Goal: Transaction & Acquisition: Purchase product/service

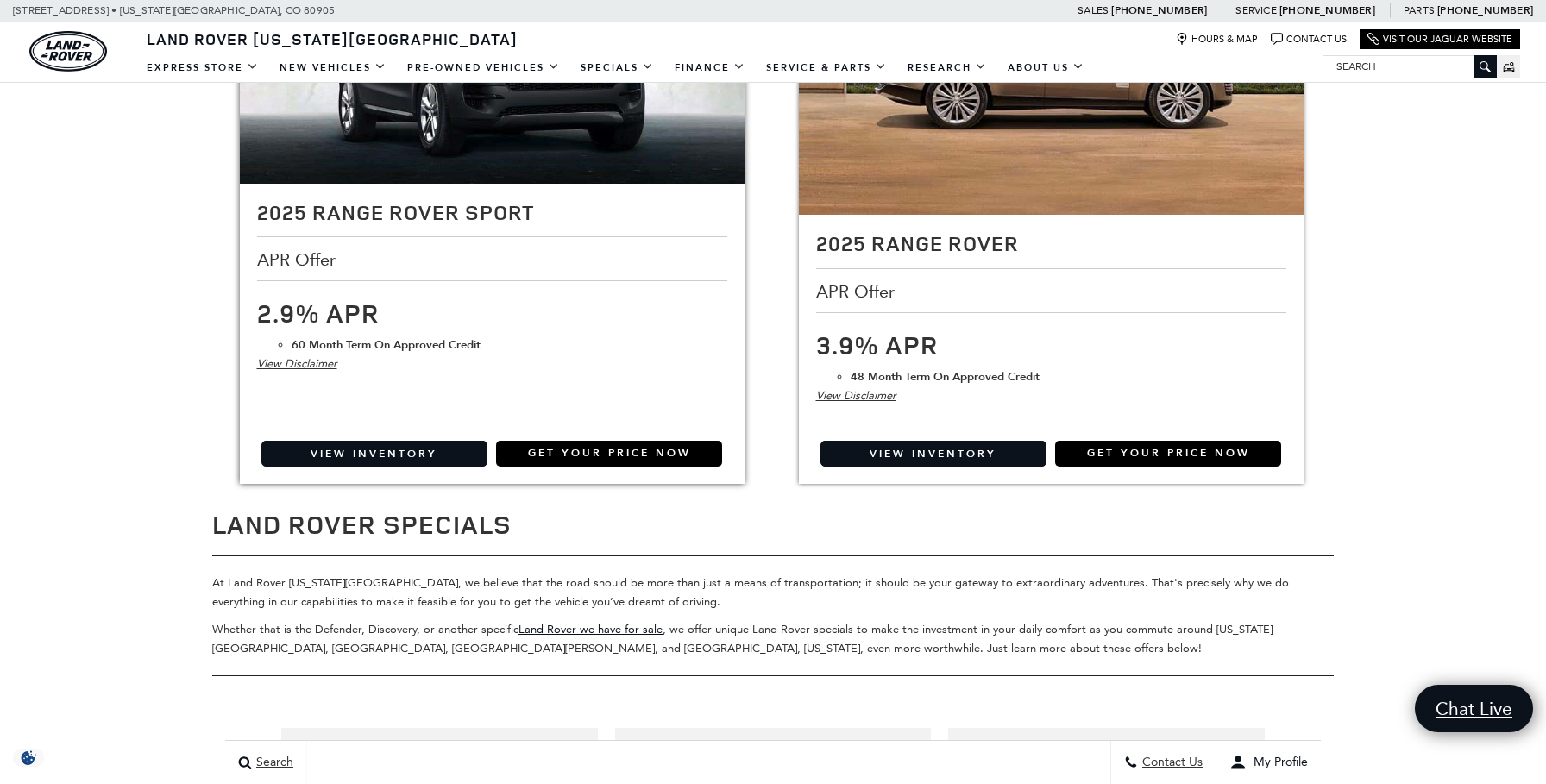
scroll to position [2168, 0]
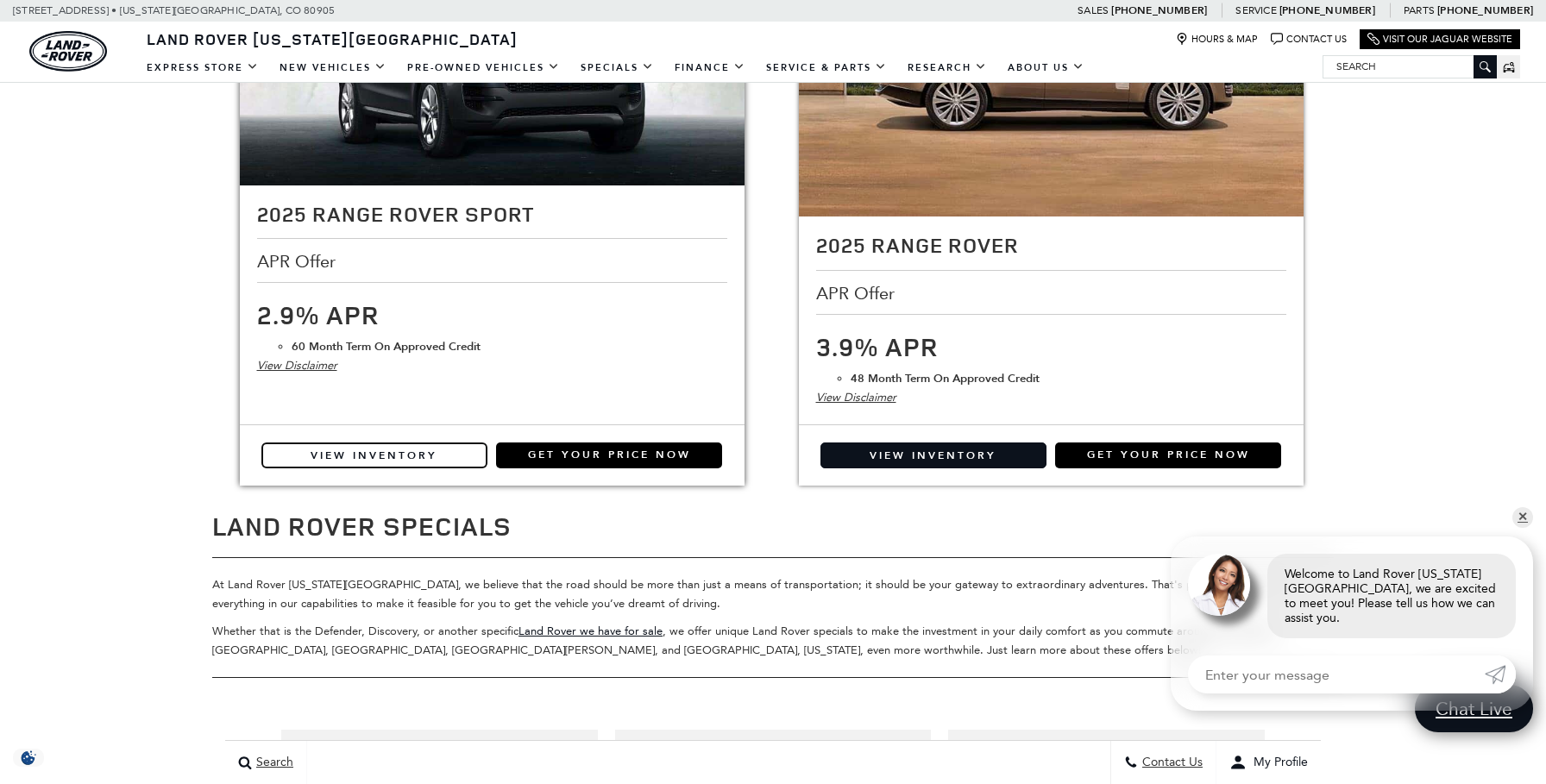
click at [430, 467] on link "View Inventory" at bounding box center [374, 455] width 226 height 26
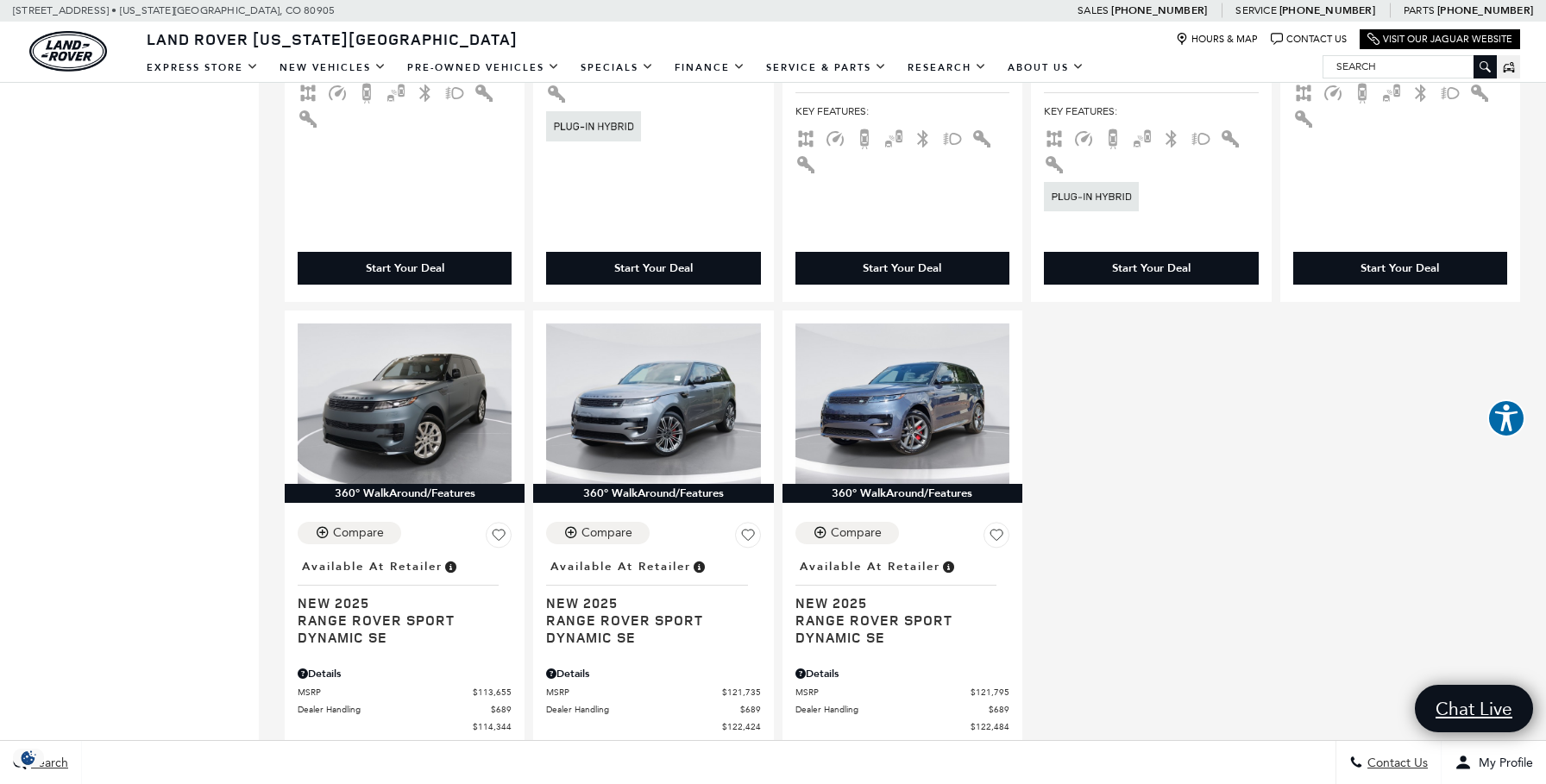
scroll to position [3001, 0]
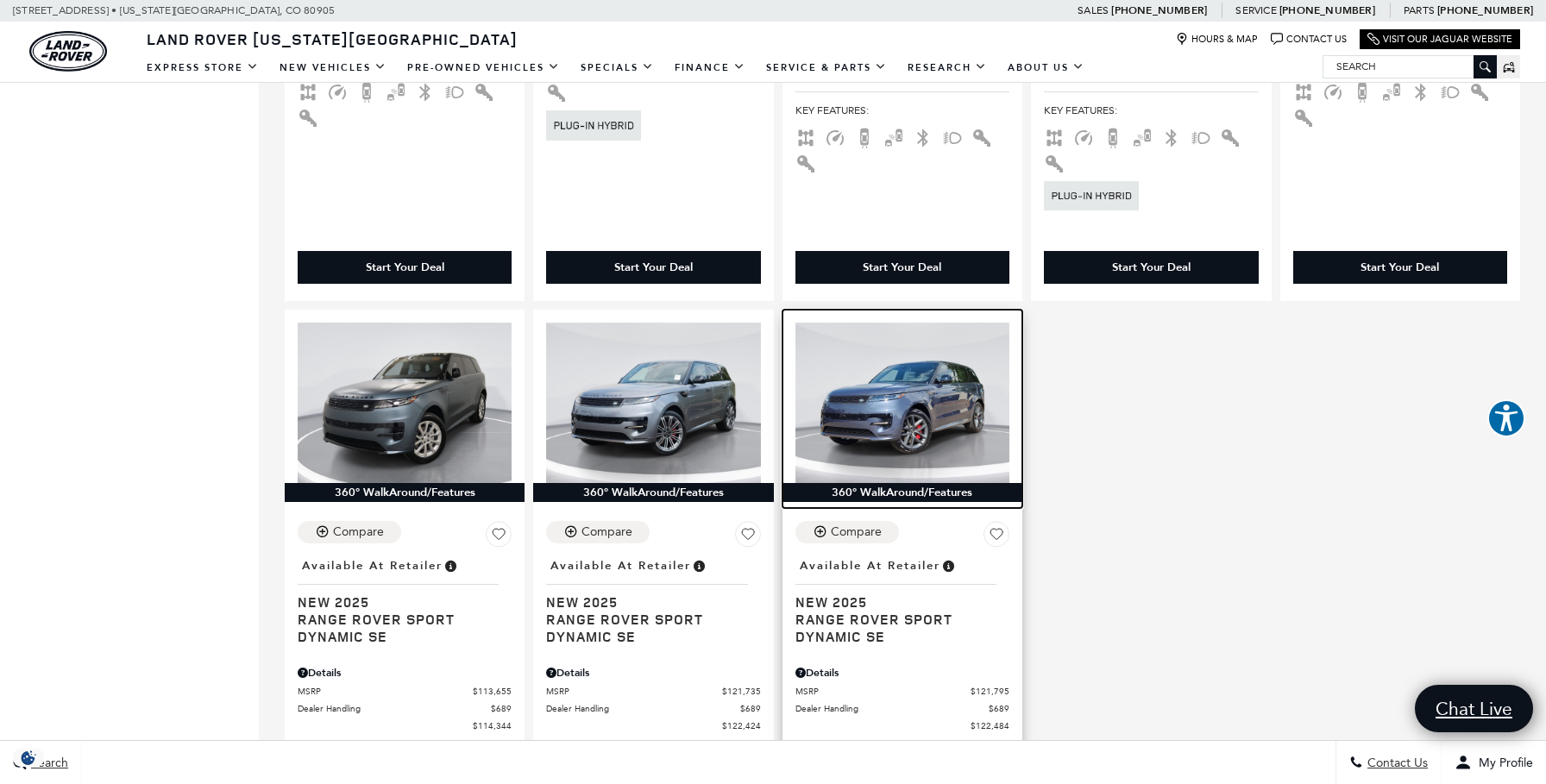
click at [886, 413] on img at bounding box center [903, 403] width 214 height 161
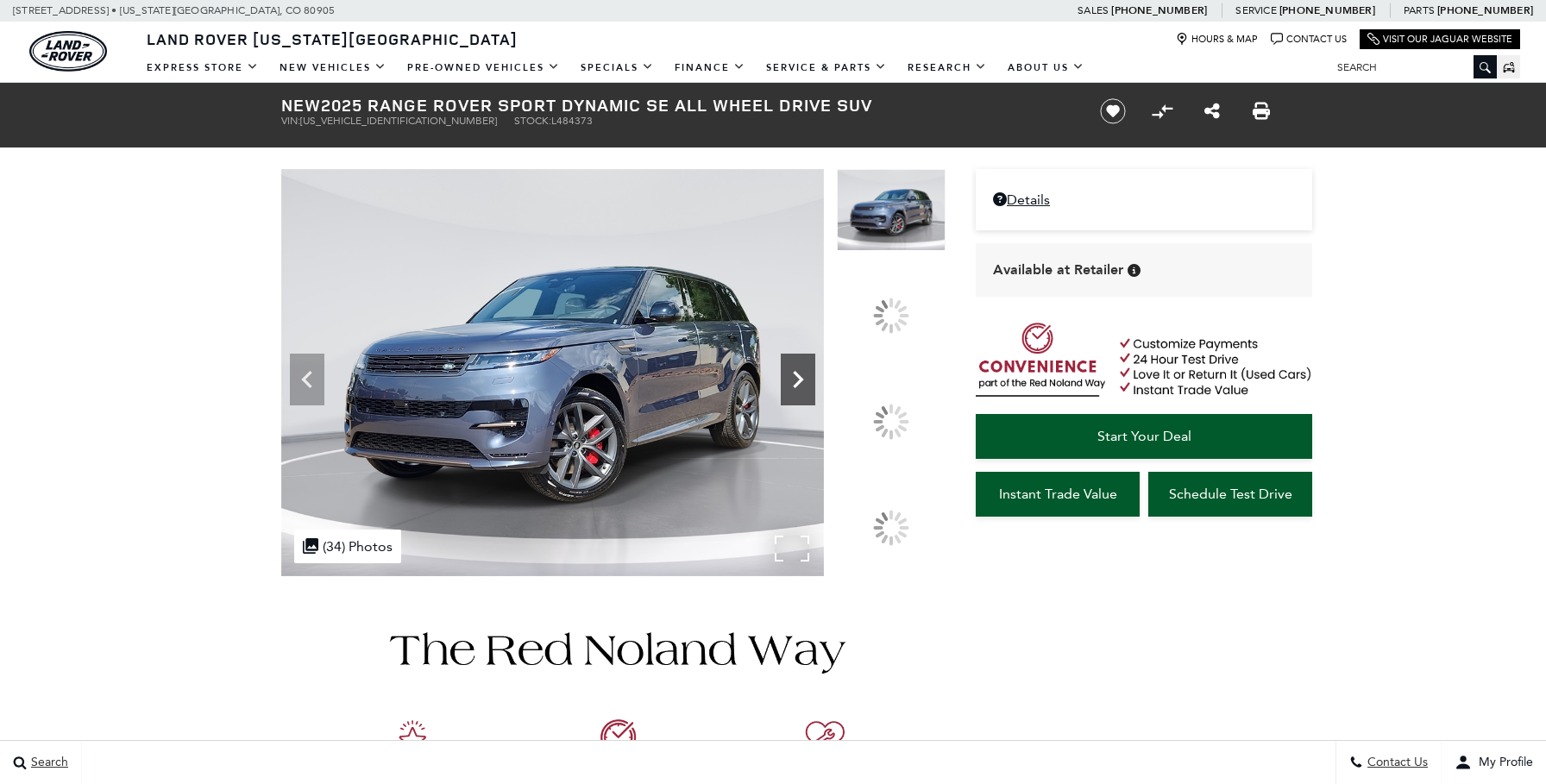
click at [816, 397] on icon at bounding box center [798, 379] width 34 height 34
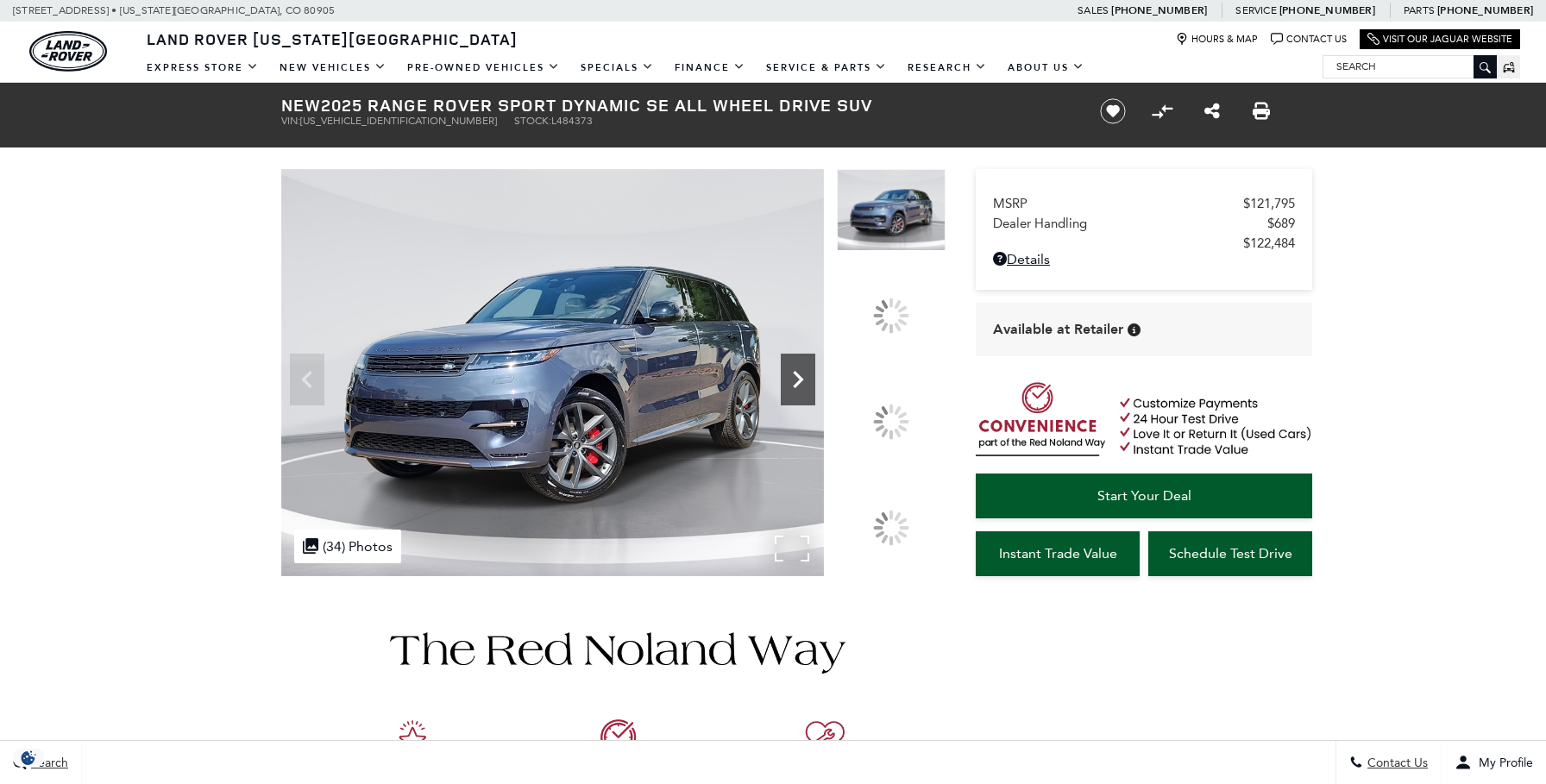
click at [900, 392] on img at bounding box center [891, 391] width 108 height 2
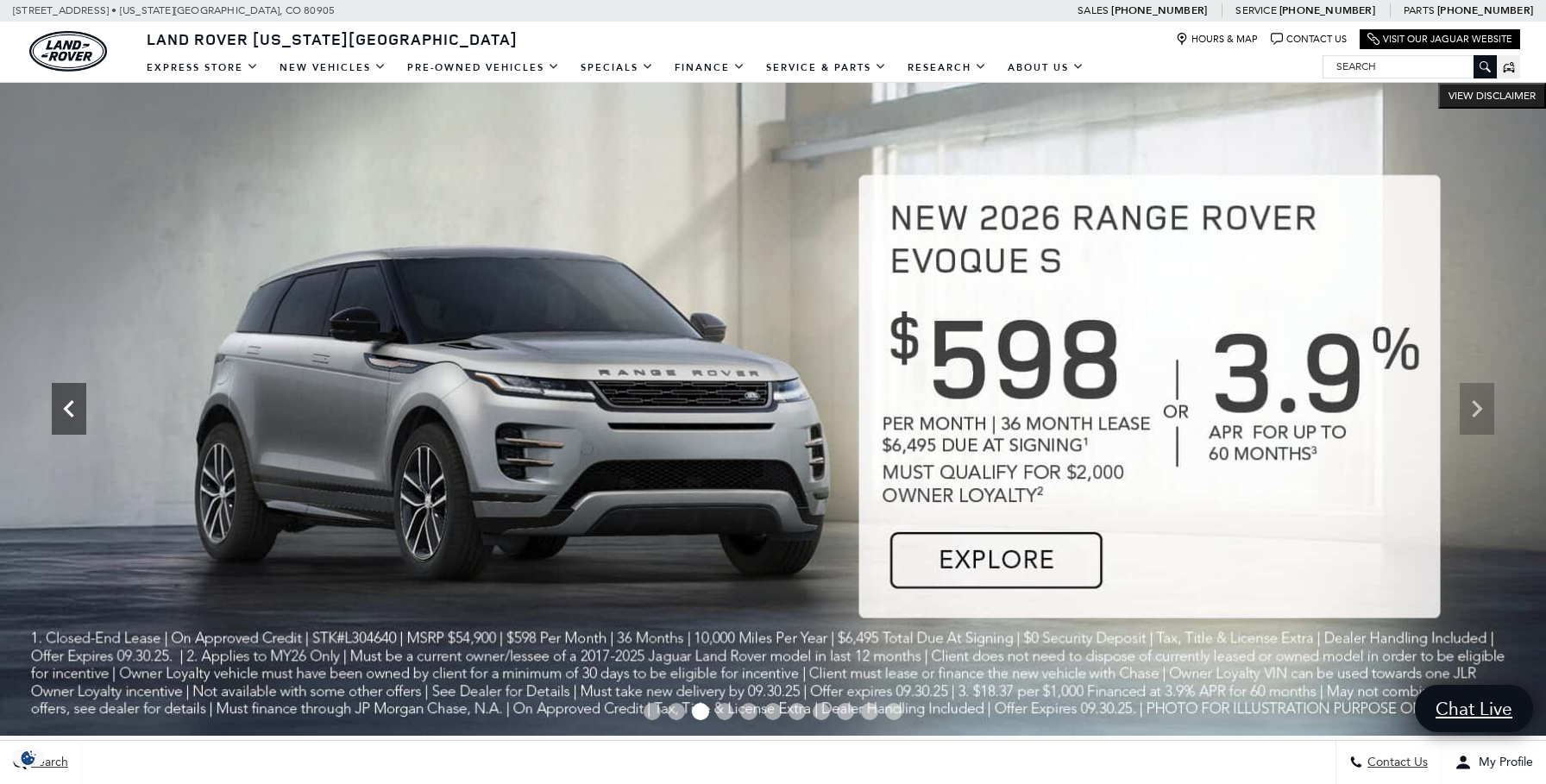
click at [71, 405] on icon "Previous" at bounding box center [69, 409] width 34 height 34
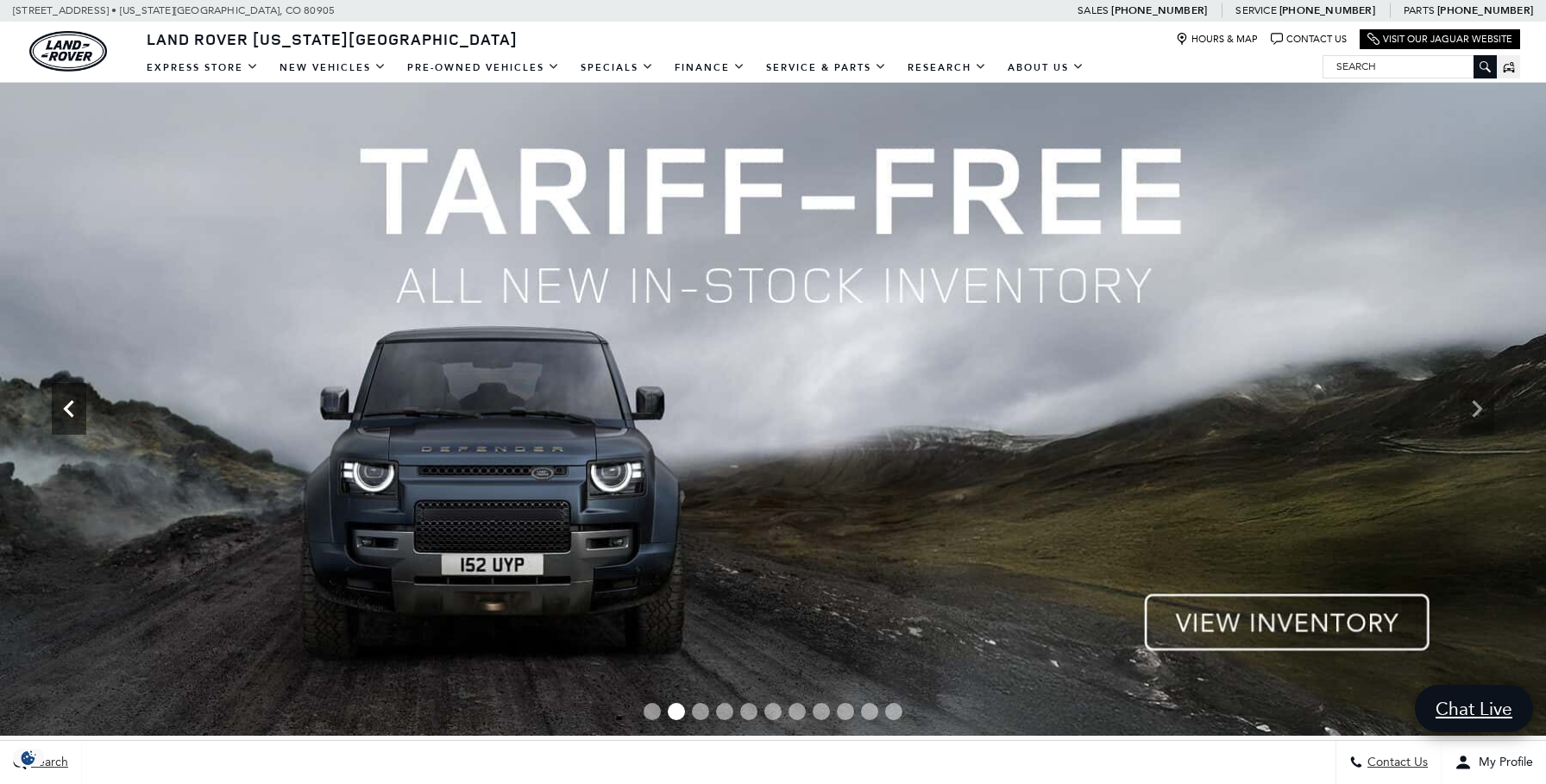
click at [71, 405] on icon "Previous" at bounding box center [69, 409] width 34 height 34
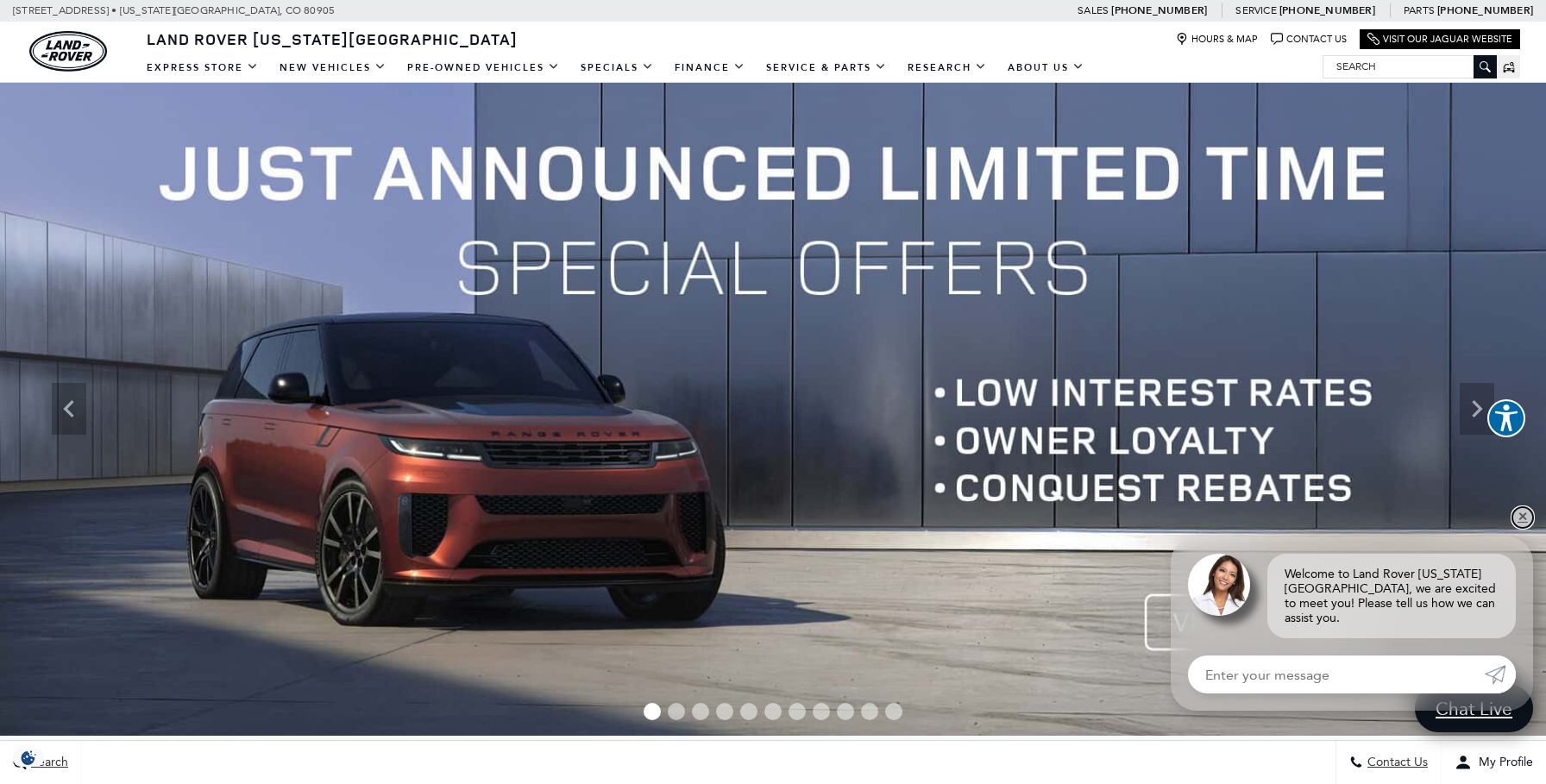
click at [1529, 528] on link "✕" at bounding box center [1523, 518] width 21 height 21
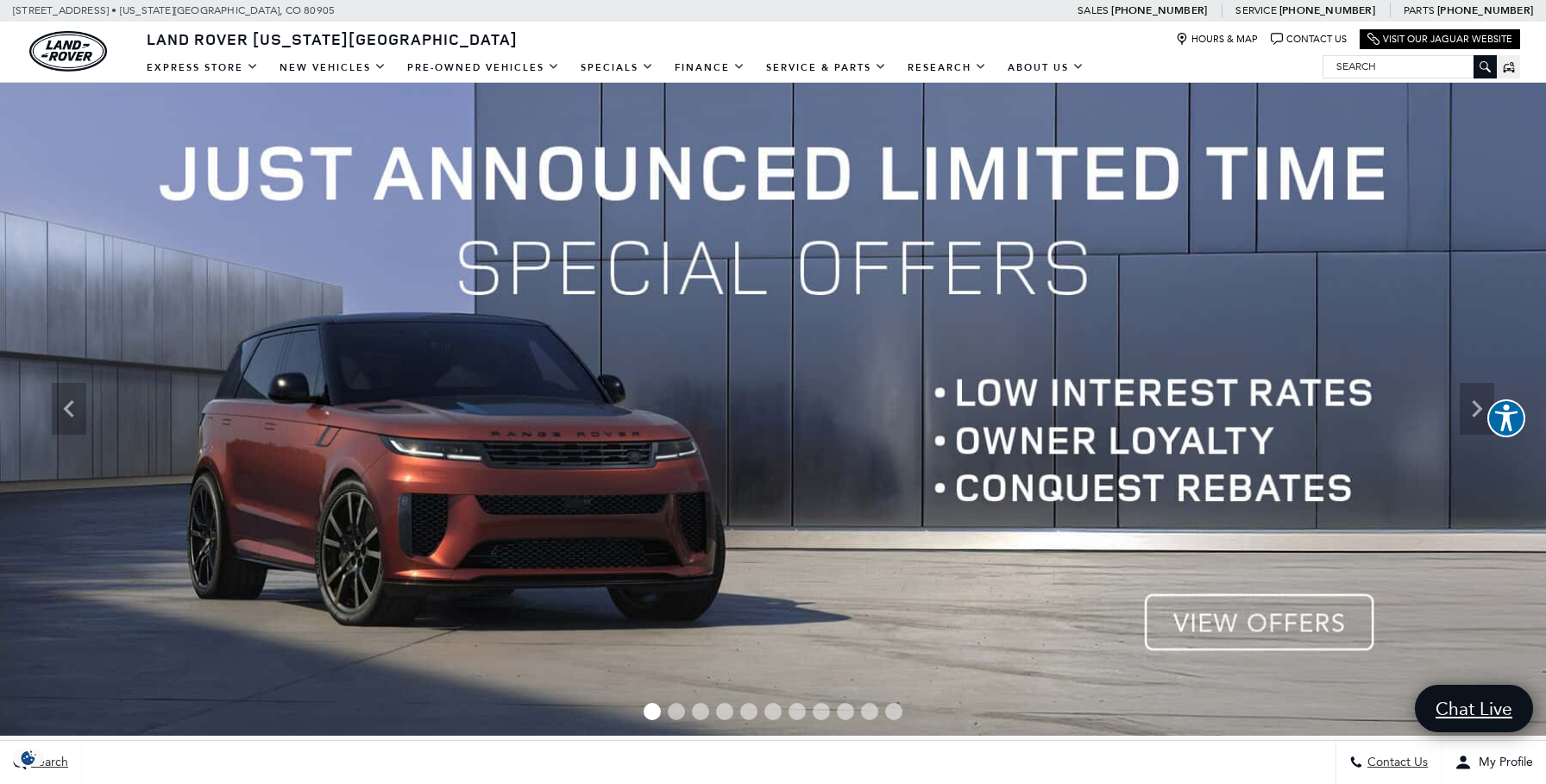
click at [1247, 632] on img at bounding box center [773, 409] width 1546 height 653
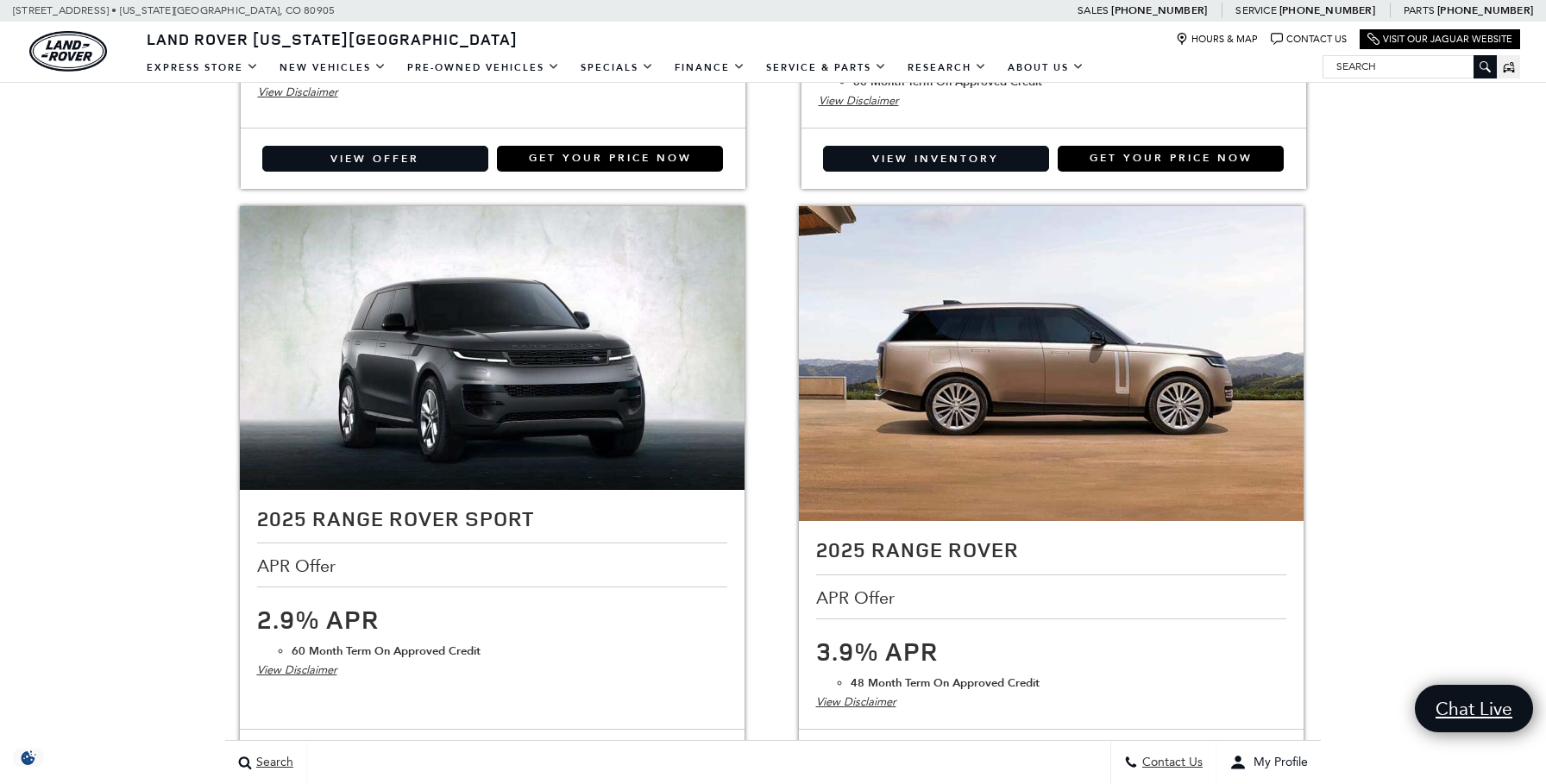
scroll to position [1864, 0]
click at [305, 673] on div "View Disclaimer" at bounding box center [492, 669] width 471 height 19
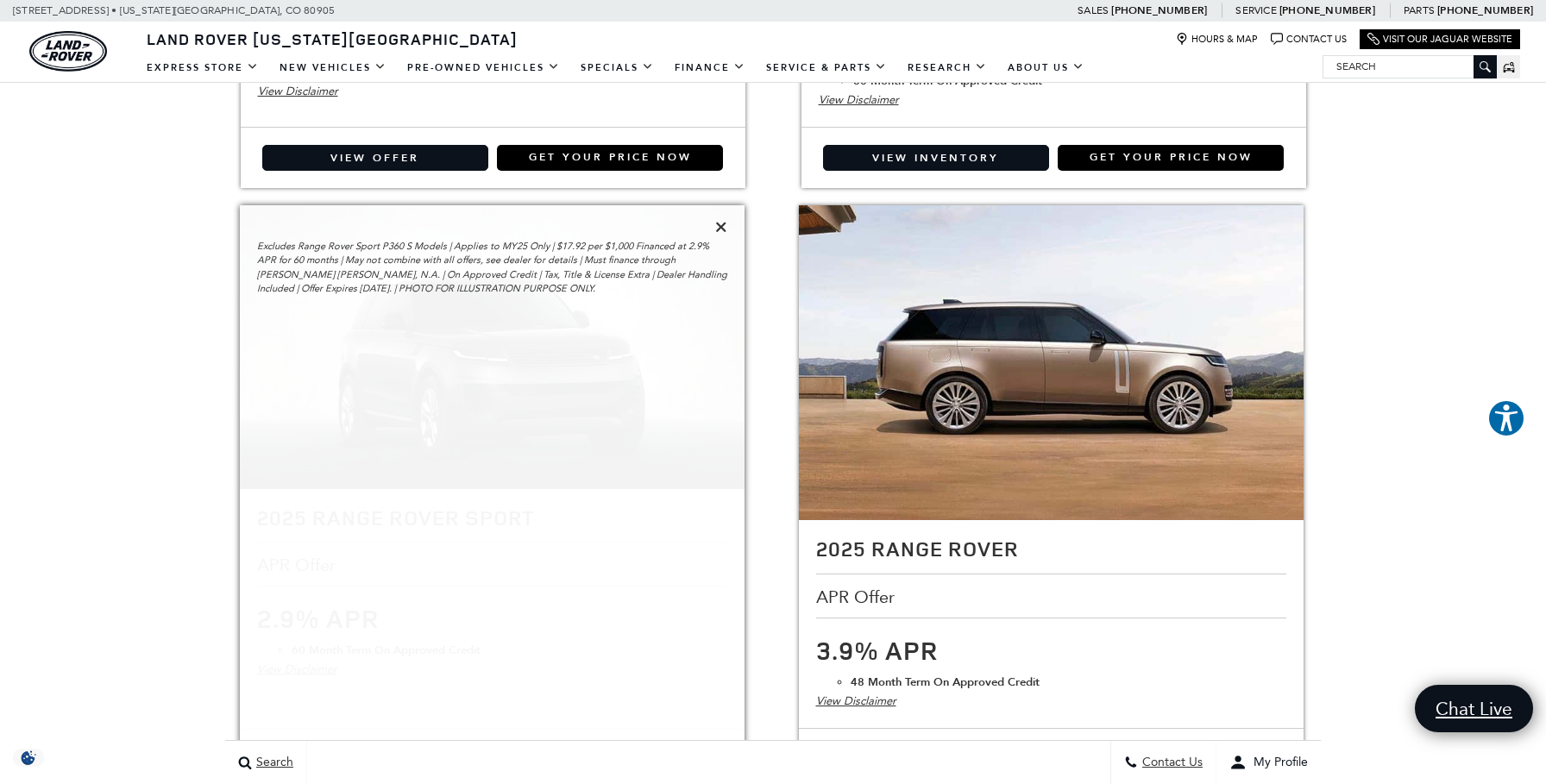
click at [718, 222] on icon at bounding box center [721, 227] width 12 height 15
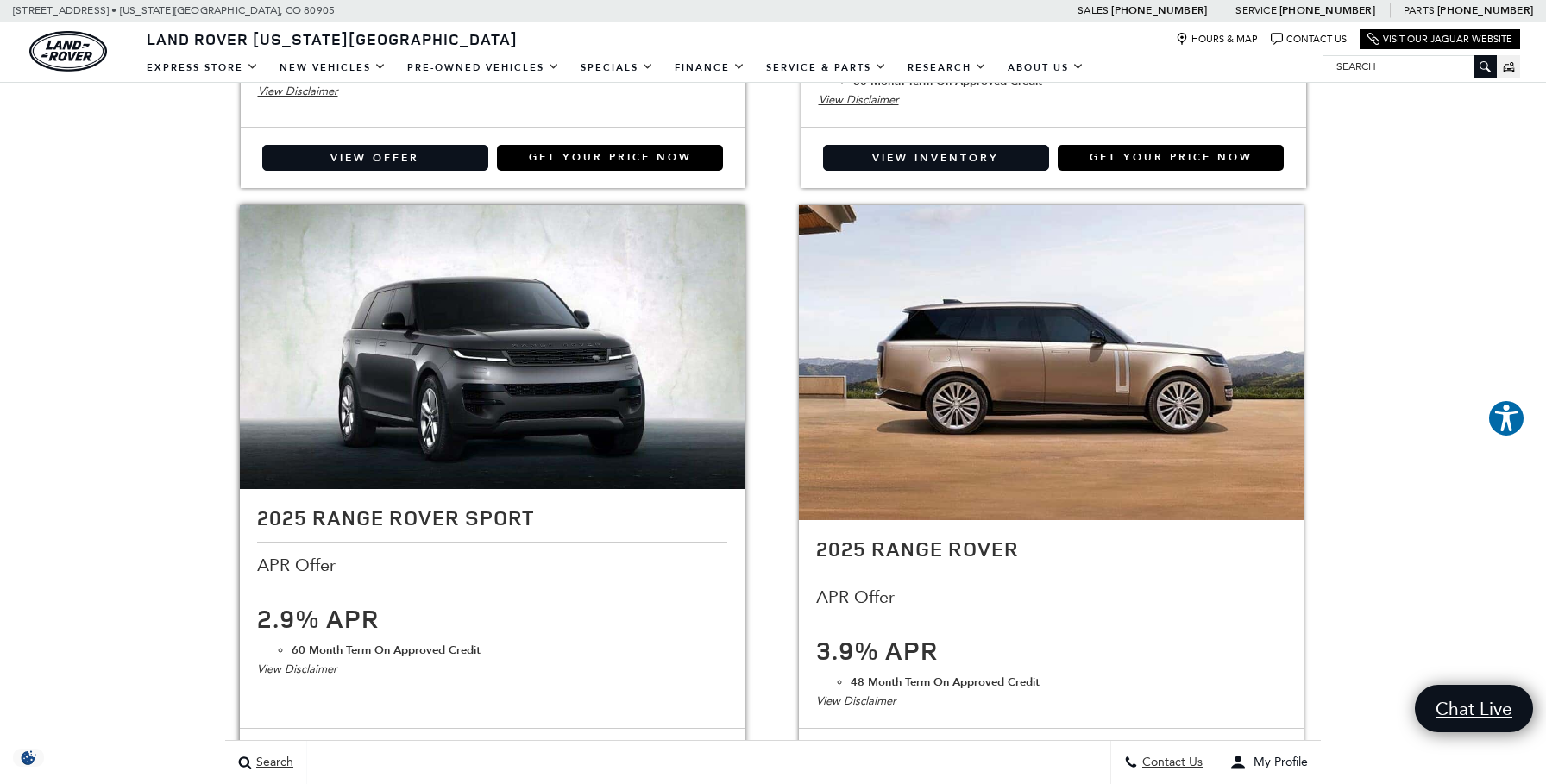
click at [318, 667] on div "View Disclaimer" at bounding box center [492, 669] width 471 height 19
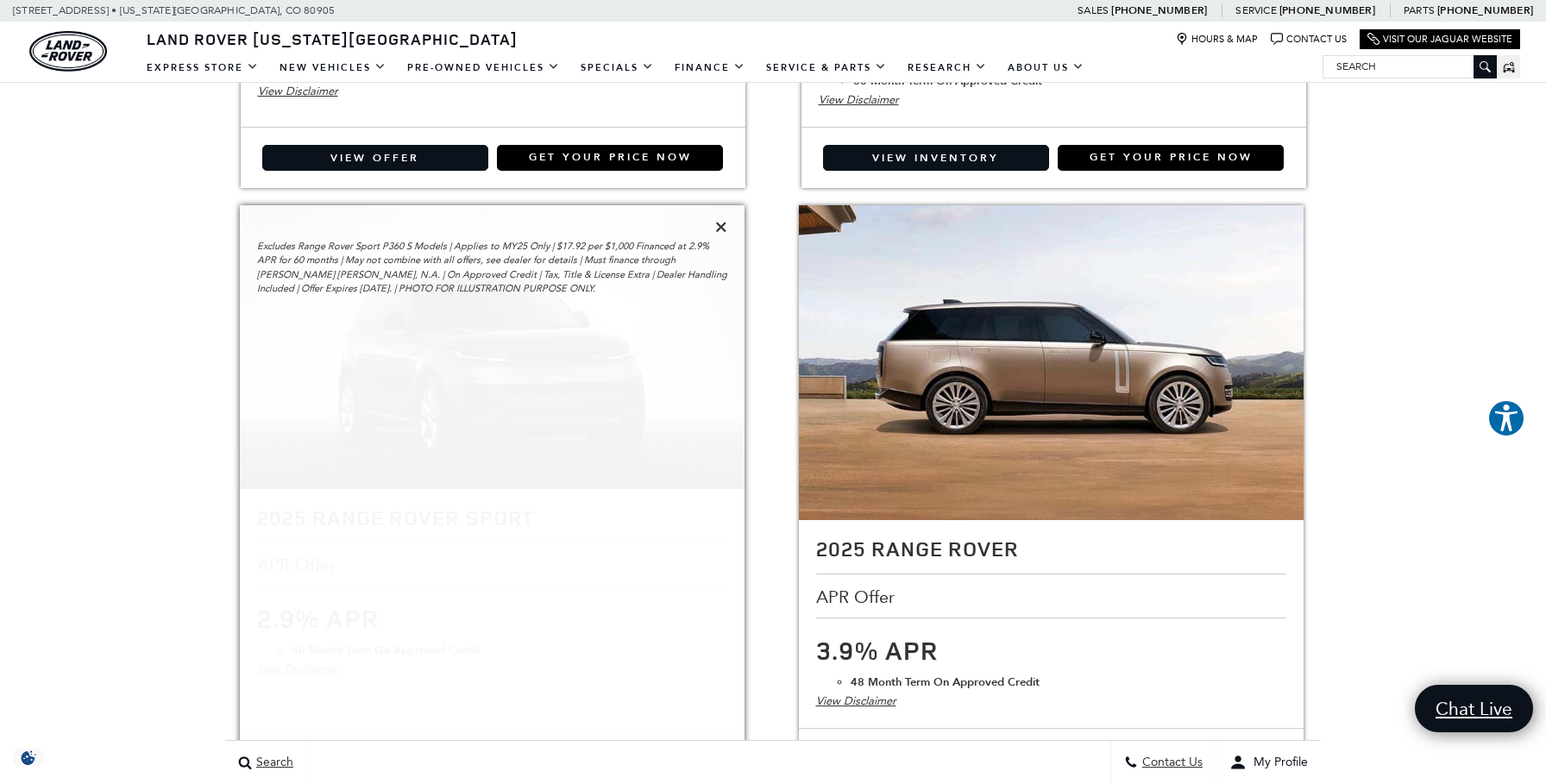
click at [722, 225] on icon at bounding box center [721, 227] width 12 height 15
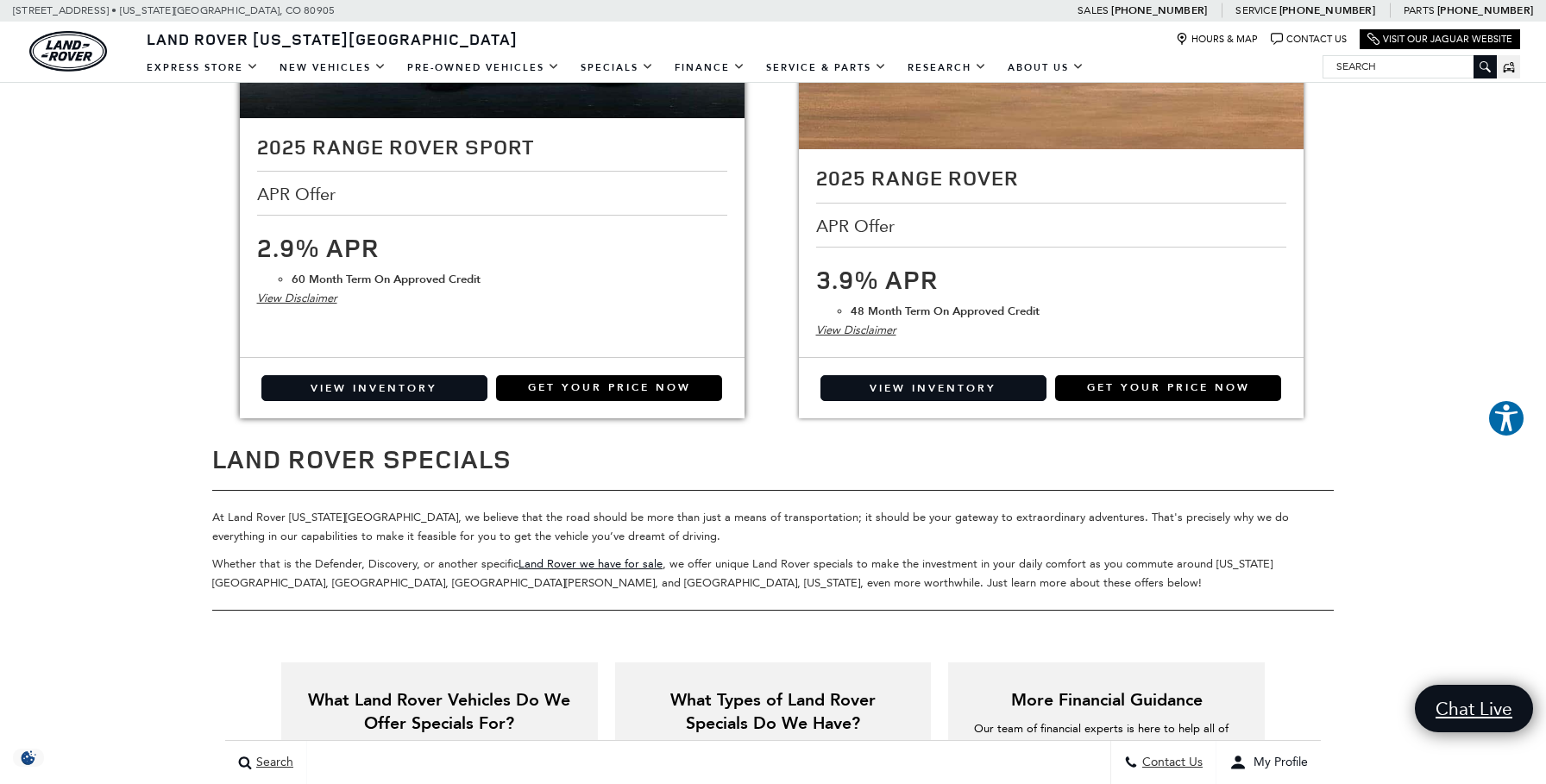
scroll to position [2245, 0]
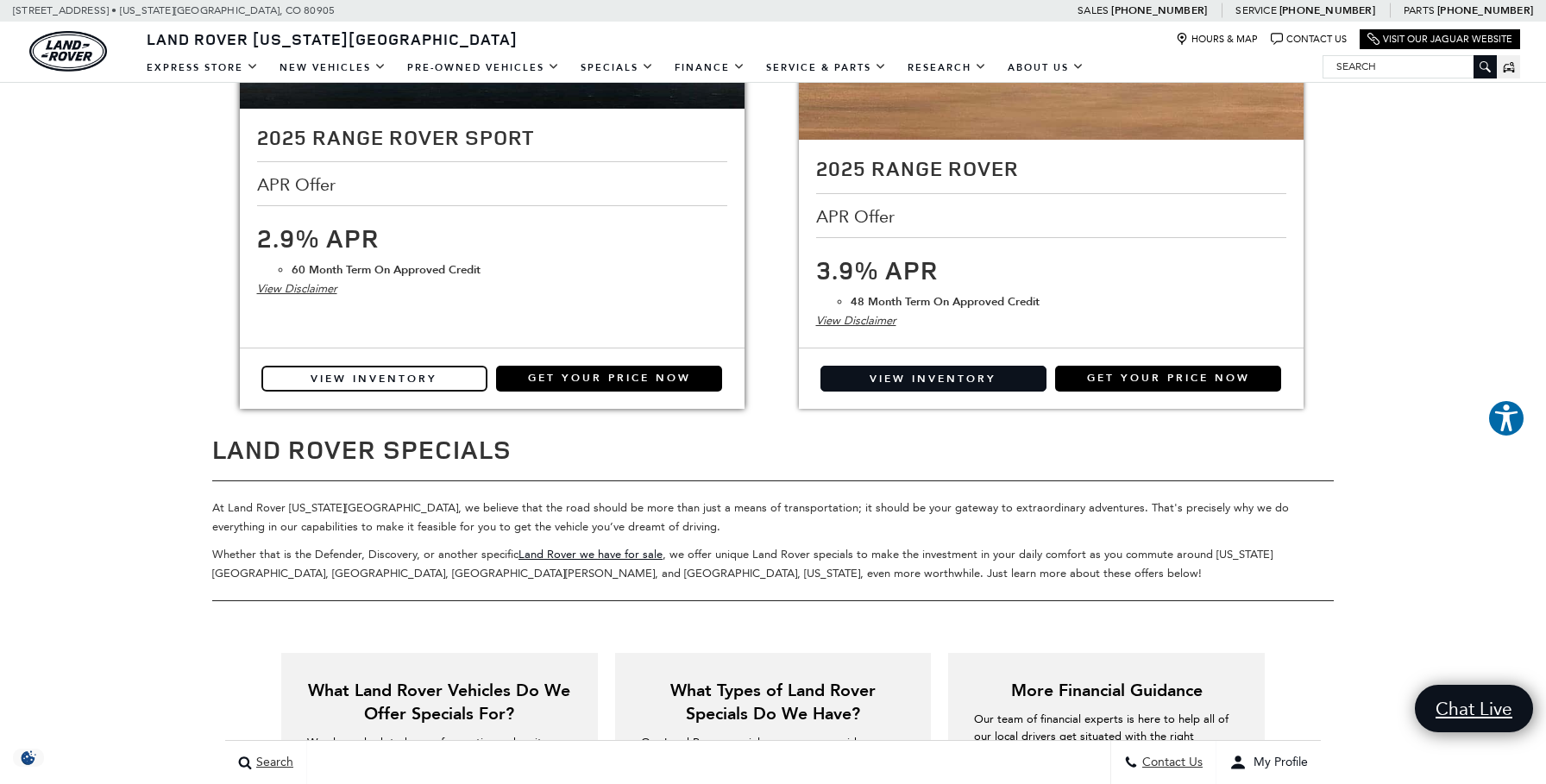
click at [462, 379] on link "View Inventory" at bounding box center [374, 378] width 226 height 26
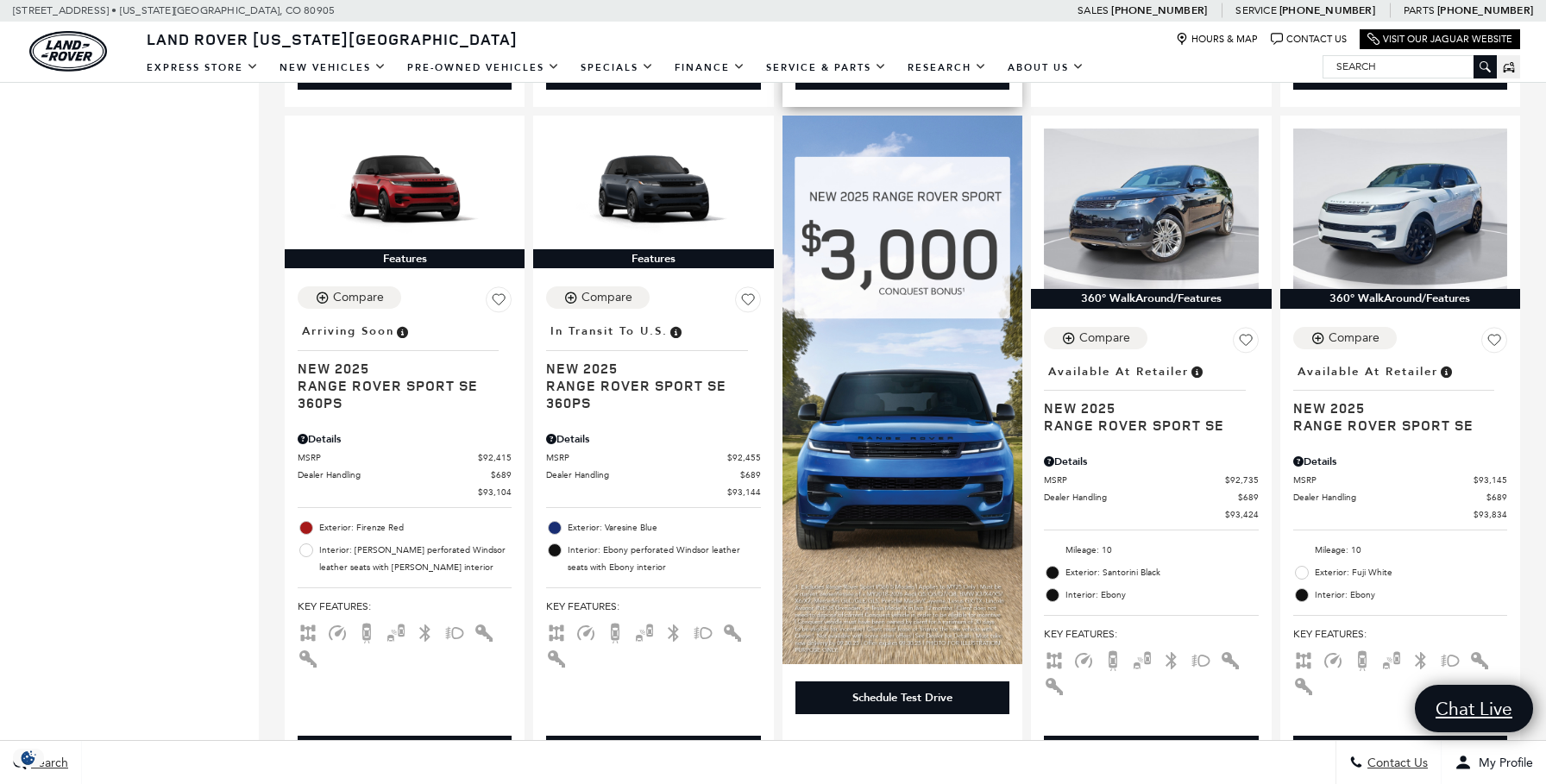
scroll to position [1109, 0]
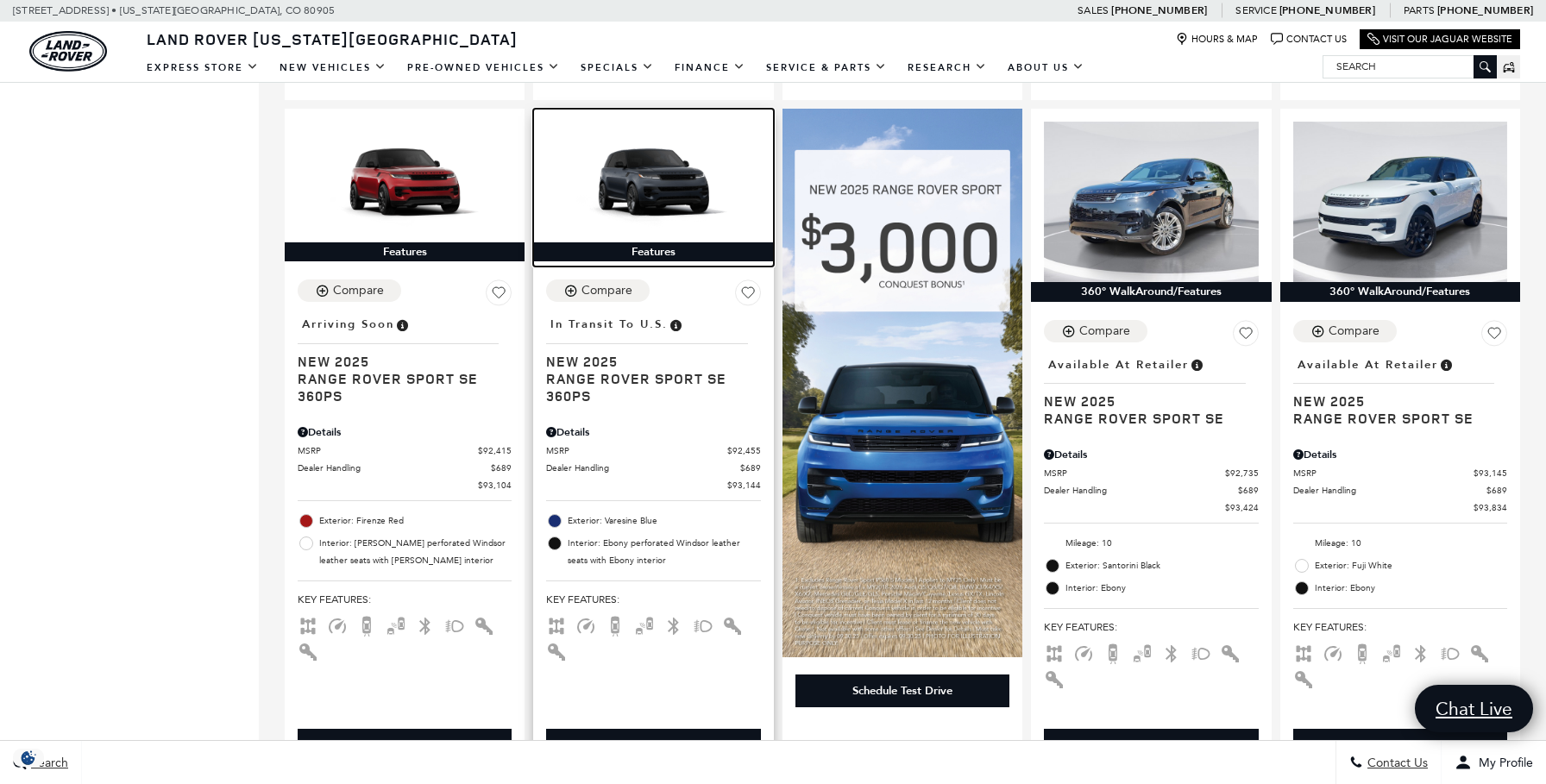
click at [647, 160] on img at bounding box center [653, 182] width 214 height 121
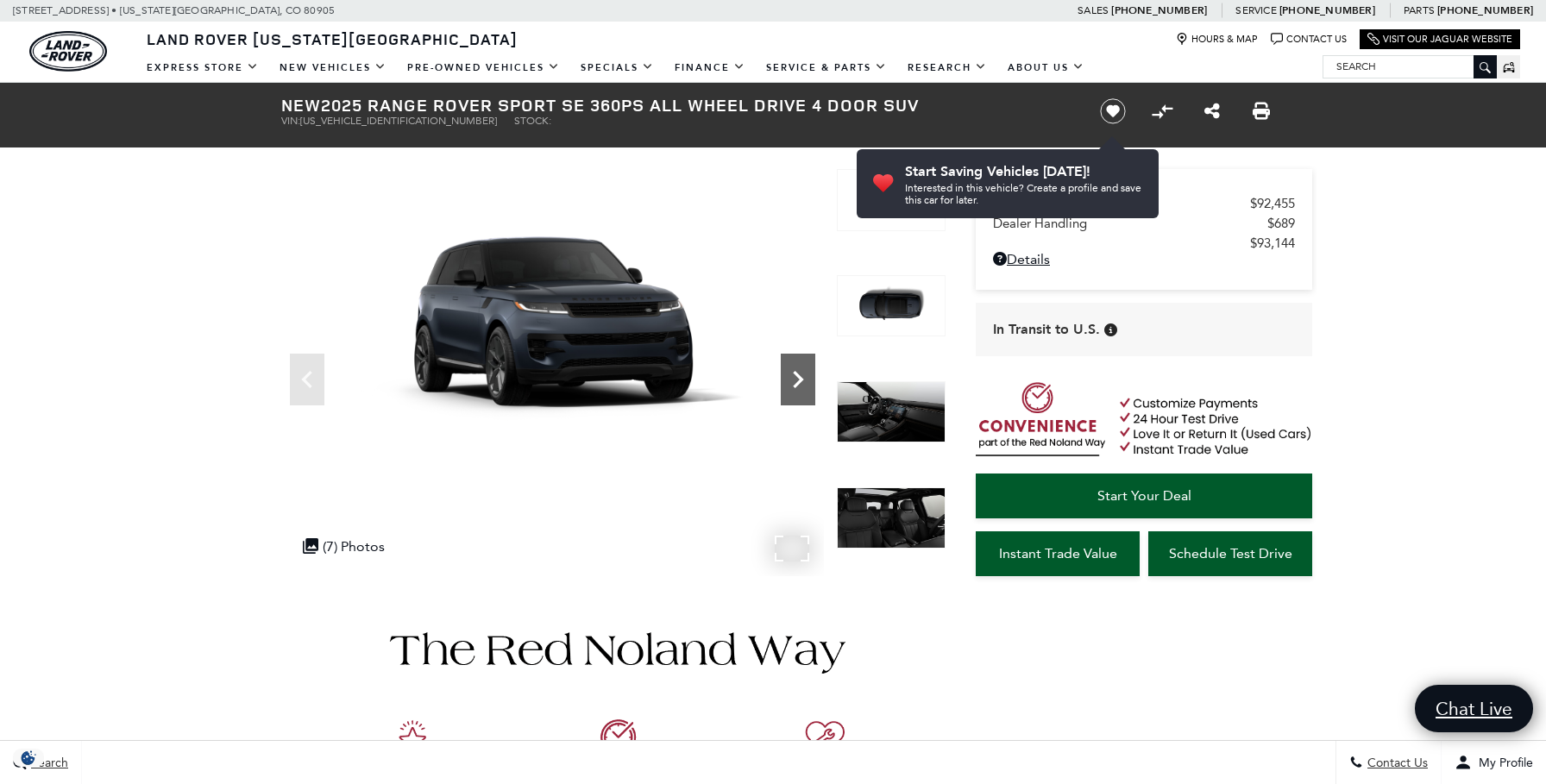
click at [791, 383] on icon "Next" at bounding box center [798, 379] width 34 height 34
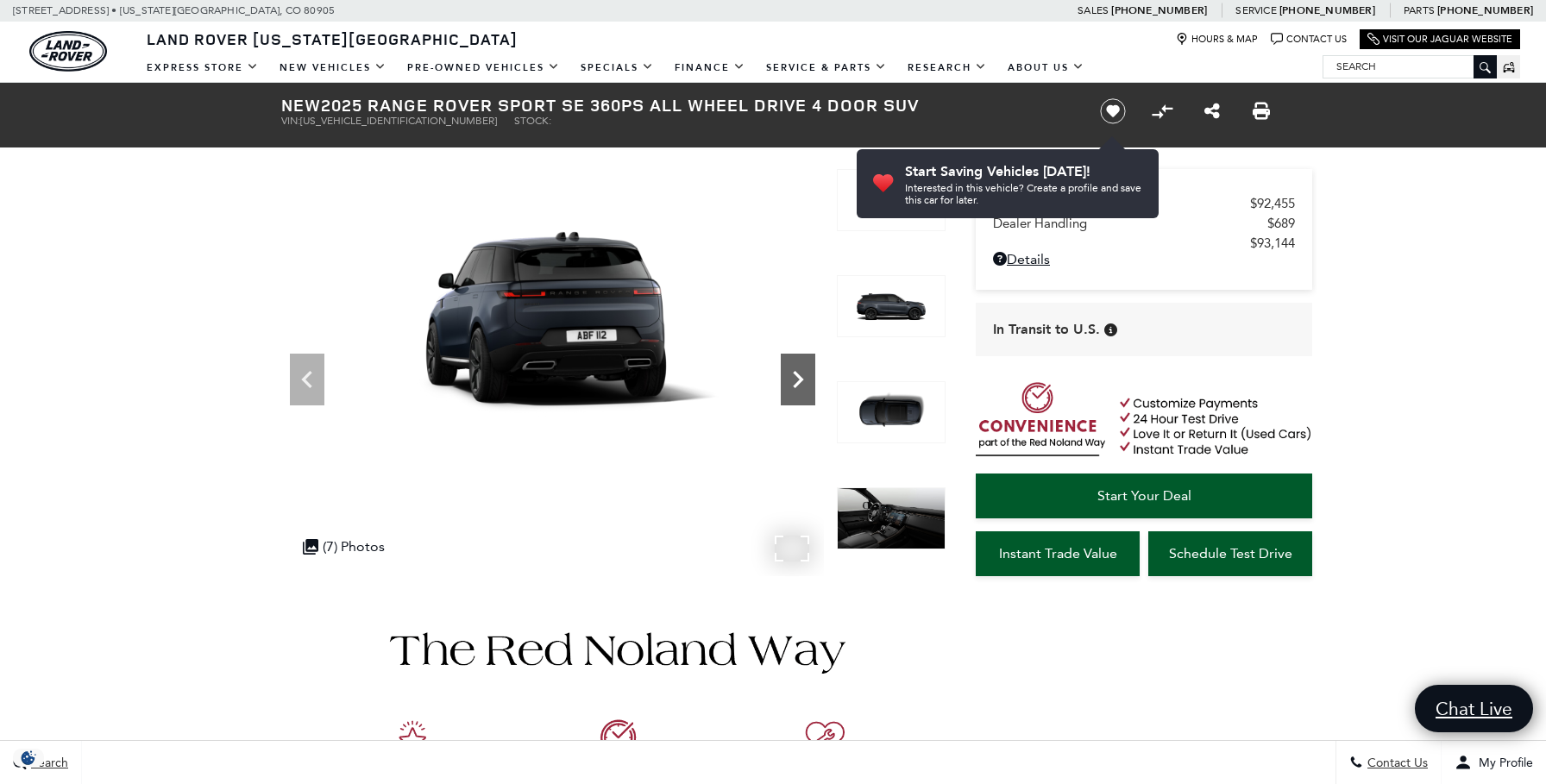
click at [791, 383] on icon "Next" at bounding box center [798, 379] width 34 height 34
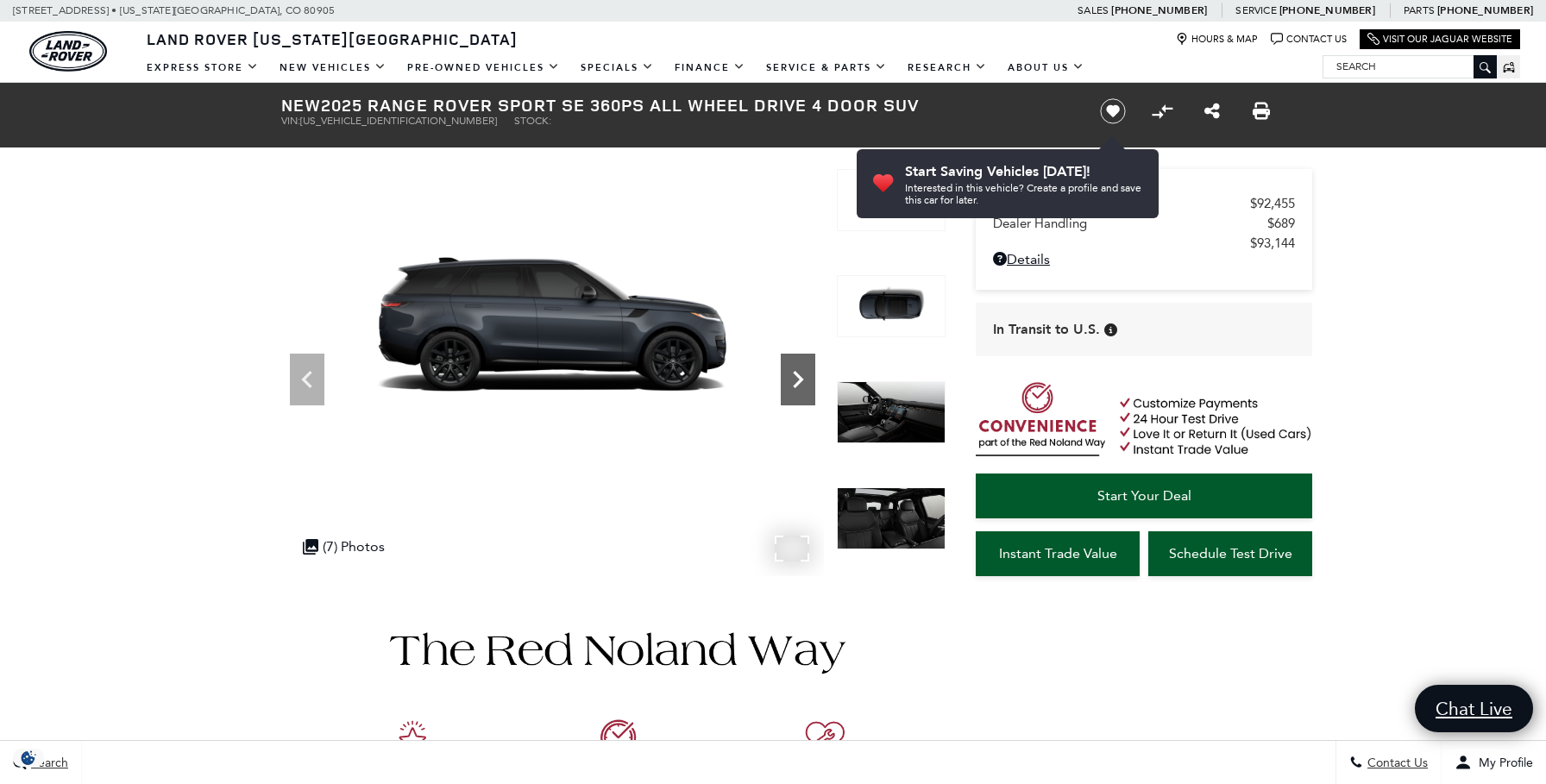
click at [791, 383] on icon "Next" at bounding box center [798, 379] width 34 height 34
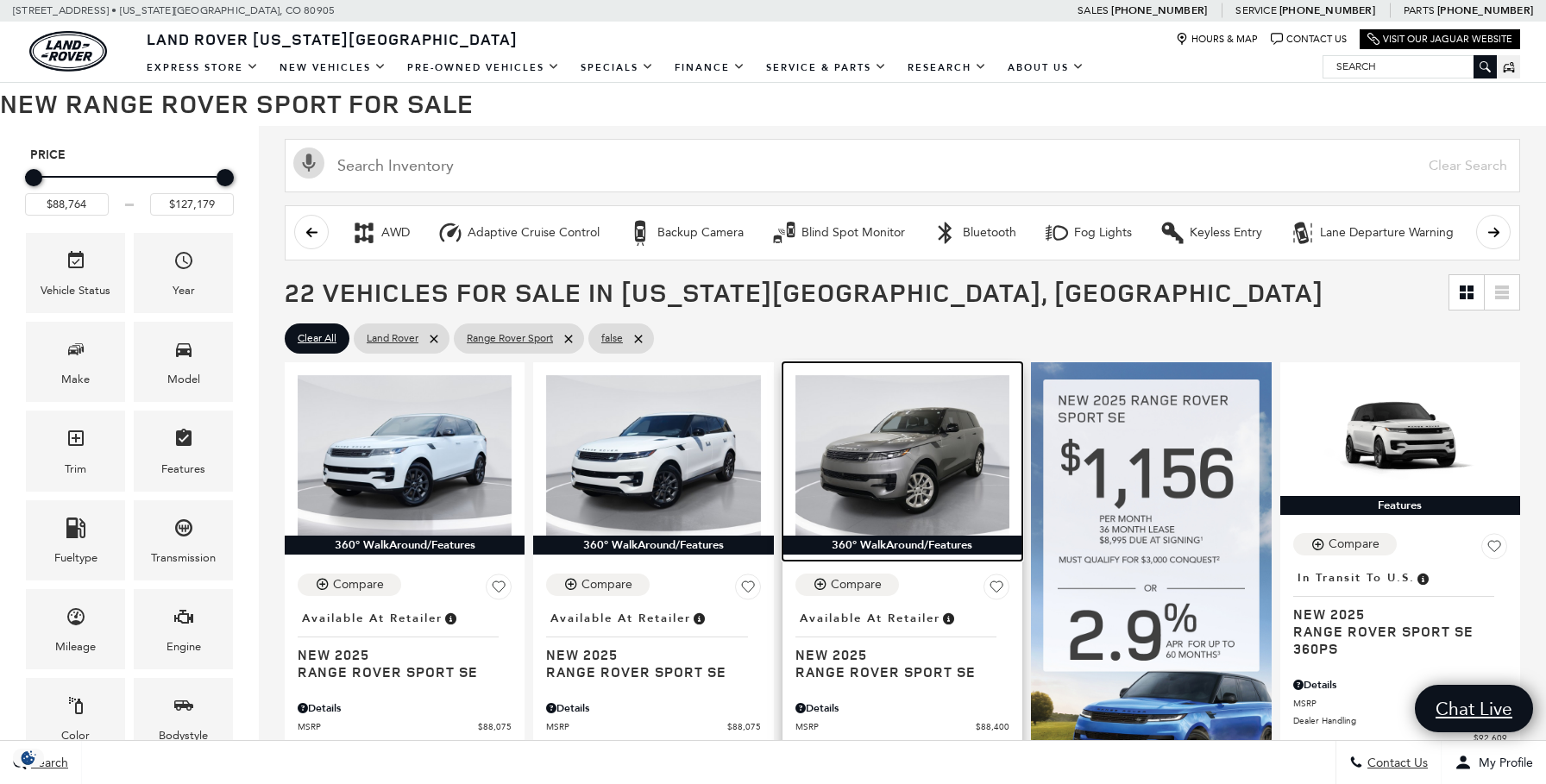
click at [906, 469] on img at bounding box center [903, 455] width 214 height 161
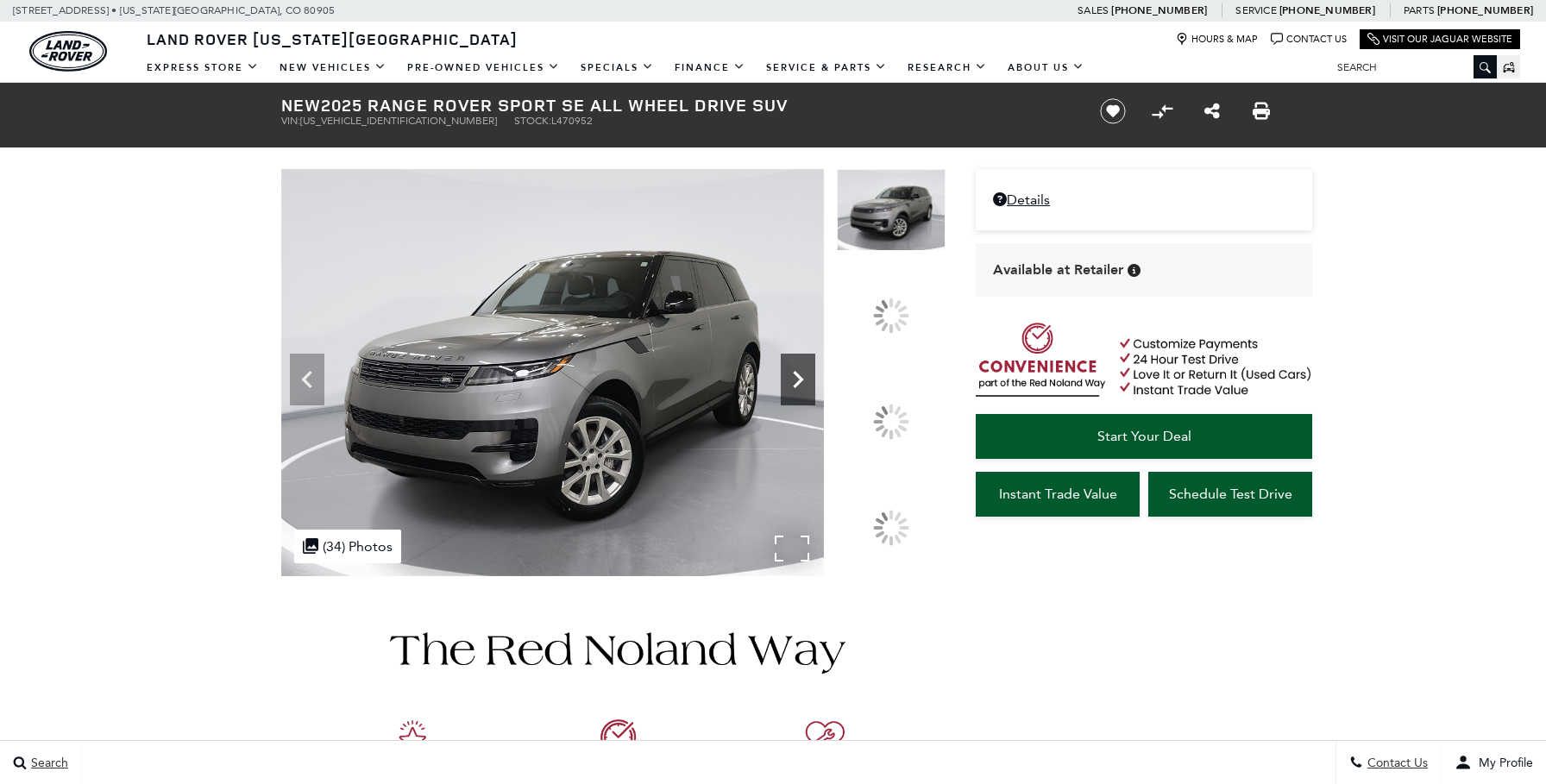
click at [816, 397] on icon at bounding box center [798, 379] width 34 height 34
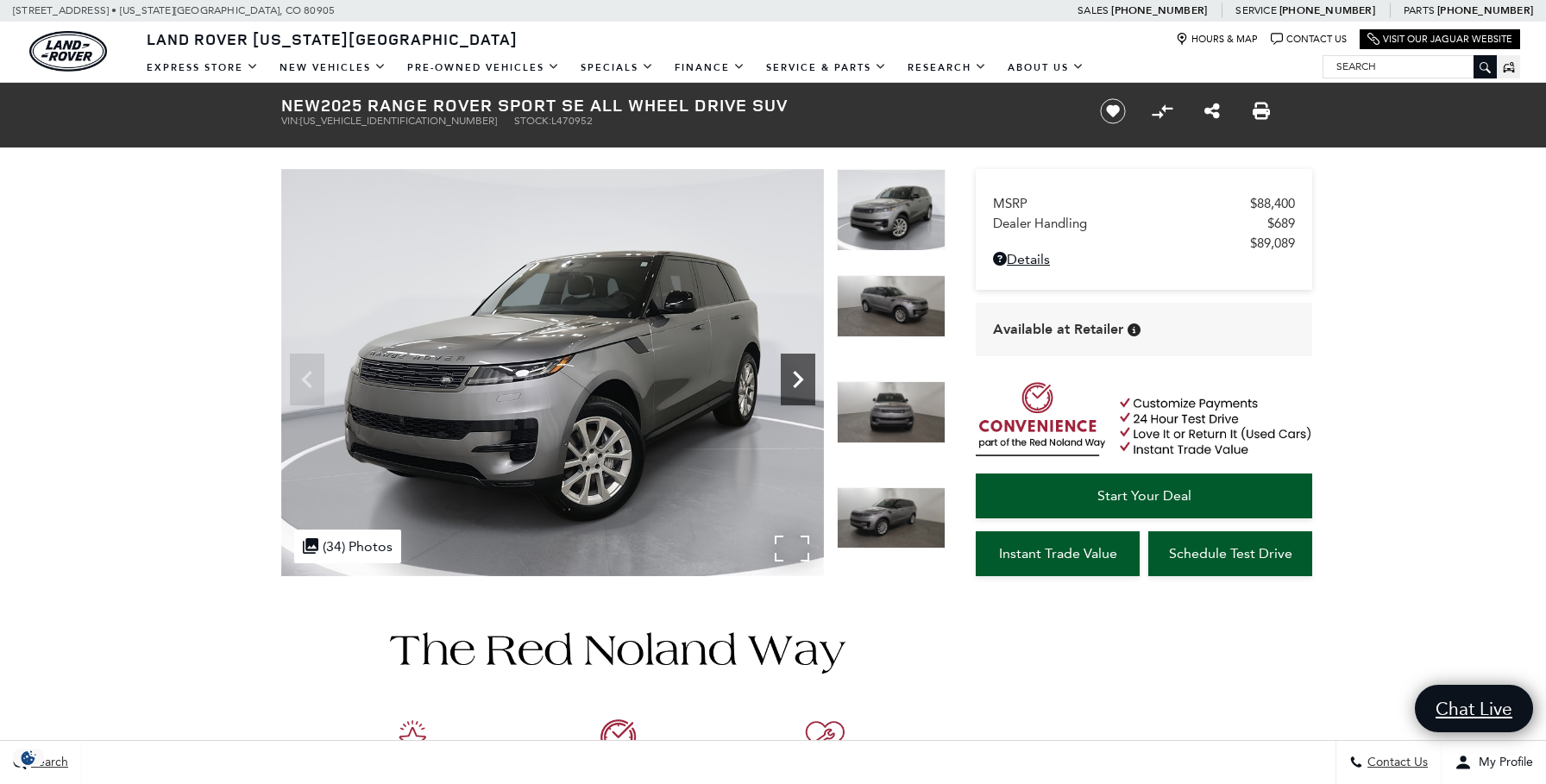
click at [801, 386] on icon "Next" at bounding box center [798, 379] width 34 height 34
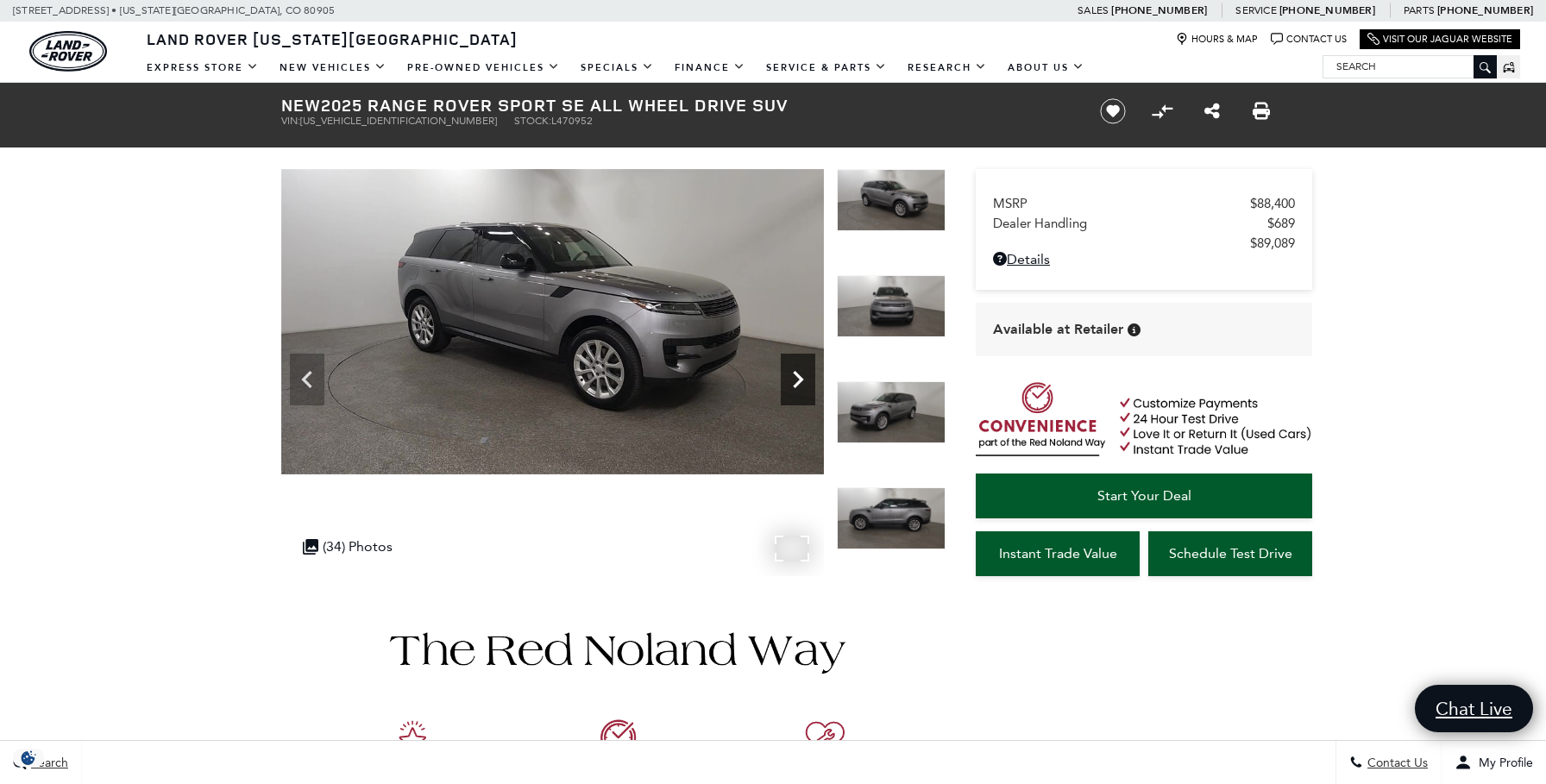
click at [801, 386] on icon "Next" at bounding box center [798, 379] width 34 height 34
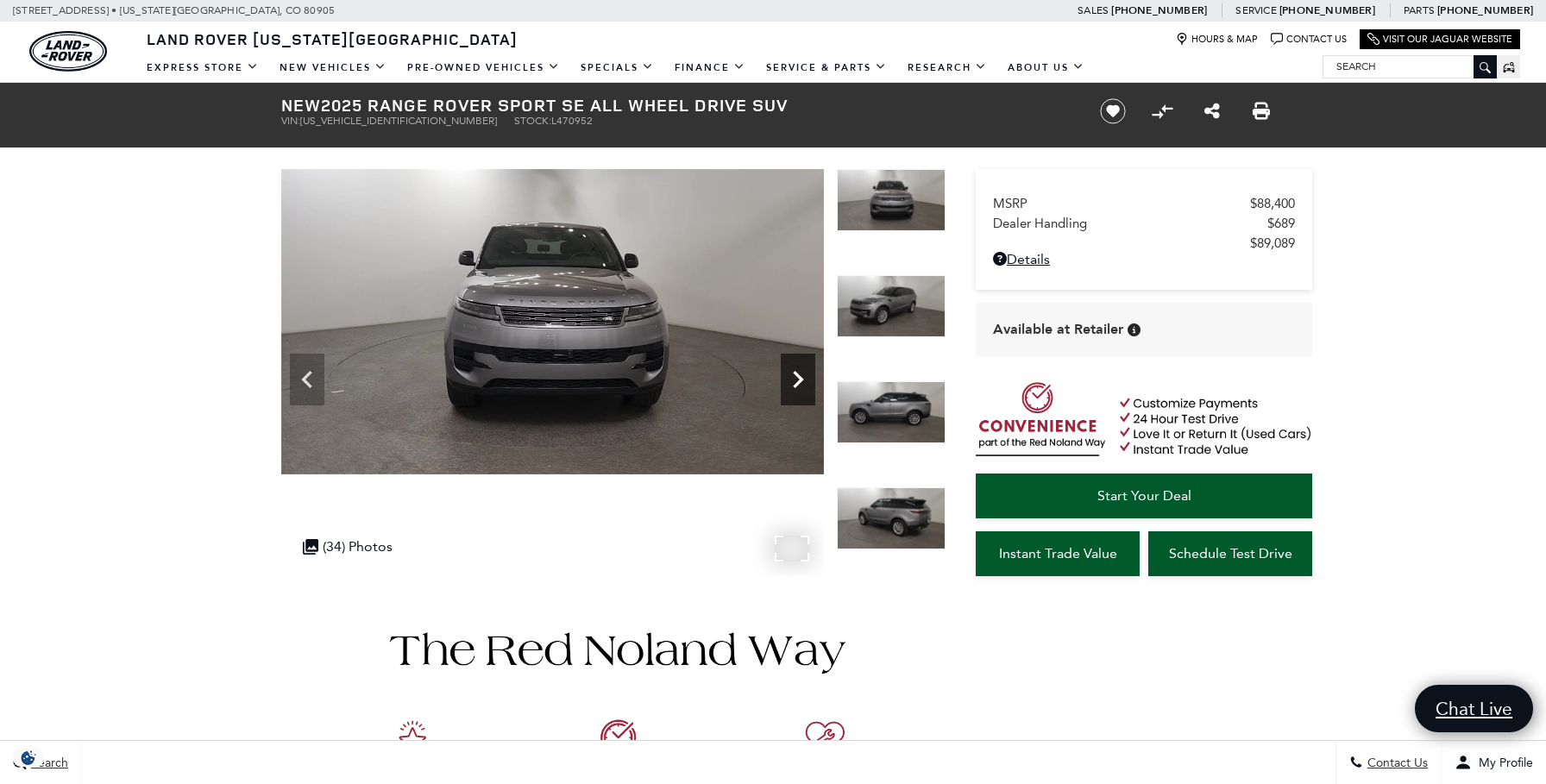
click at [801, 386] on icon "Next" at bounding box center [798, 379] width 34 height 34
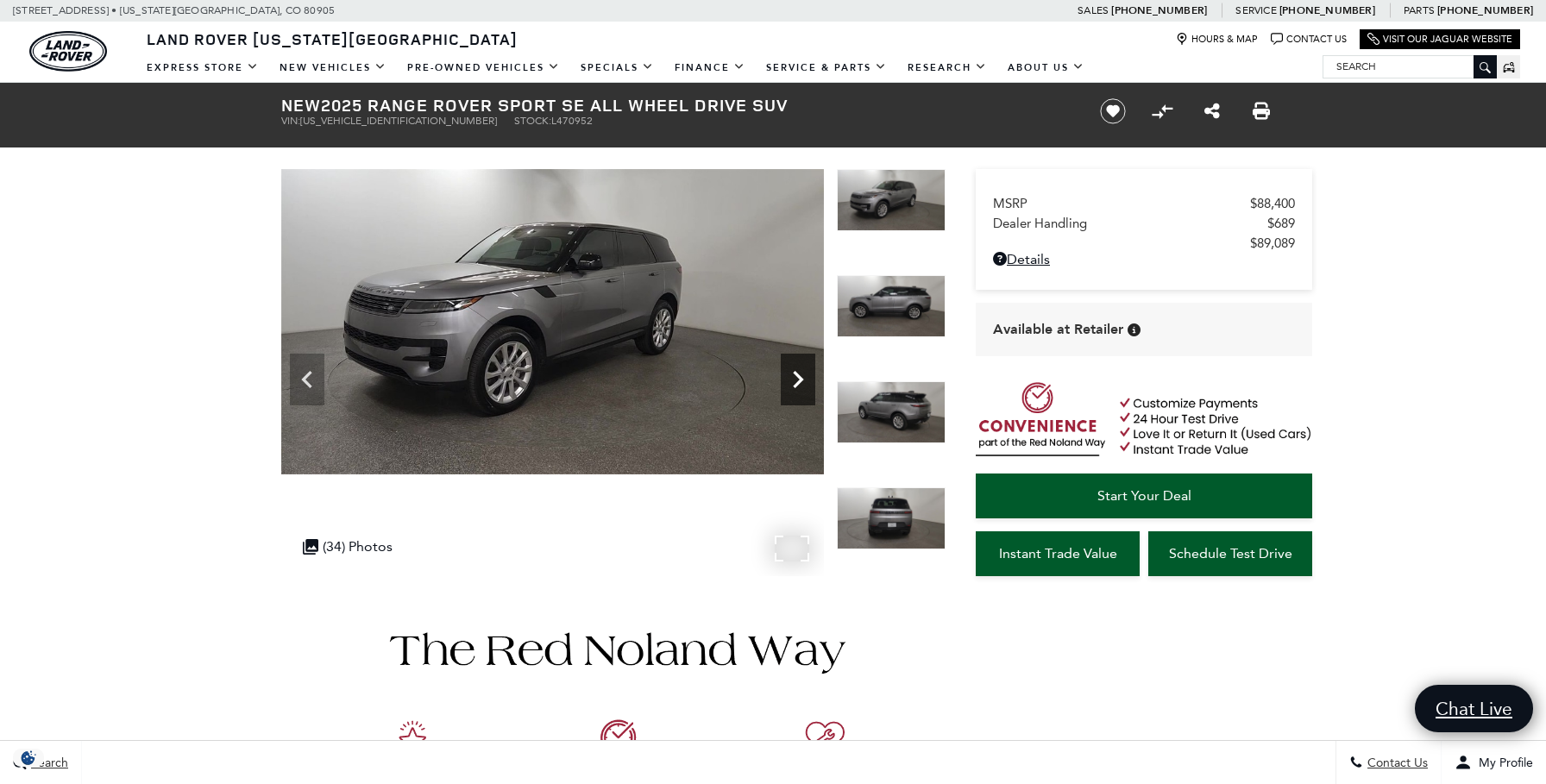
click at [801, 386] on icon "Next" at bounding box center [798, 379] width 34 height 34
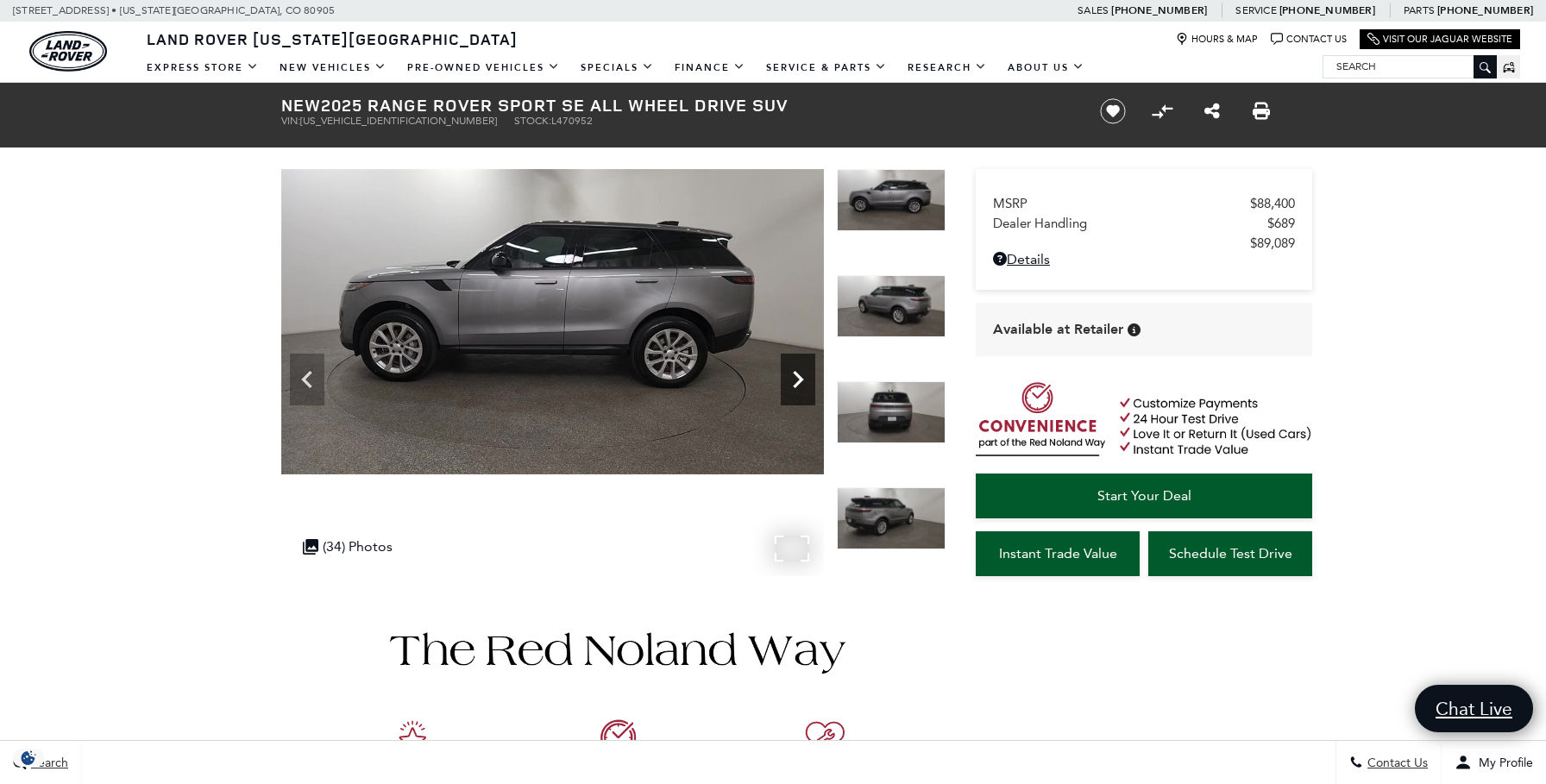
click at [801, 386] on icon "Next" at bounding box center [798, 379] width 34 height 34
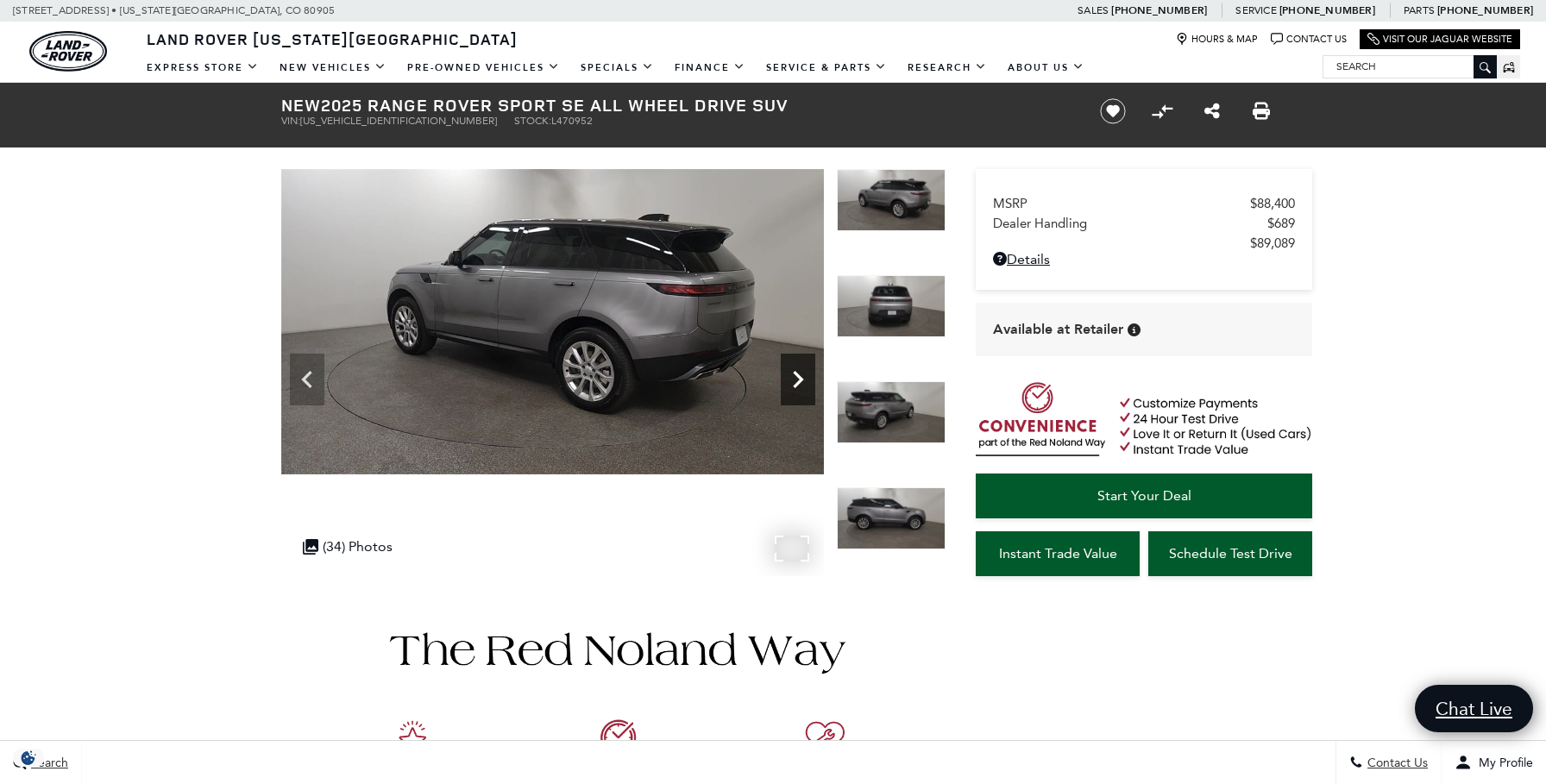
click at [801, 386] on icon "Next" at bounding box center [798, 379] width 34 height 34
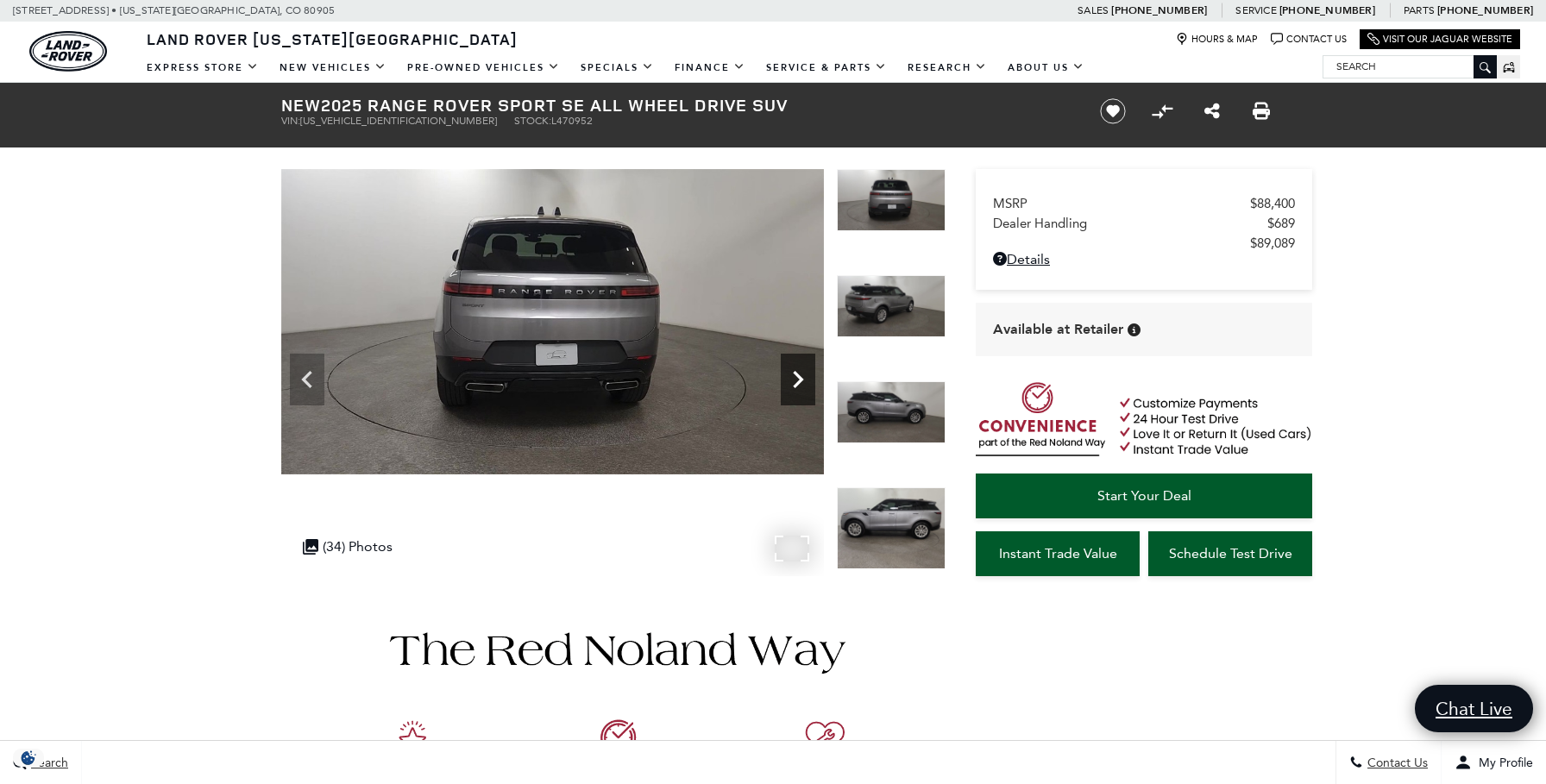
click at [801, 386] on icon "Next" at bounding box center [798, 379] width 34 height 34
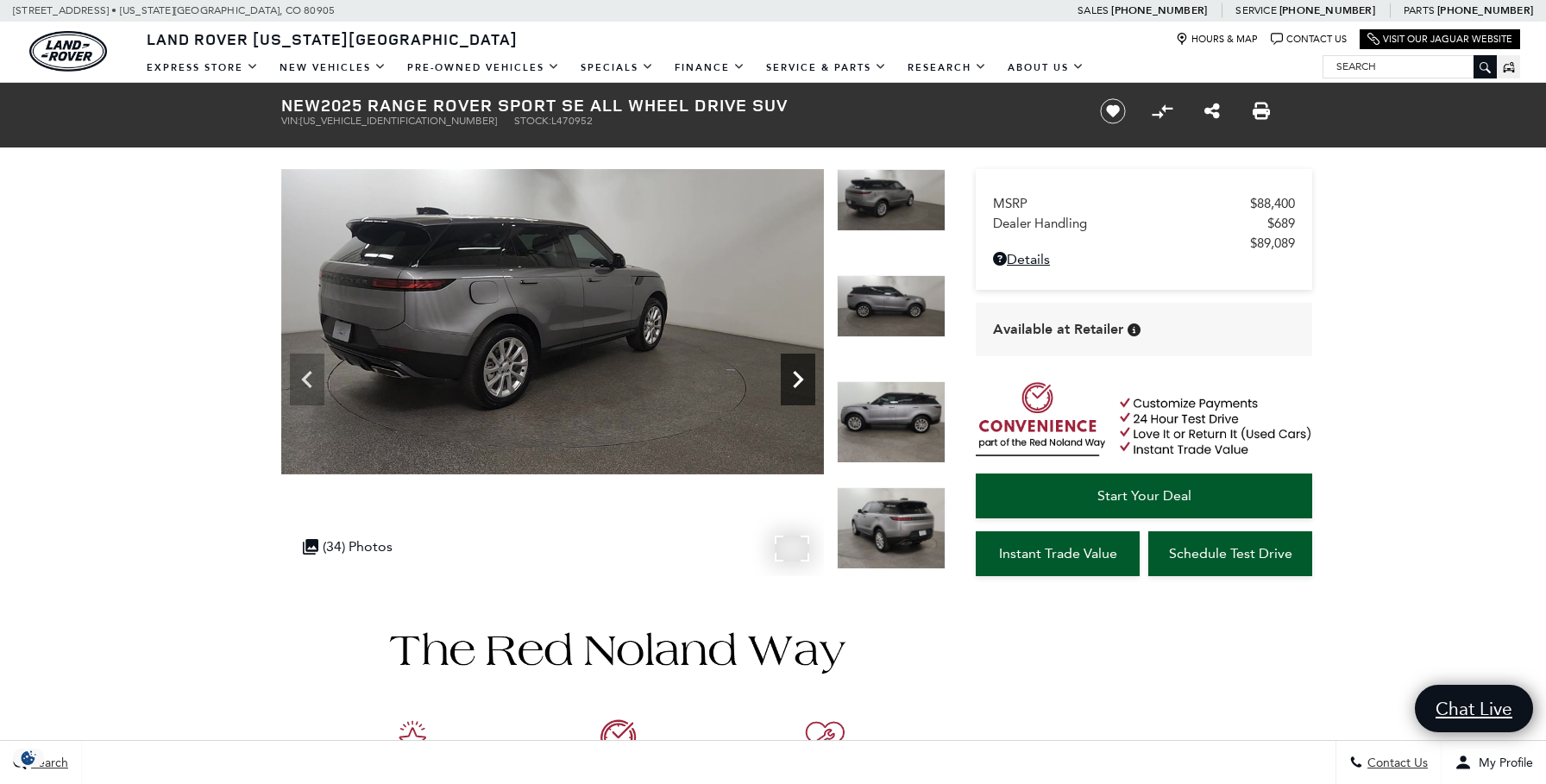
click at [801, 386] on icon "Next" at bounding box center [798, 379] width 34 height 34
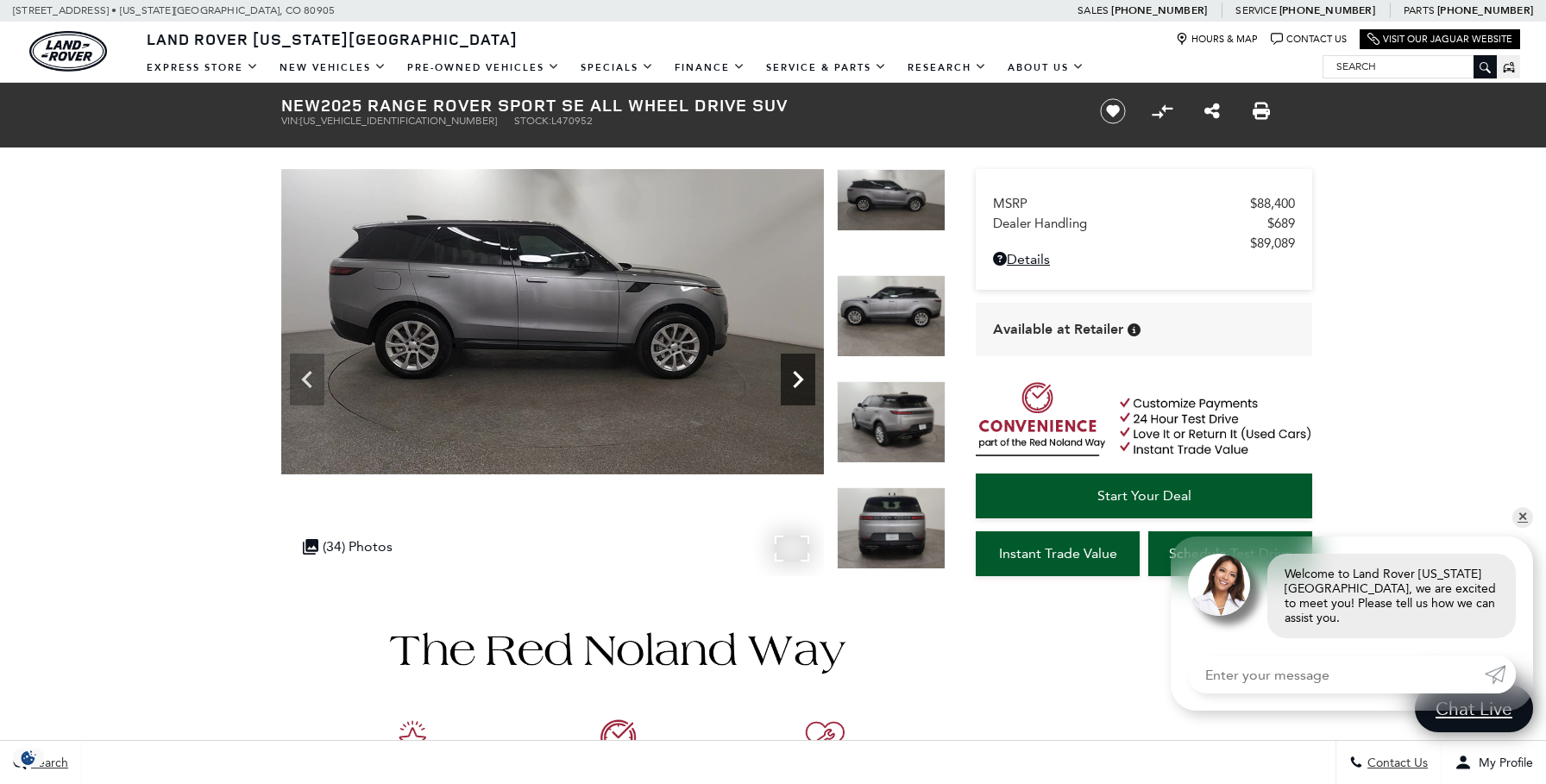
click at [801, 386] on icon "Next" at bounding box center [798, 379] width 34 height 34
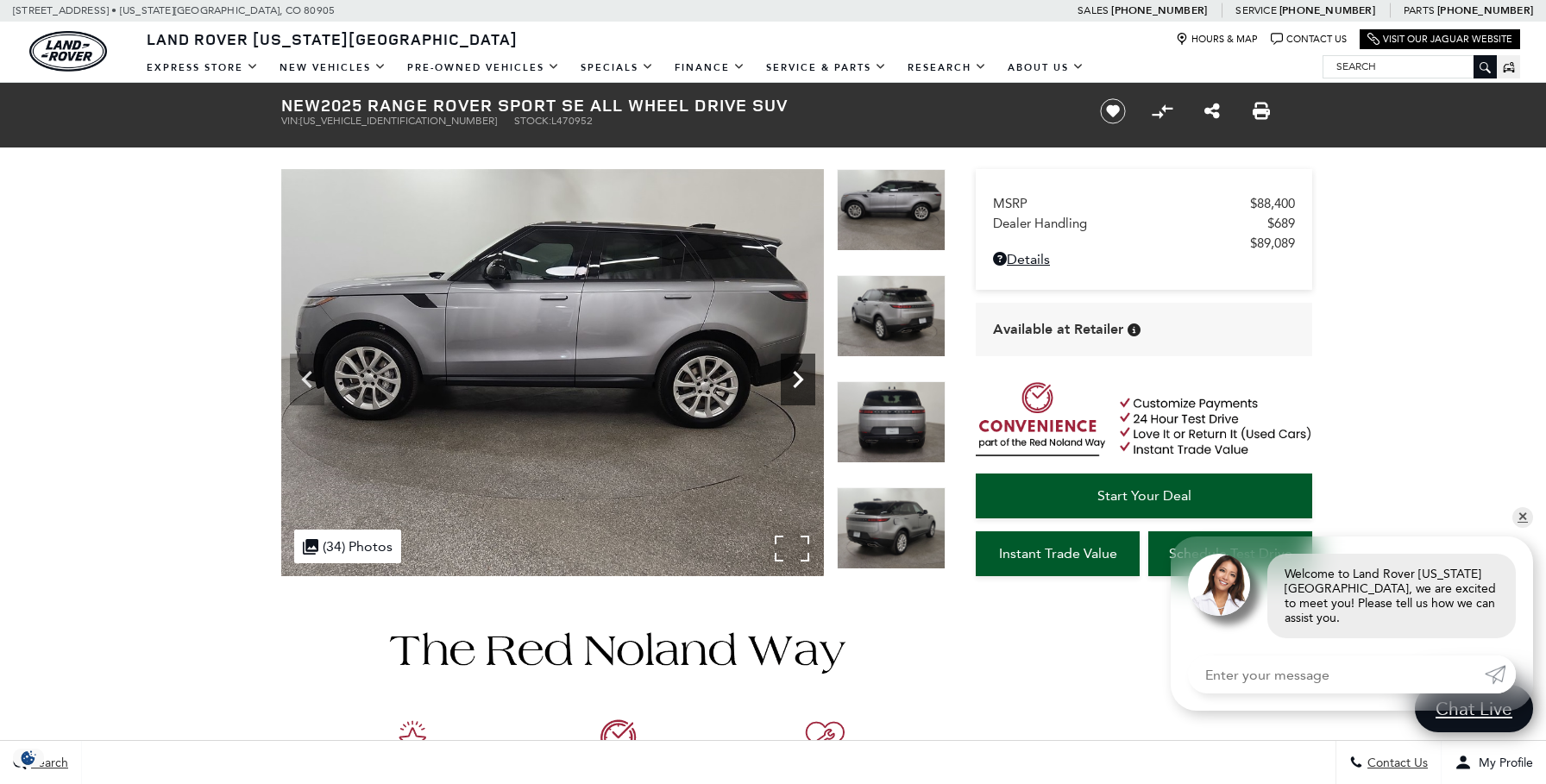
click at [801, 386] on icon "Next" at bounding box center [798, 379] width 34 height 34
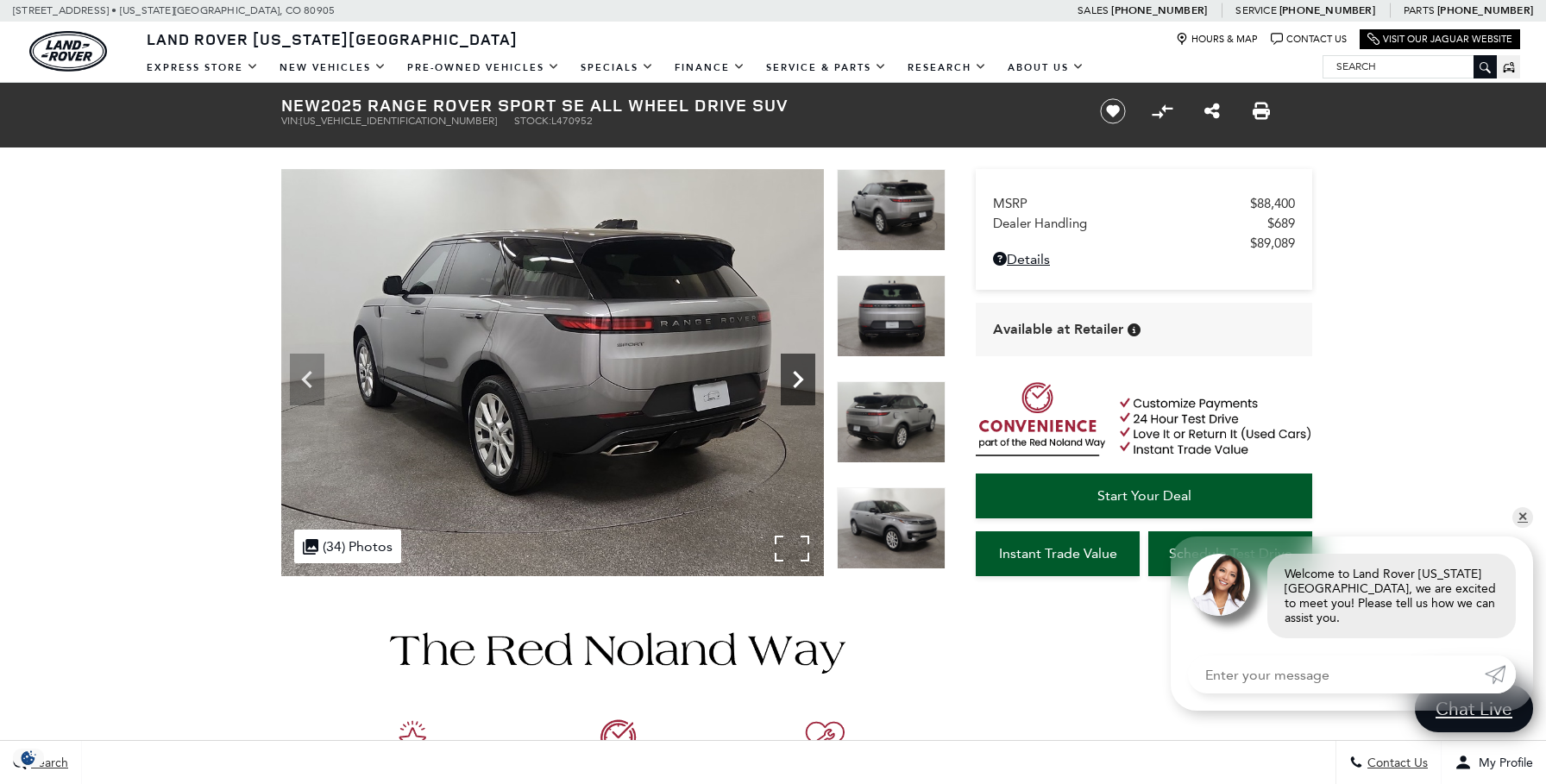
click at [801, 386] on icon "Next" at bounding box center [798, 379] width 34 height 34
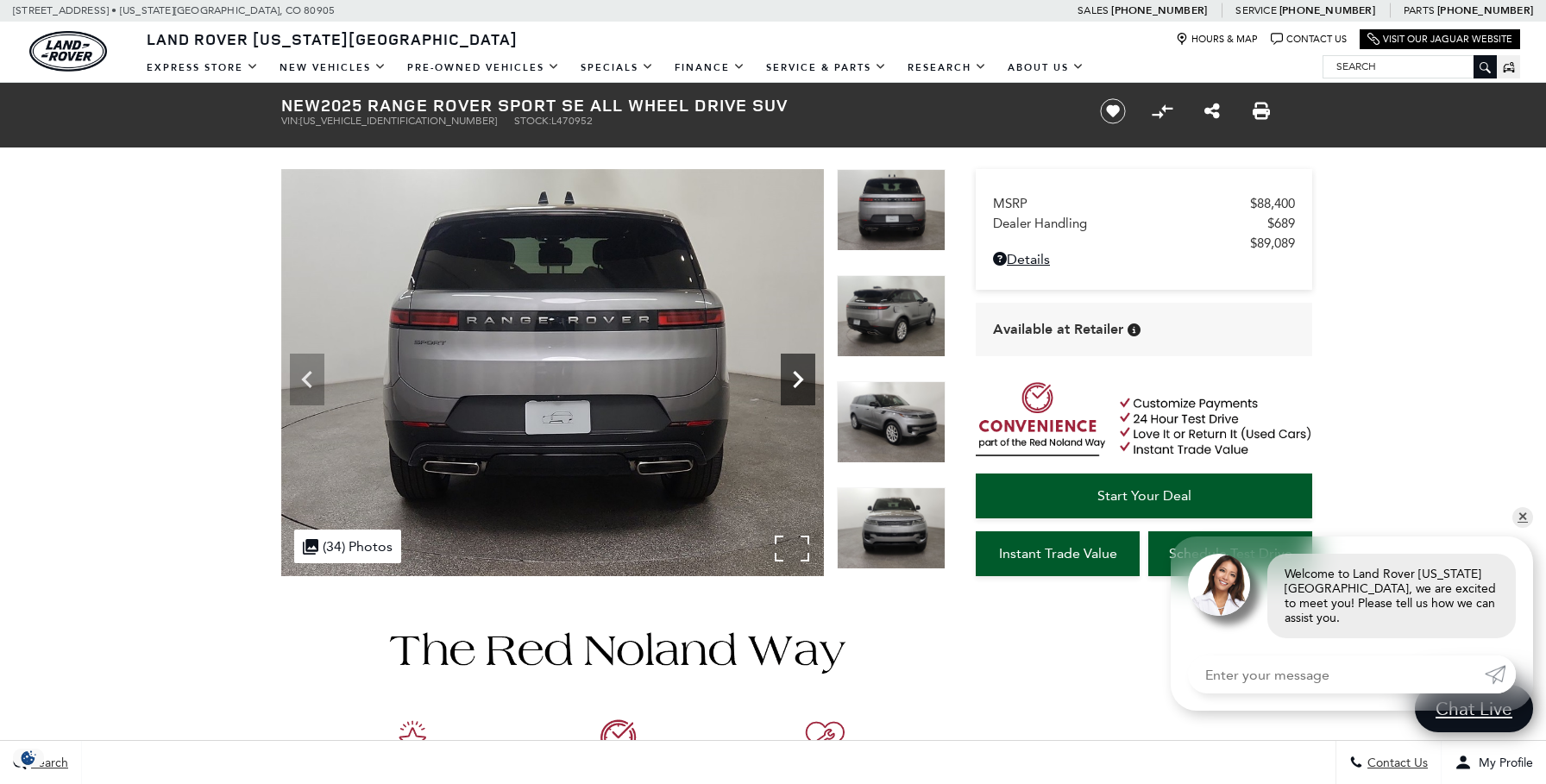
click at [801, 386] on icon "Next" at bounding box center [798, 379] width 34 height 34
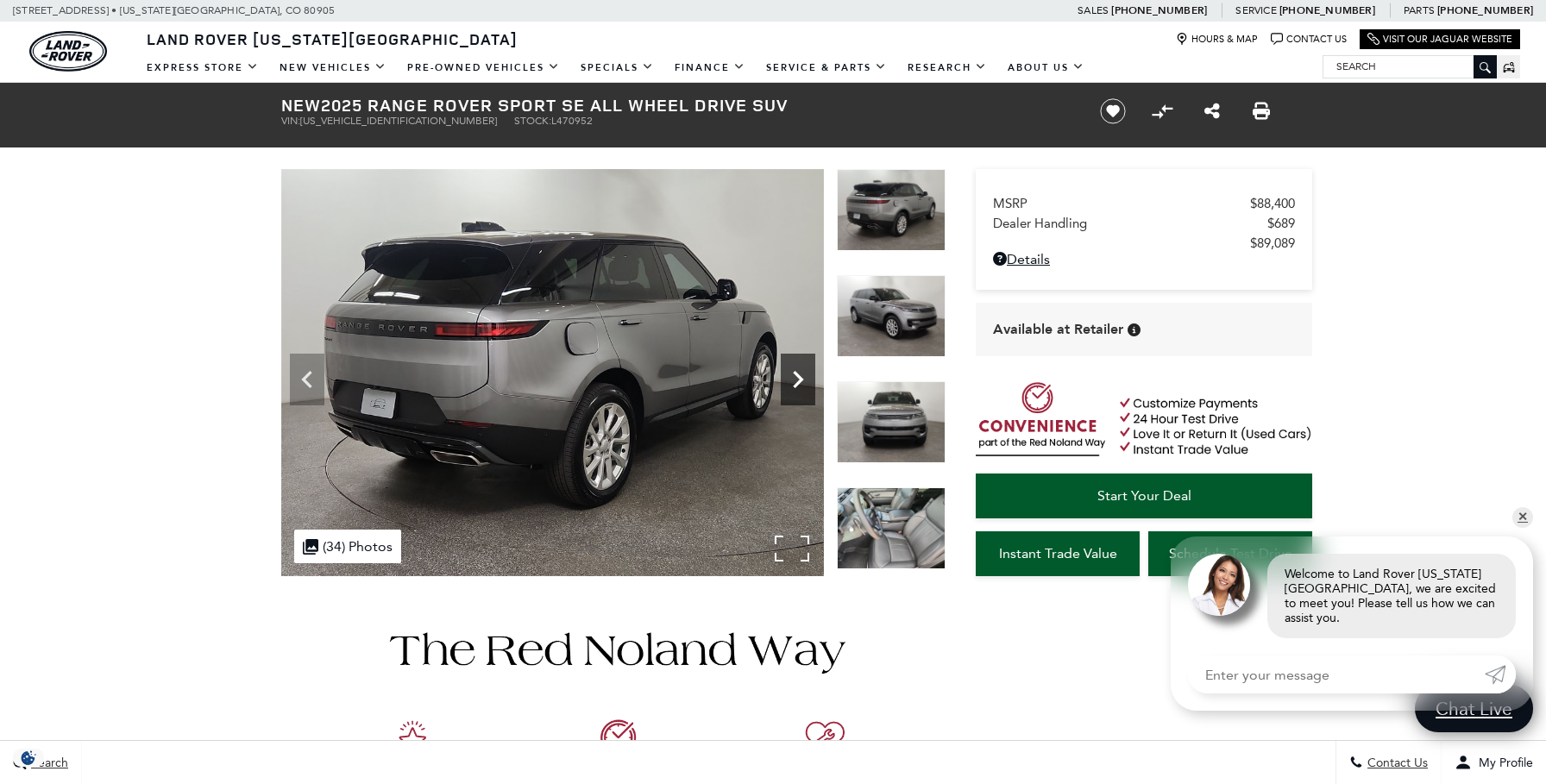
click at [801, 386] on icon "Next" at bounding box center [798, 379] width 34 height 34
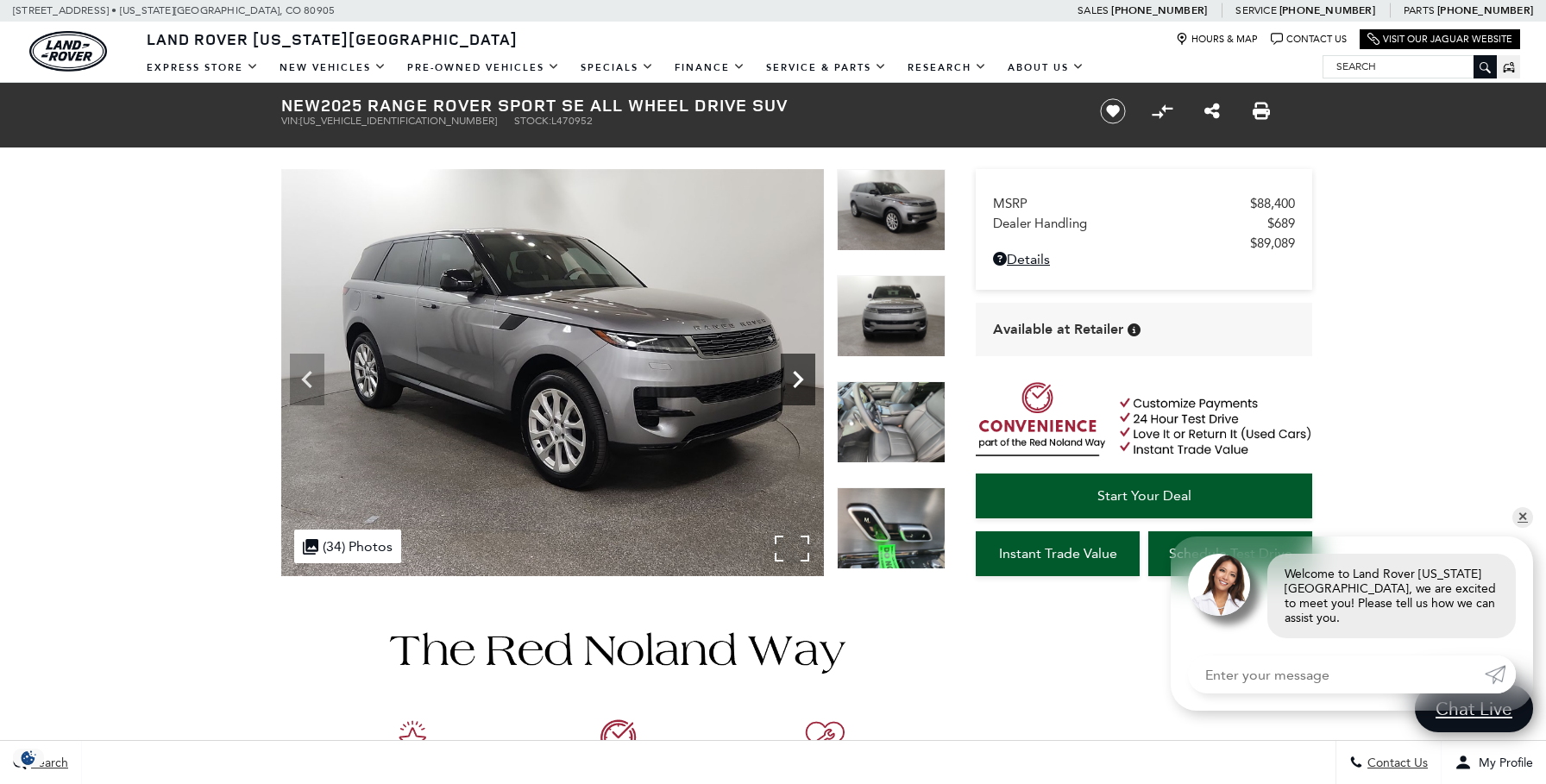
click at [801, 386] on icon "Next" at bounding box center [798, 379] width 34 height 34
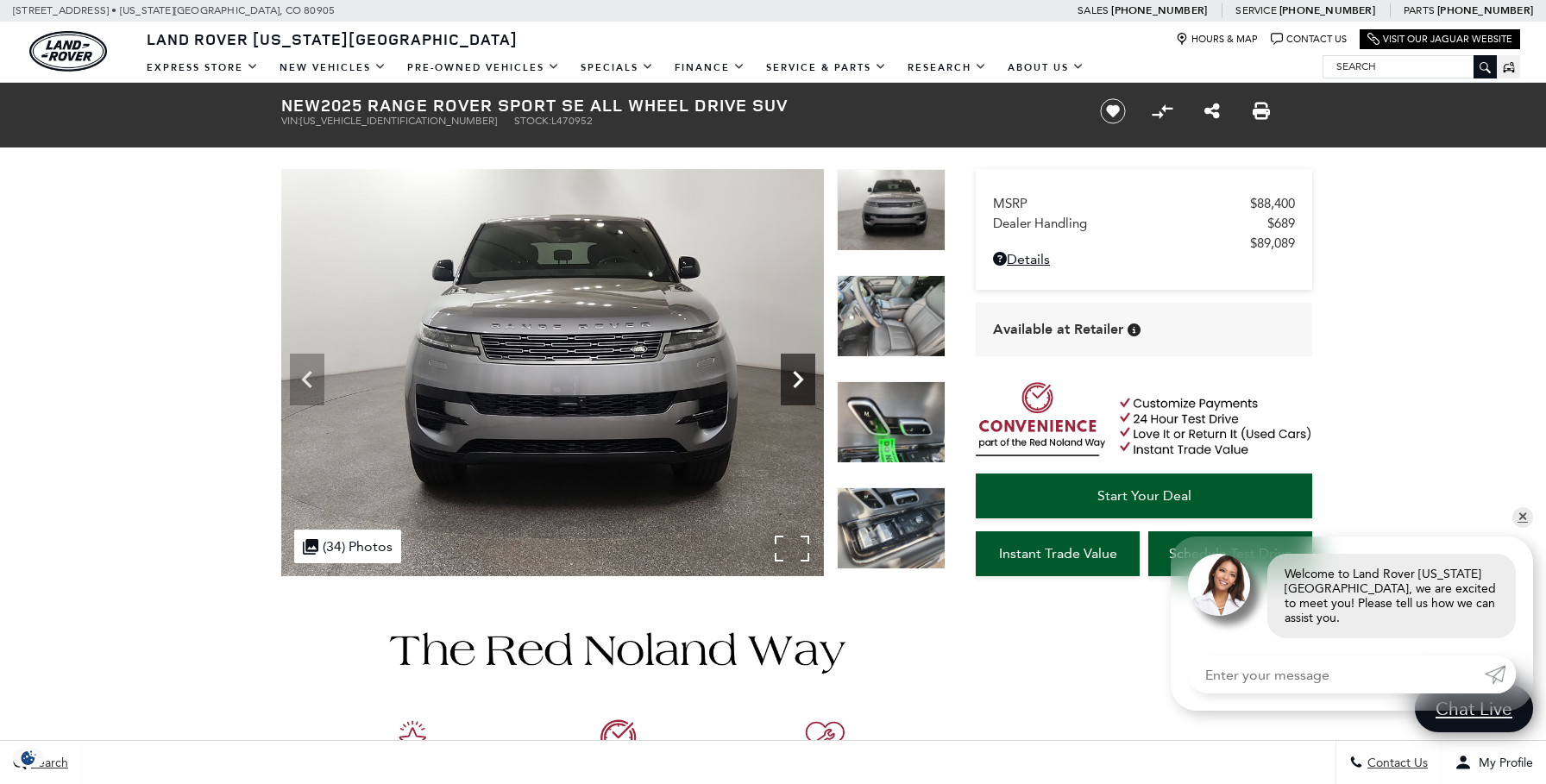
click at [801, 386] on icon "Next" at bounding box center [798, 379] width 34 height 34
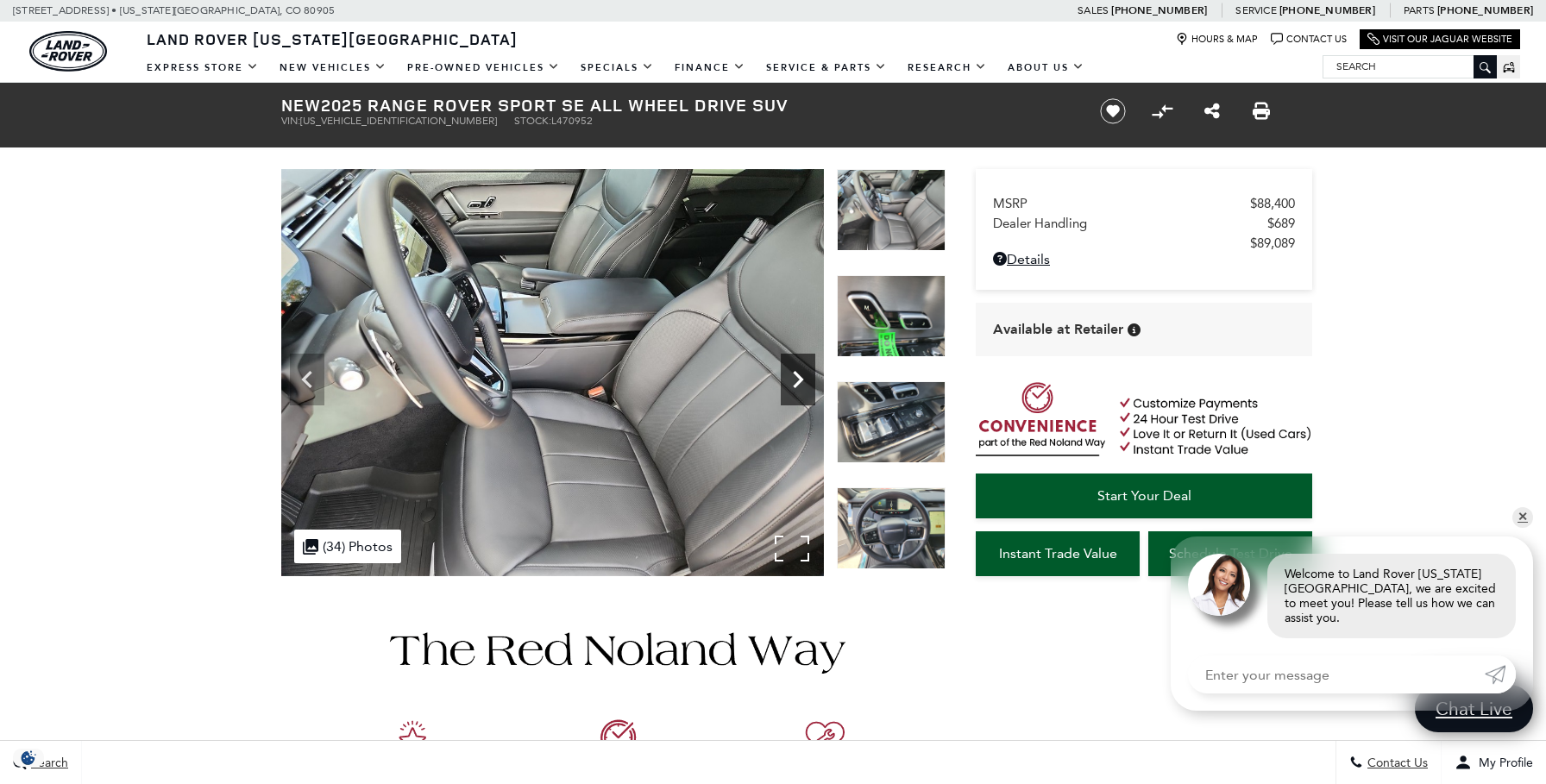
click at [801, 386] on icon "Next" at bounding box center [798, 379] width 34 height 34
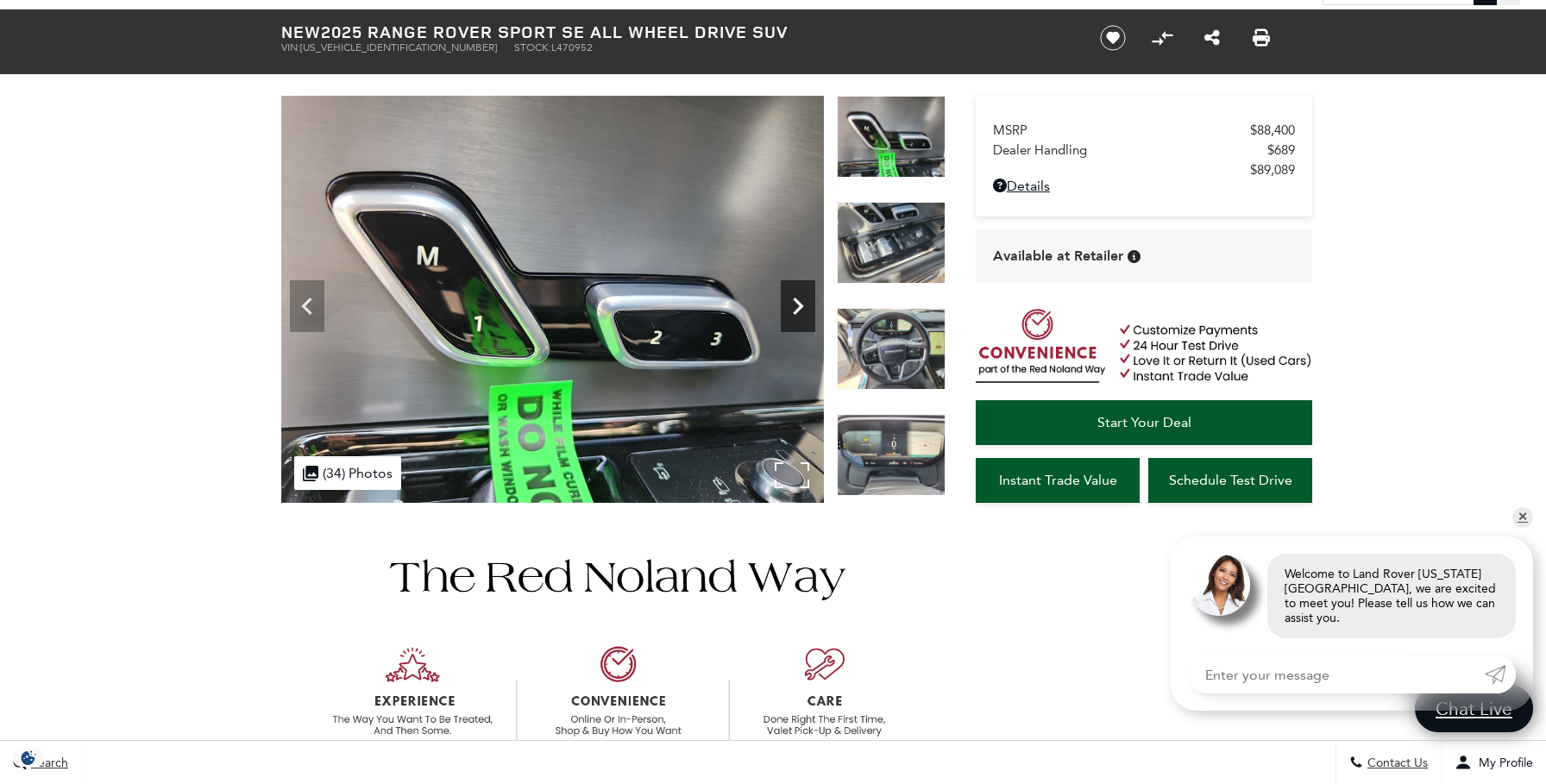
scroll to position [98, 0]
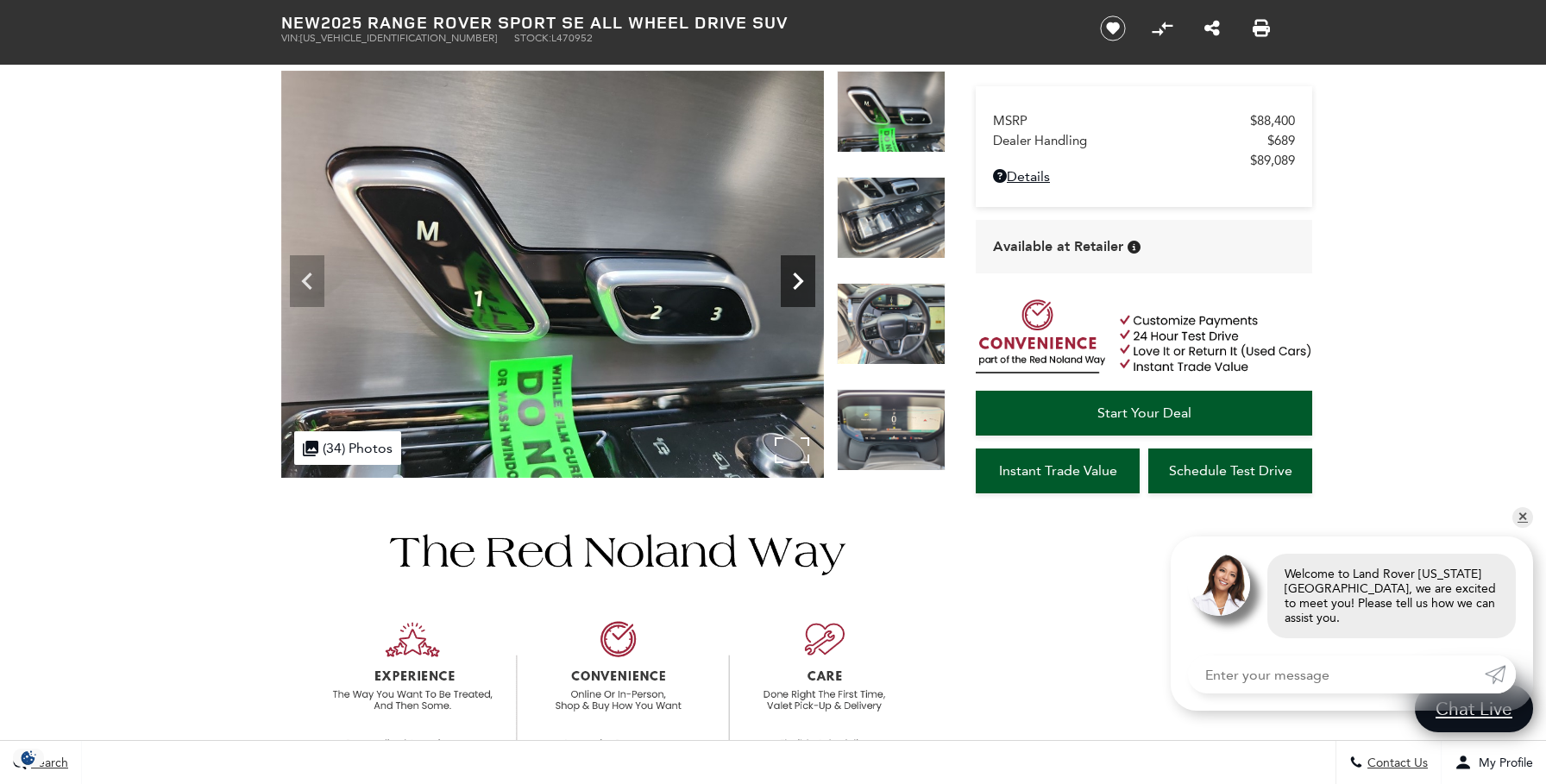
click at [798, 278] on icon "Next" at bounding box center [798, 281] width 10 height 17
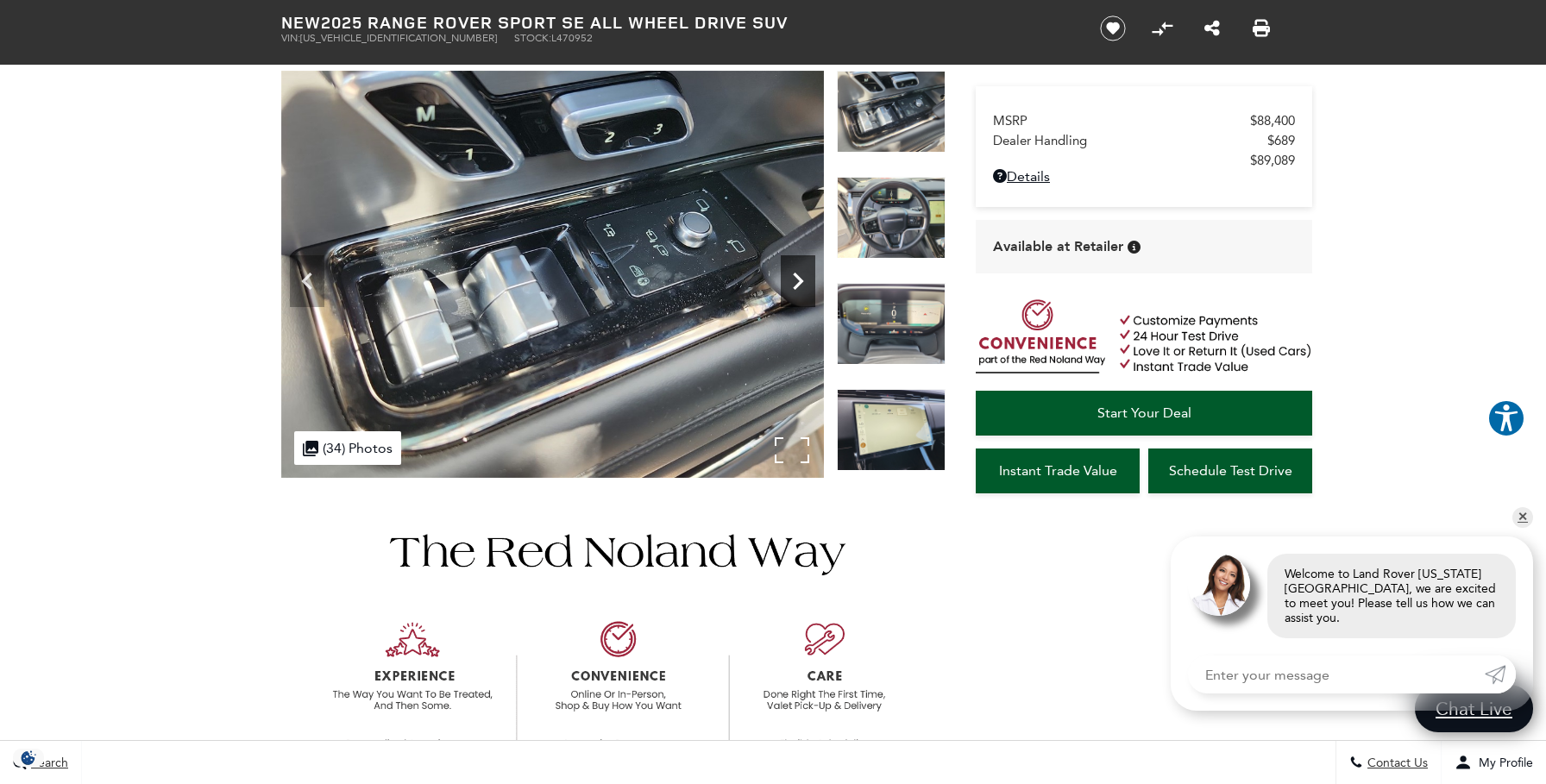
scroll to position [0, 0]
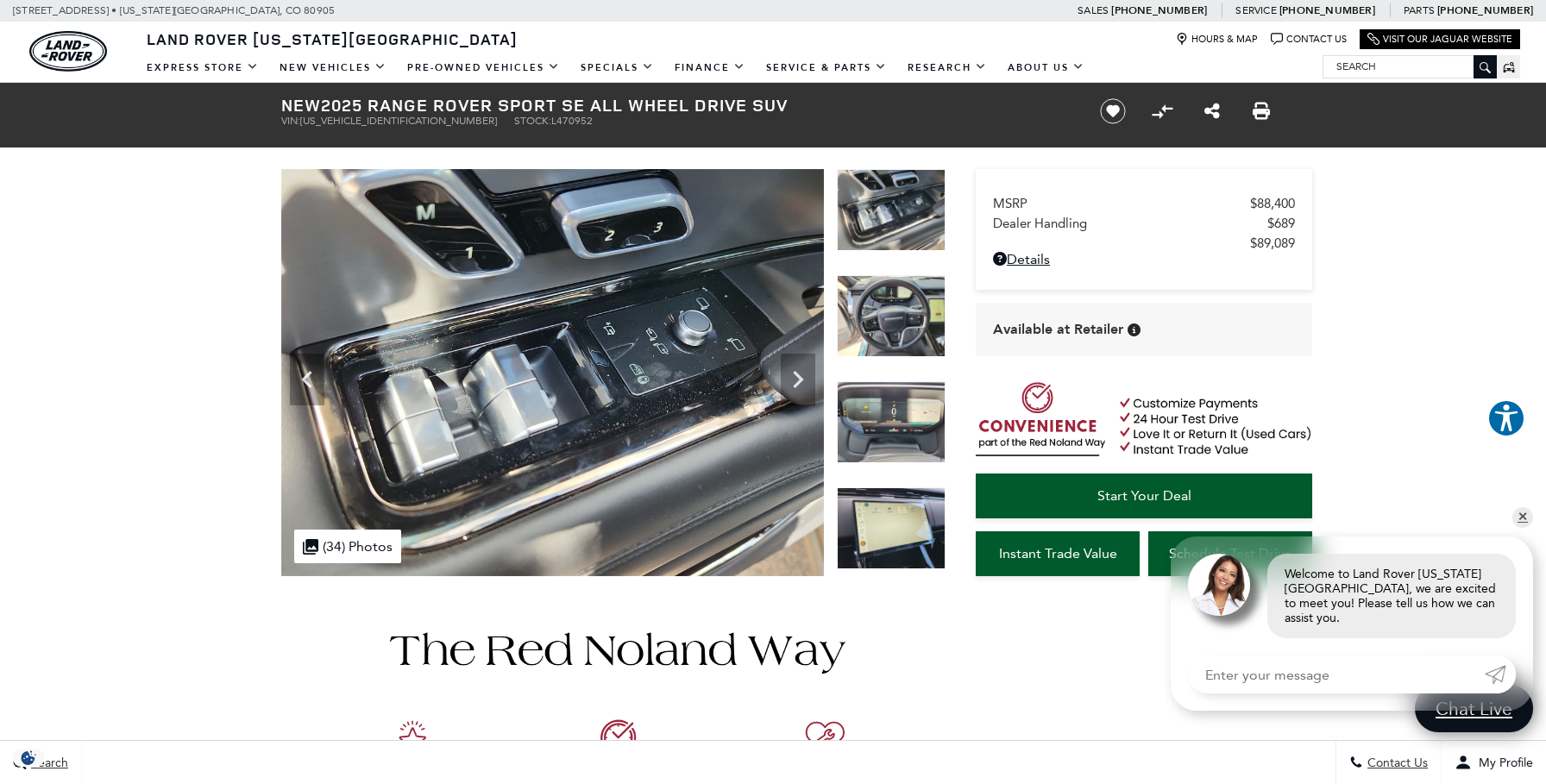
click at [903, 413] on img at bounding box center [891, 422] width 108 height 82
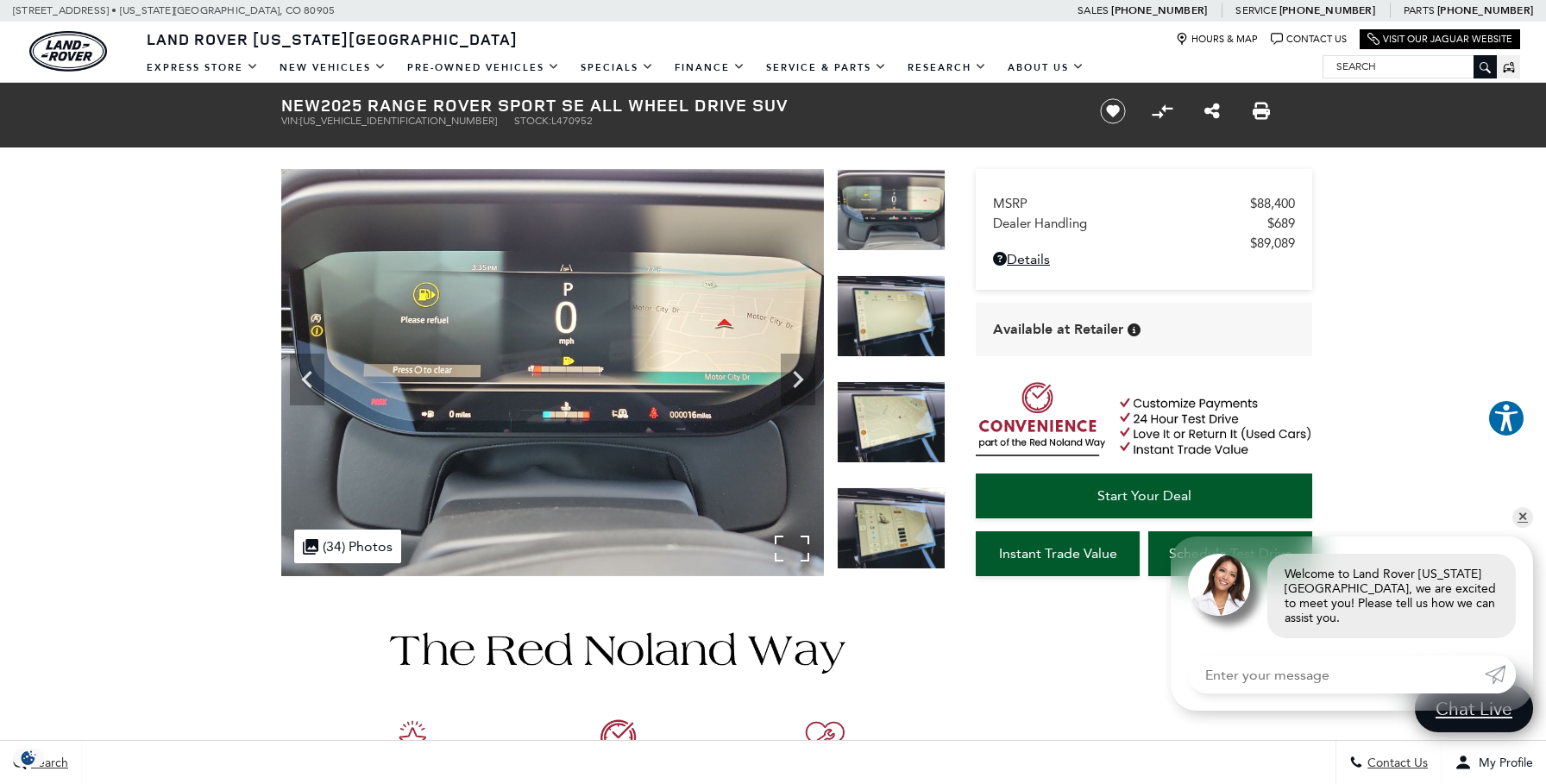
click at [392, 536] on div ".cls-1, .cls-3 { fill: #c50033; } .cls-1 { clip-rule: evenodd; } .cls-2 { clip-…" at bounding box center [348, 546] width 107 height 33
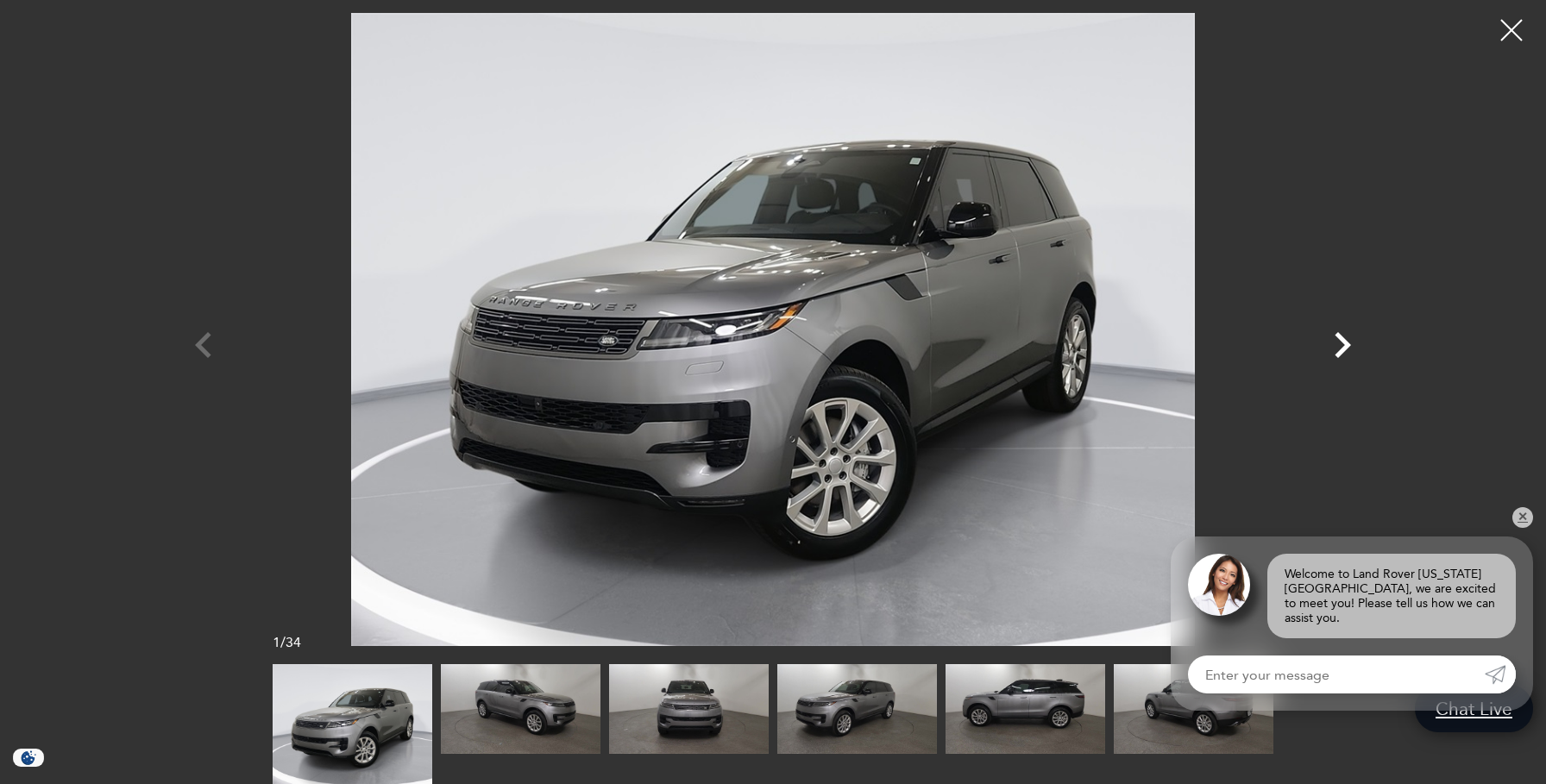
click at [1346, 347] on icon "Next" at bounding box center [1343, 345] width 16 height 26
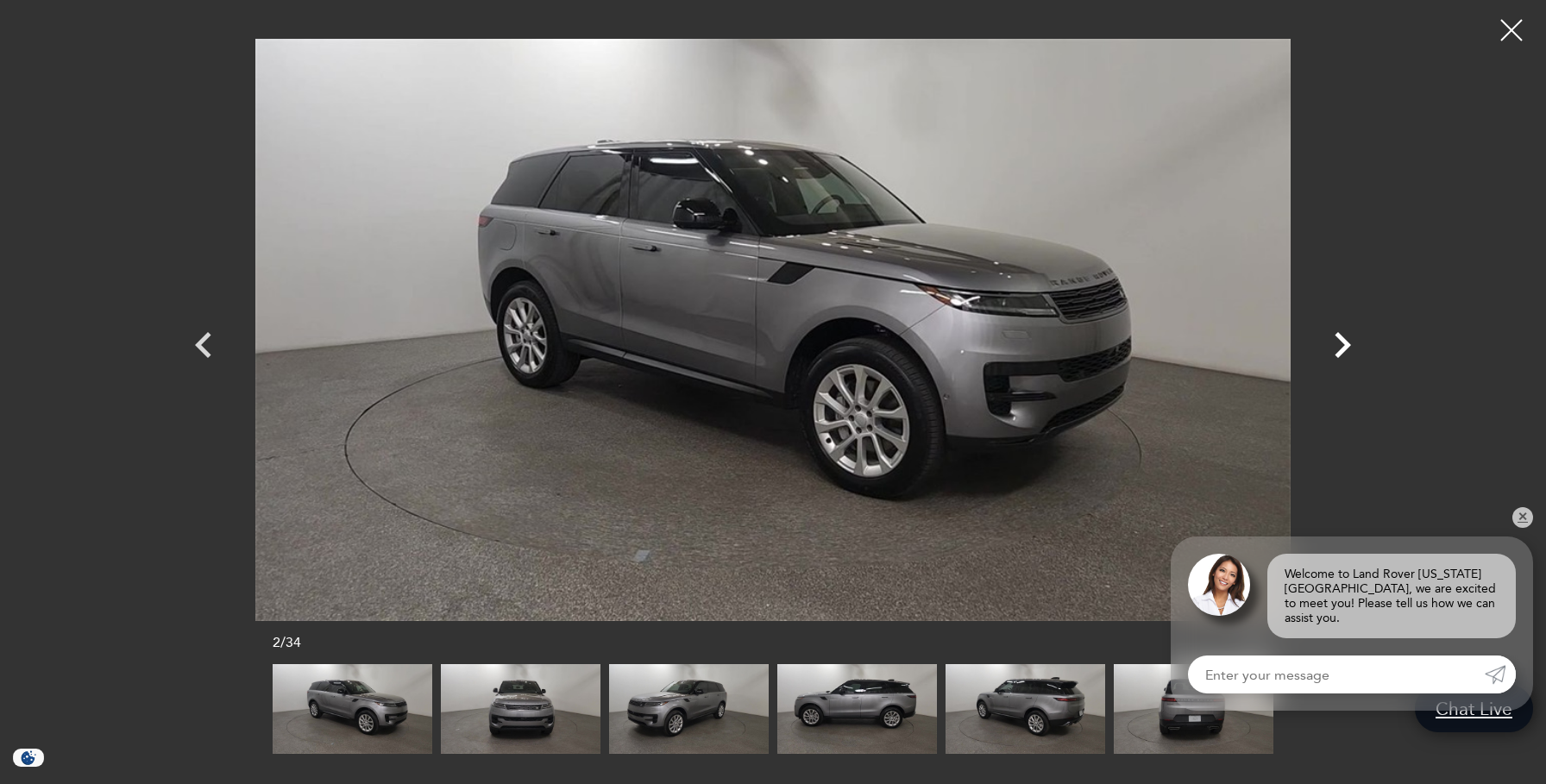
click at [1346, 347] on icon "Next" at bounding box center [1343, 345] width 16 height 26
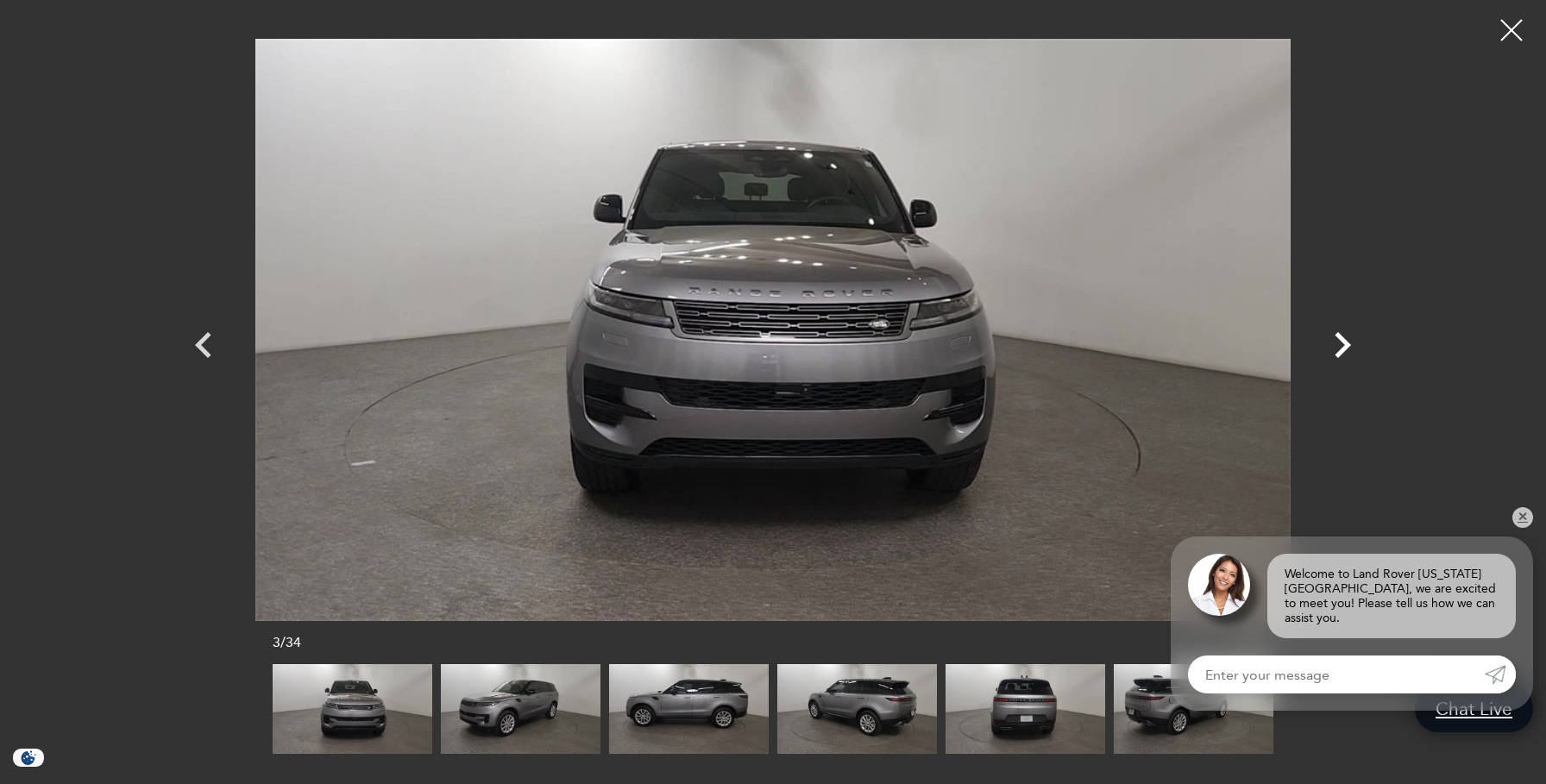
click at [1345, 347] on icon "Next" at bounding box center [1343, 345] width 16 height 26
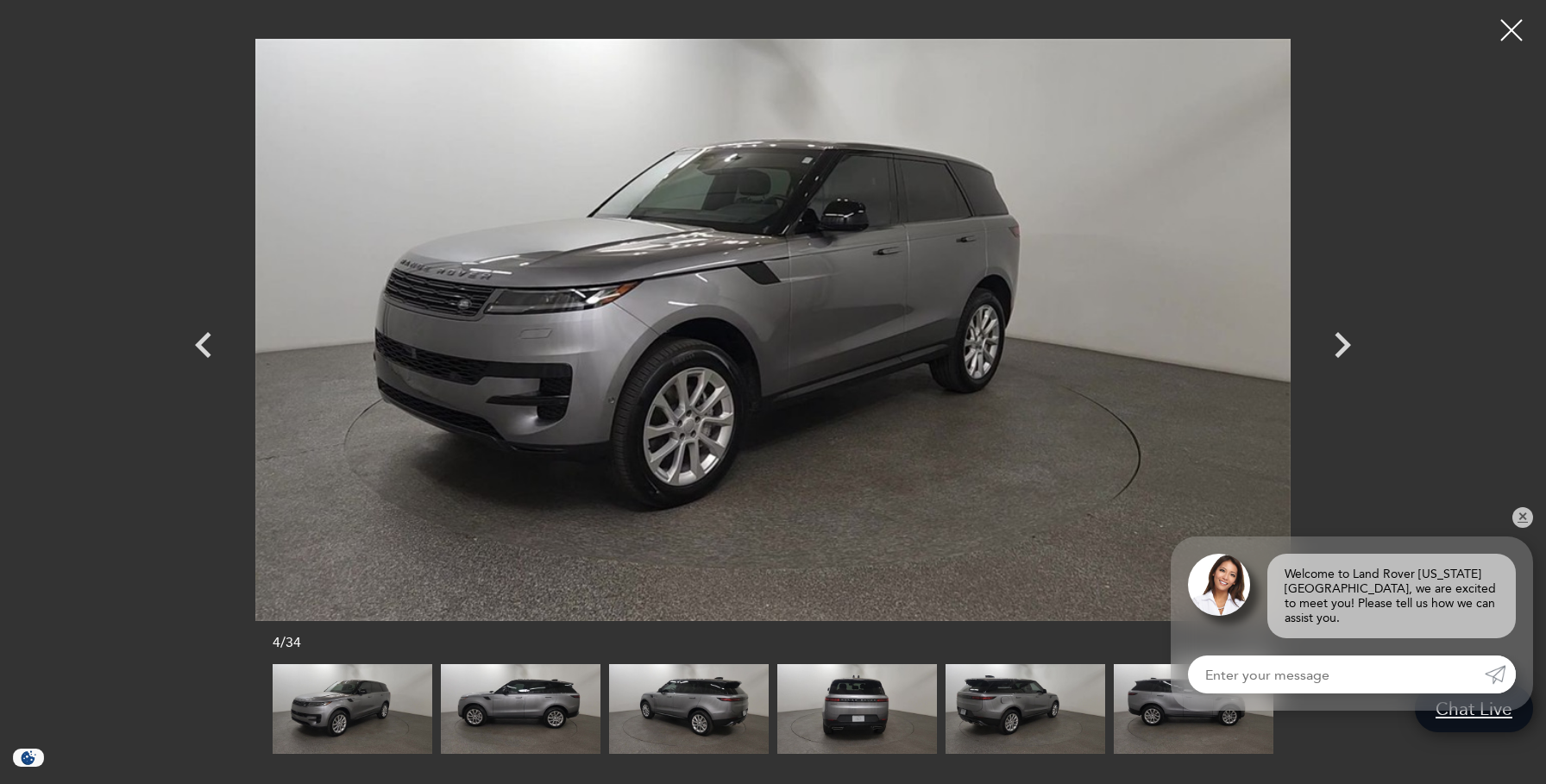
click at [1223, 727] on img at bounding box center [1194, 708] width 160 height 89
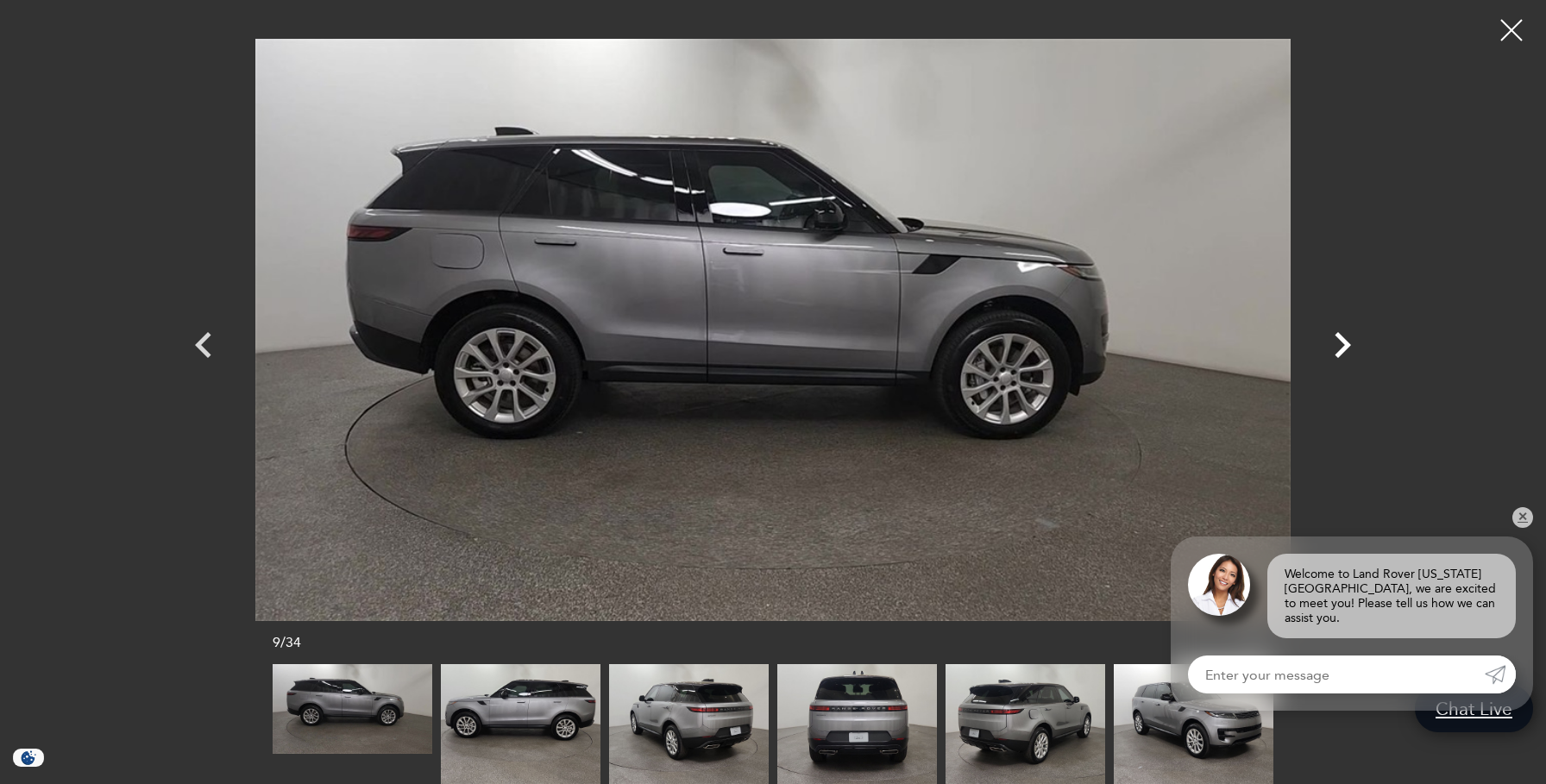
click at [1342, 352] on icon "Next" at bounding box center [1343, 345] width 16 height 26
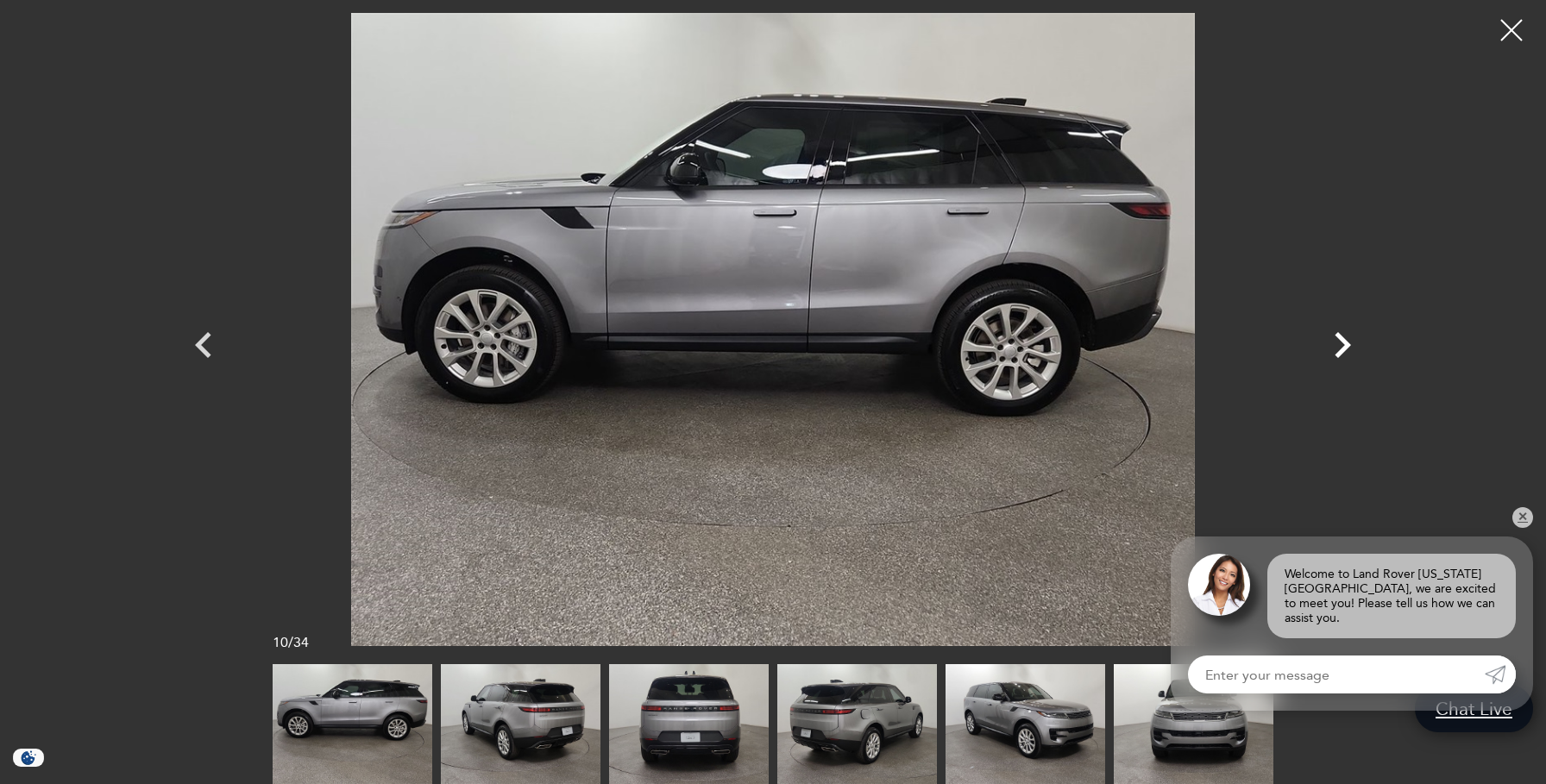
click at [1342, 352] on icon "Next" at bounding box center [1343, 345] width 16 height 26
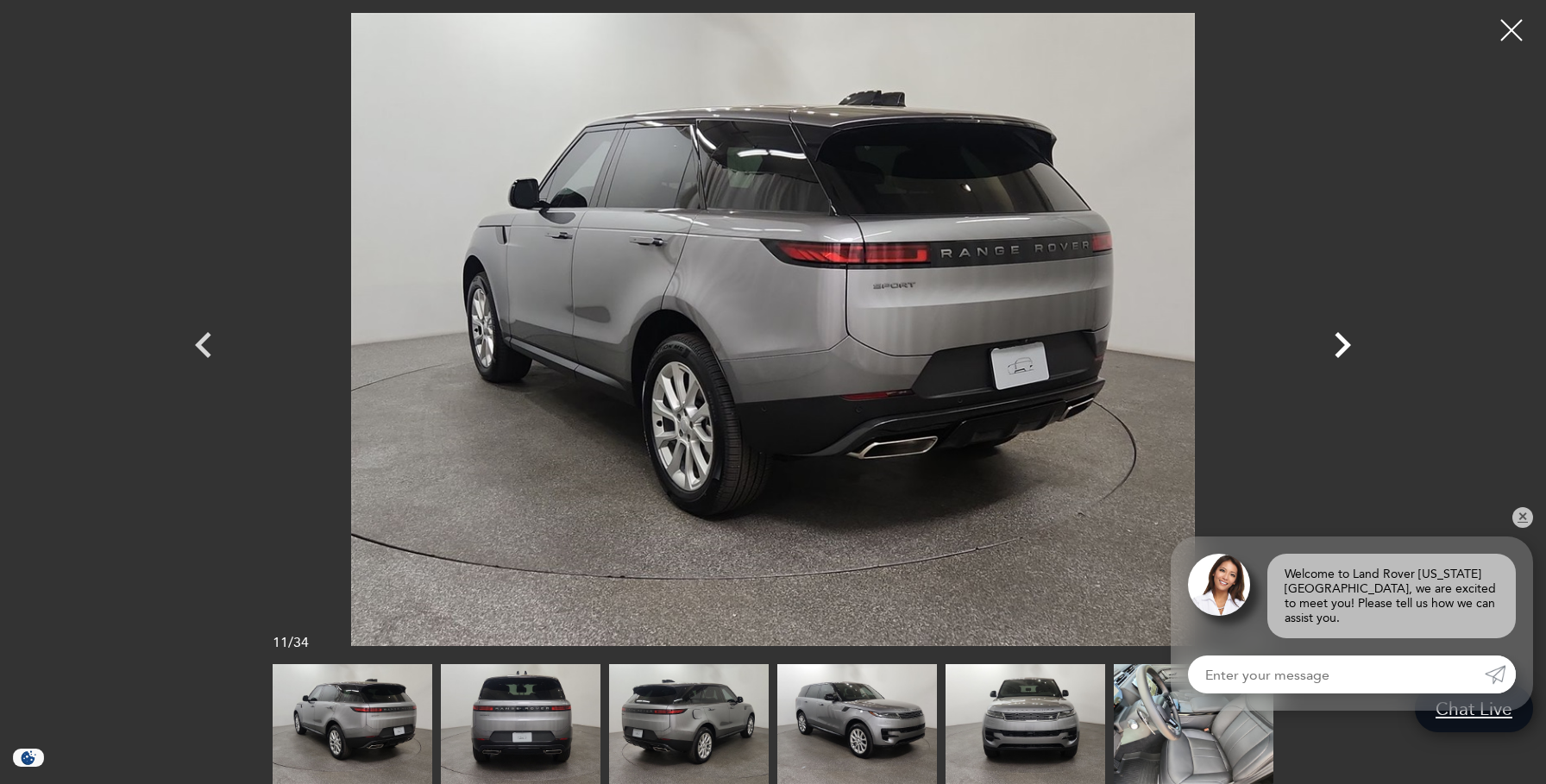
click at [1342, 352] on icon "Next" at bounding box center [1343, 345] width 16 height 26
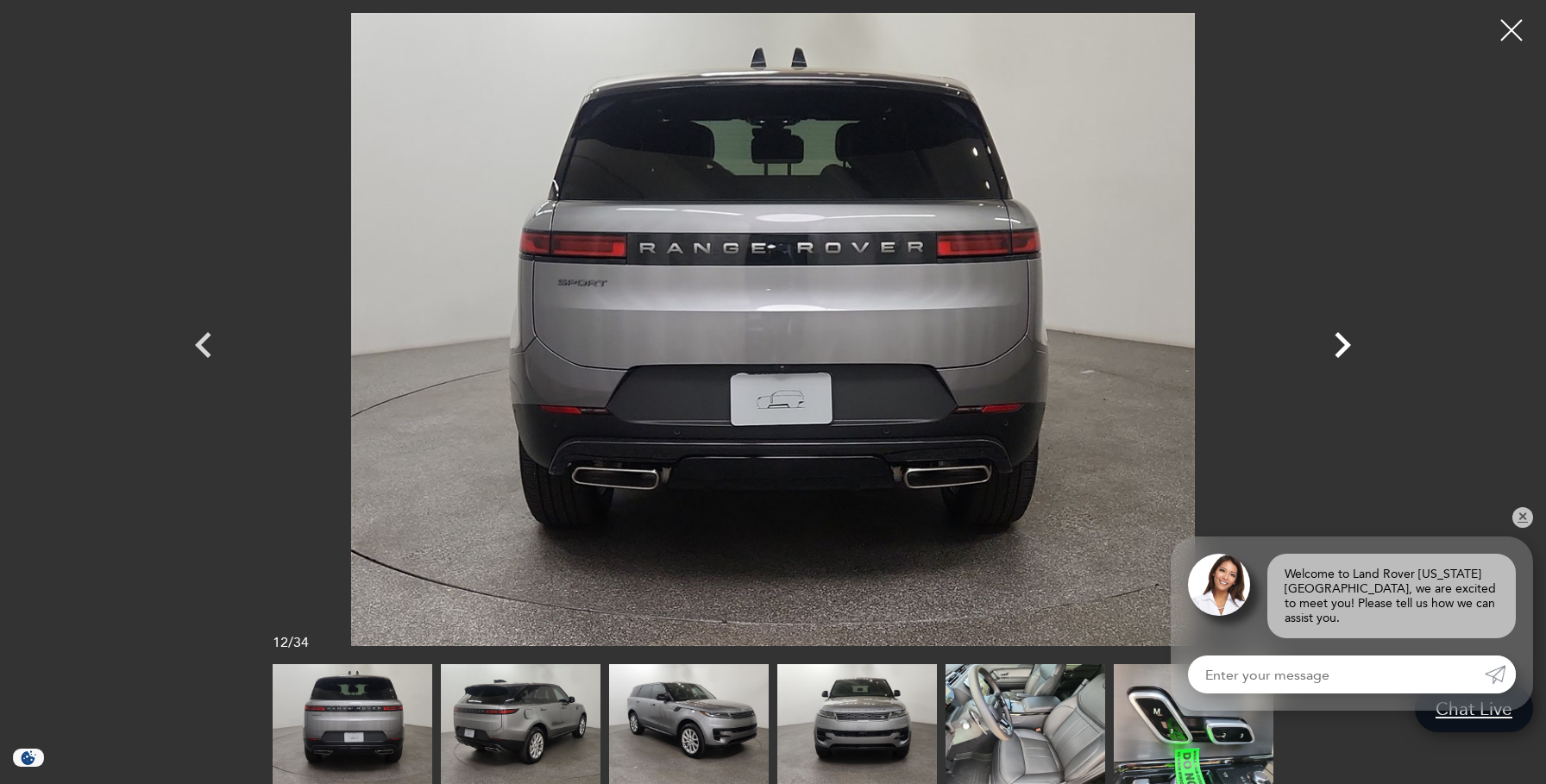
click at [1342, 352] on icon "Next" at bounding box center [1343, 345] width 16 height 26
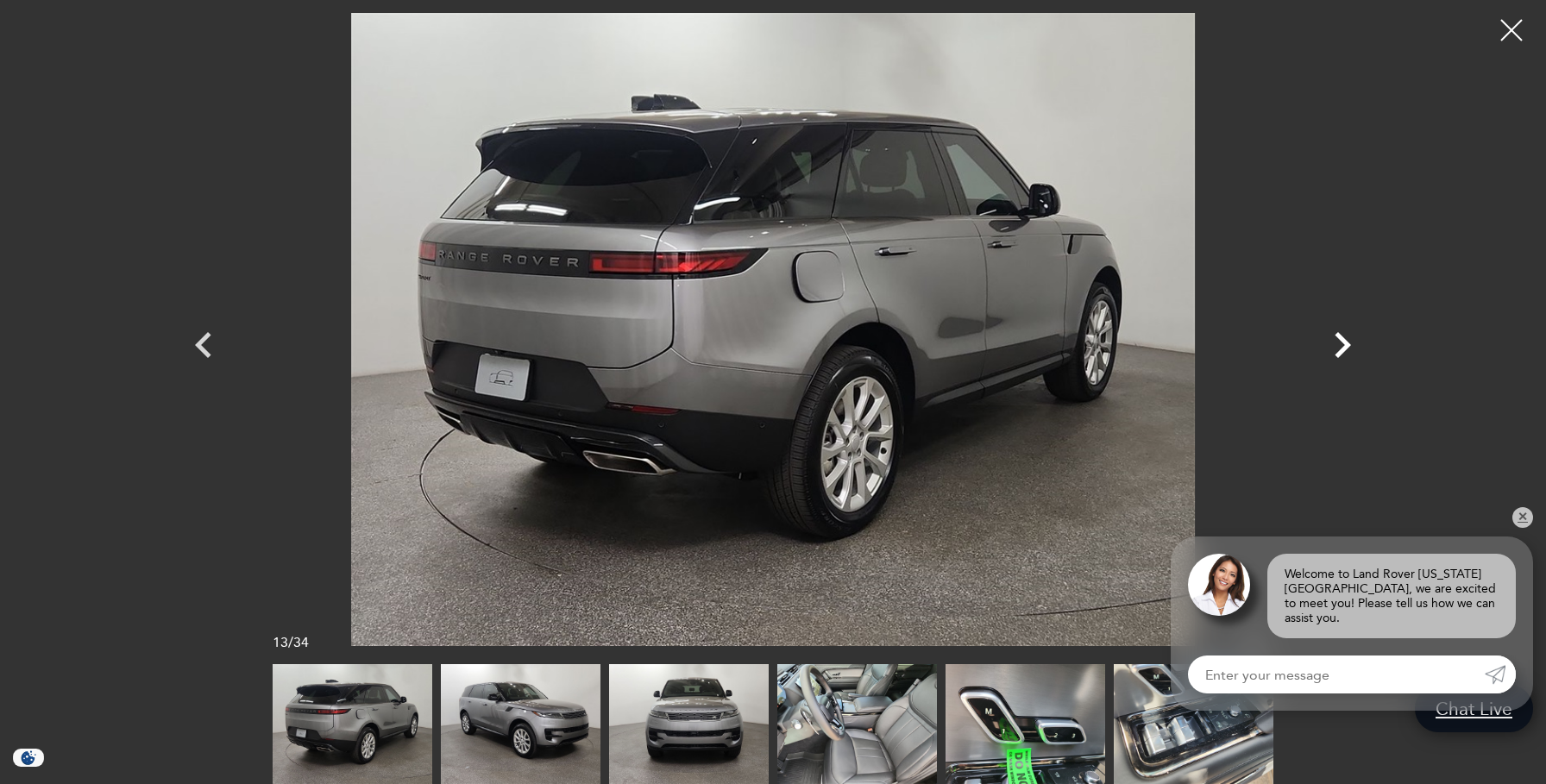
click at [1343, 352] on icon "Next" at bounding box center [1343, 345] width 16 height 26
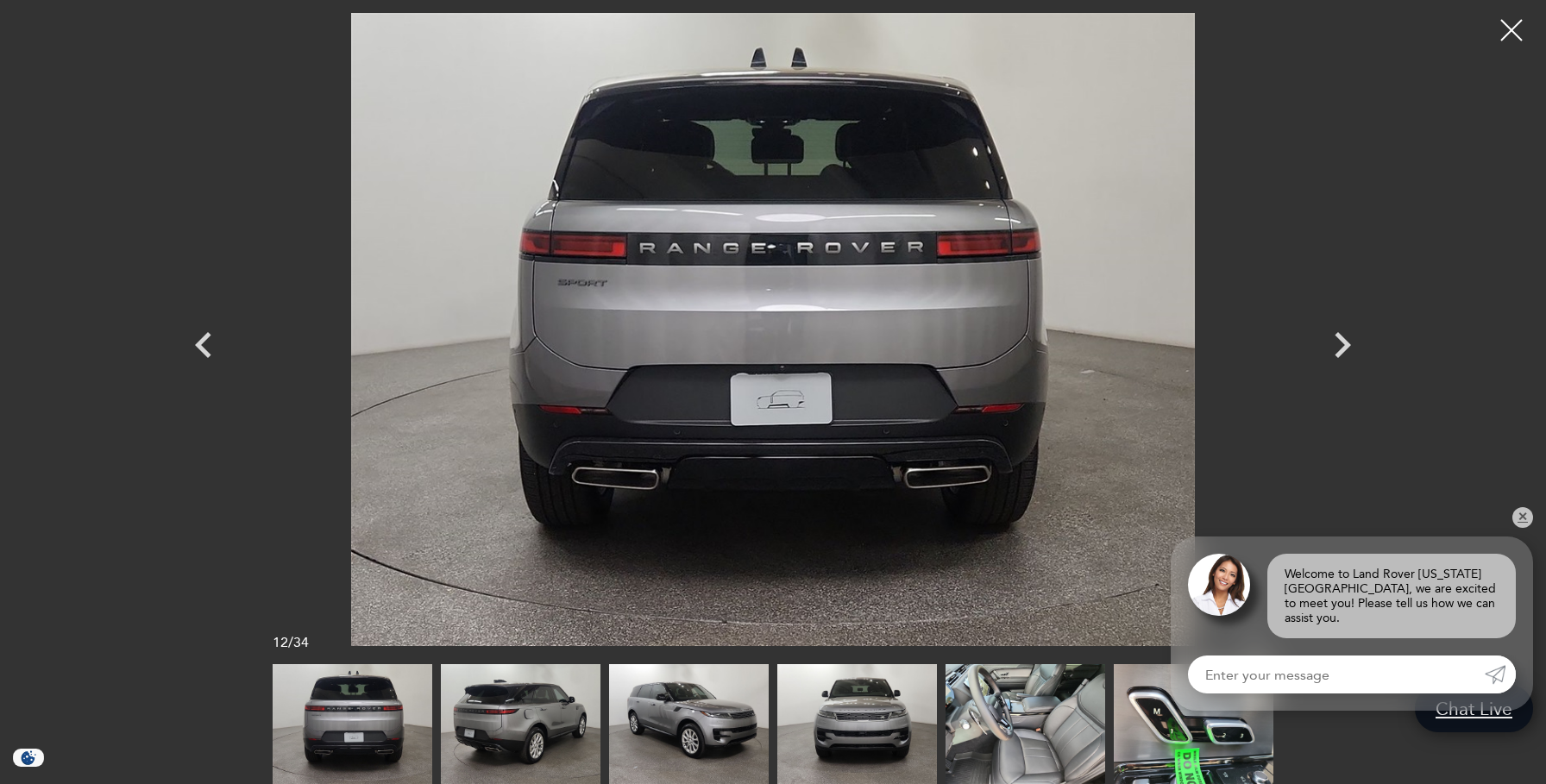
scroll to position [257, 0]
click at [1027, 720] on img at bounding box center [1026, 723] width 160 height 120
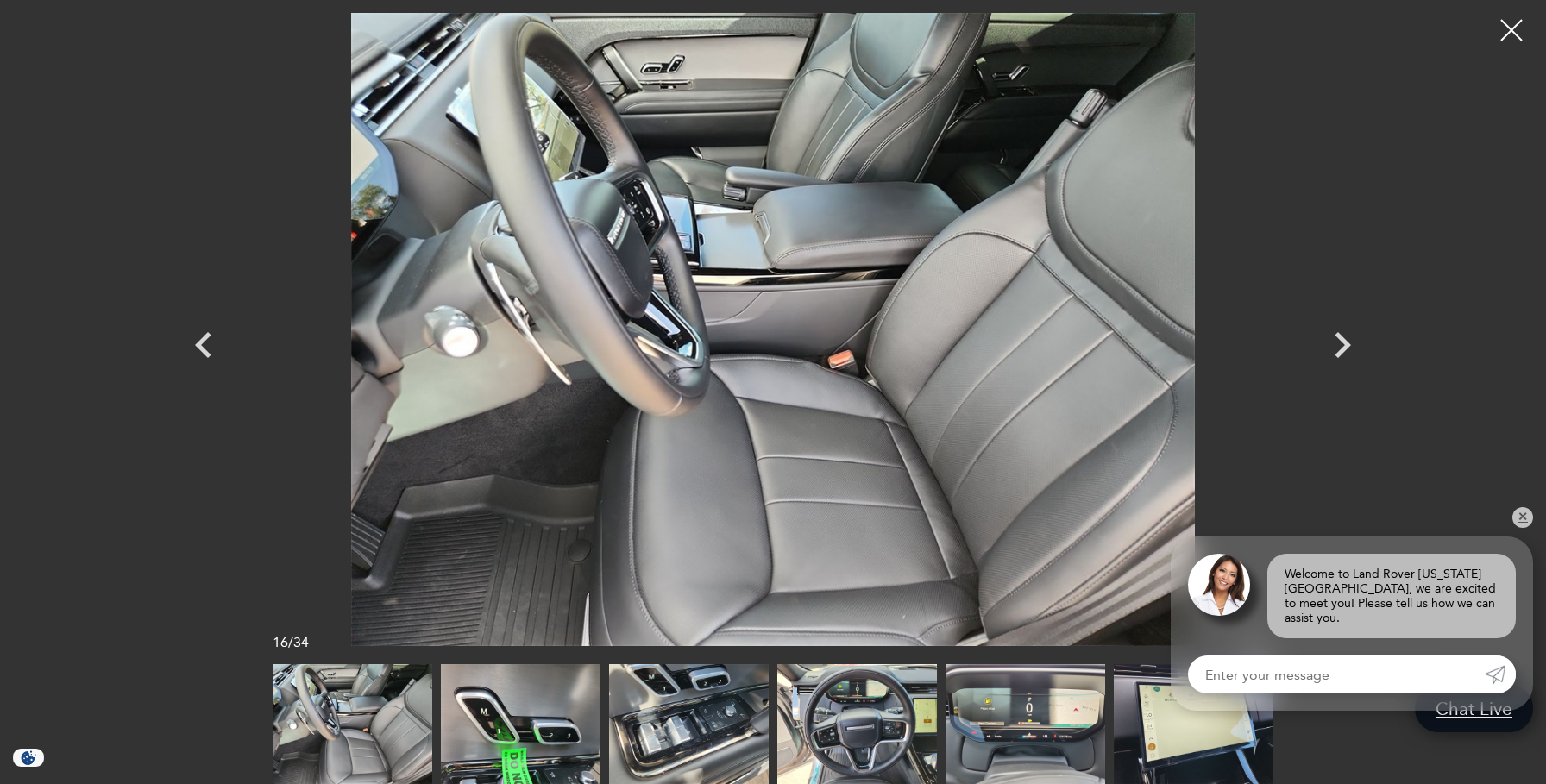
scroll to position [496, 0]
click at [1340, 345] on icon "Next" at bounding box center [1342, 344] width 52 height 51
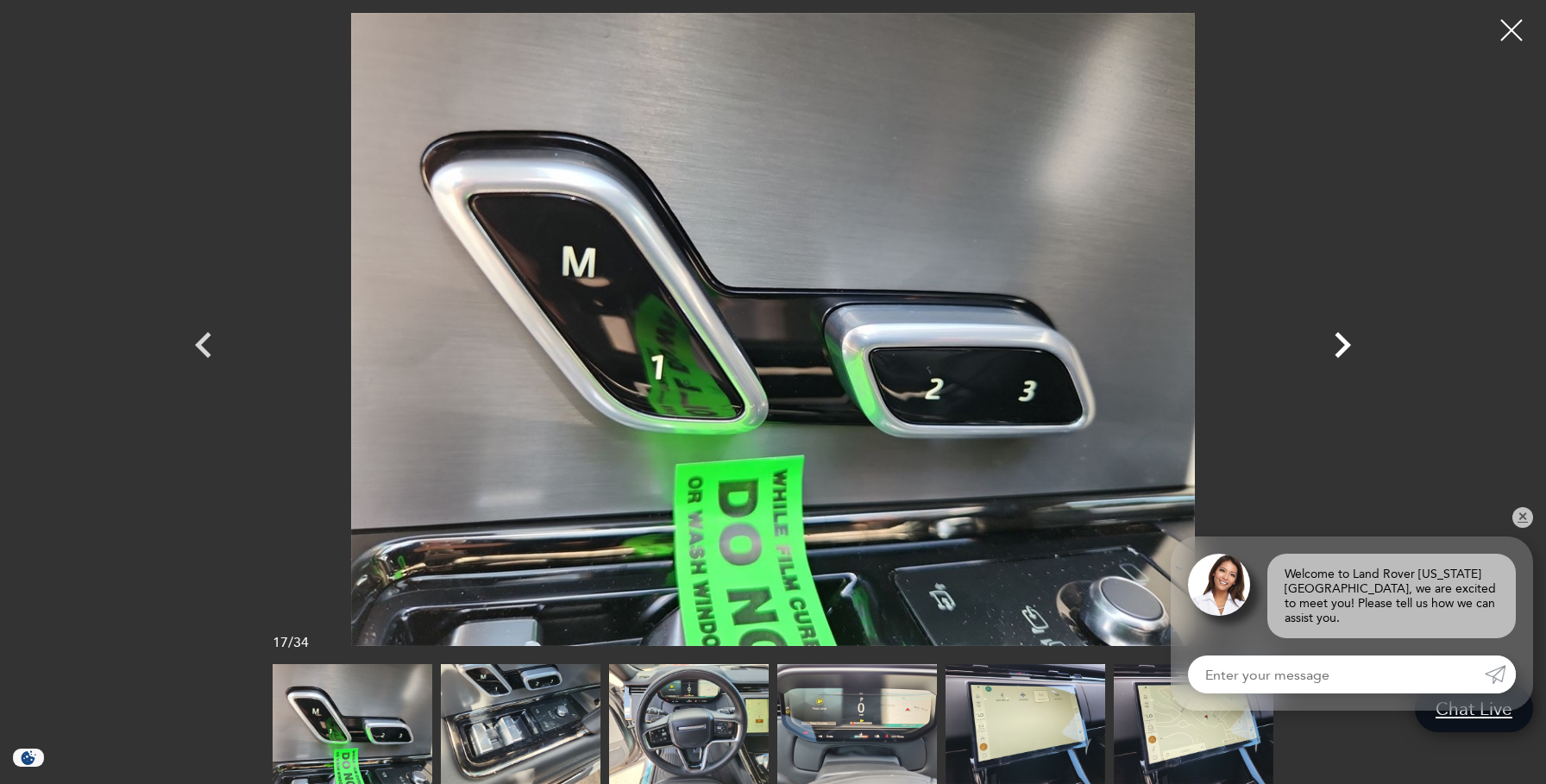
click at [1340, 345] on icon "Next" at bounding box center [1342, 344] width 52 height 51
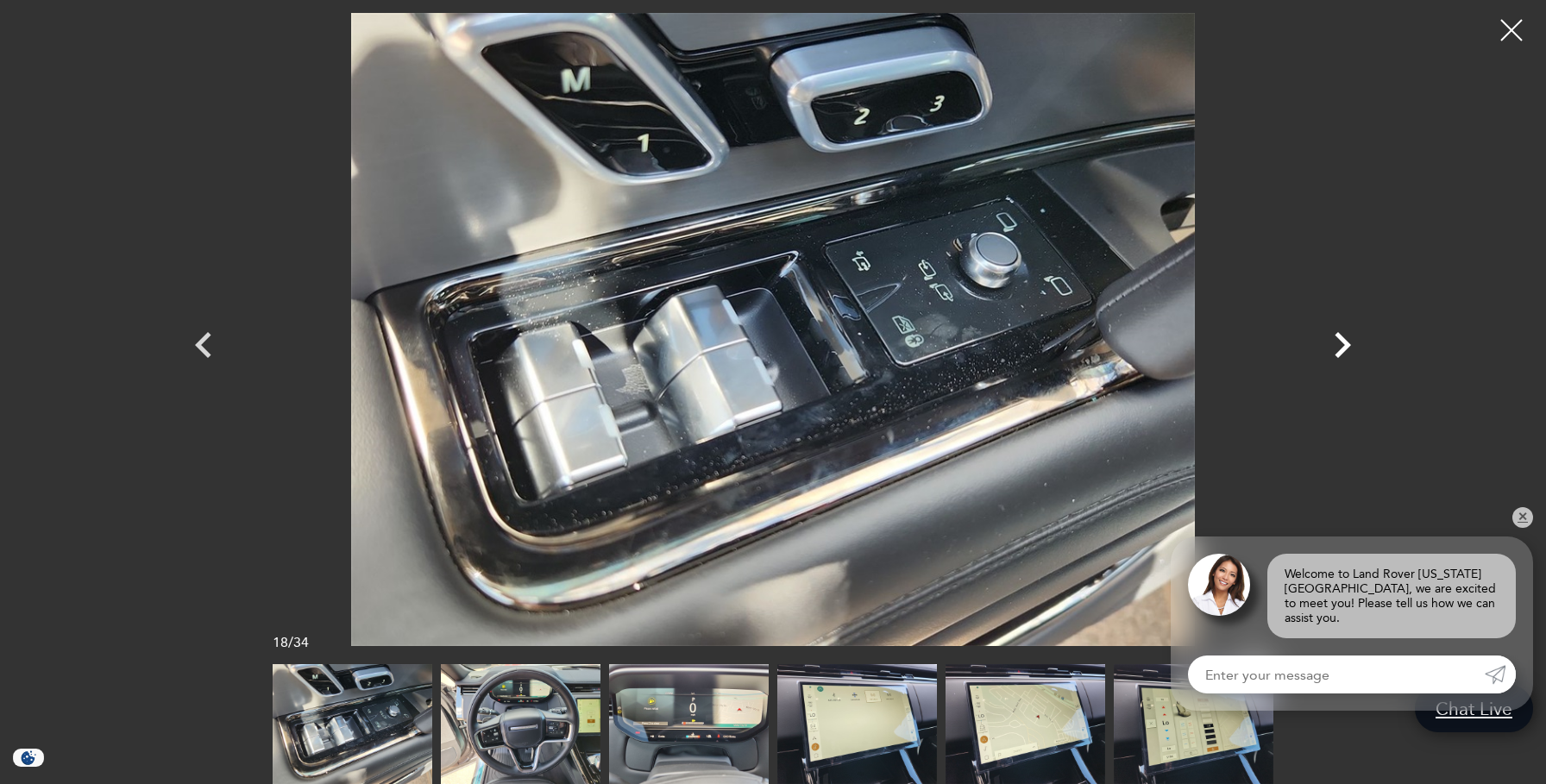
click at [1340, 345] on icon "Next" at bounding box center [1342, 344] width 52 height 51
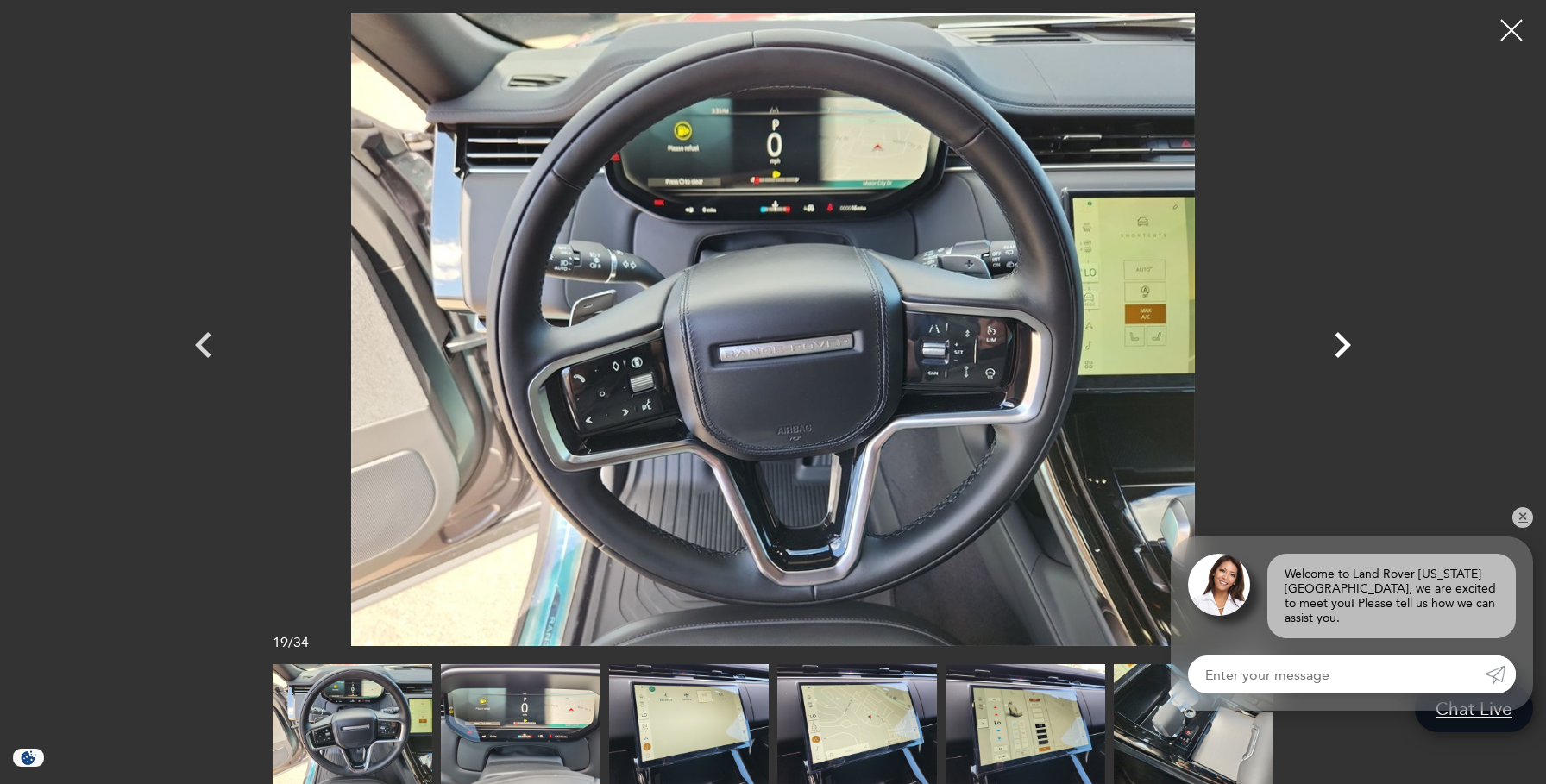
click at [1340, 345] on icon "Next" at bounding box center [1342, 344] width 52 height 51
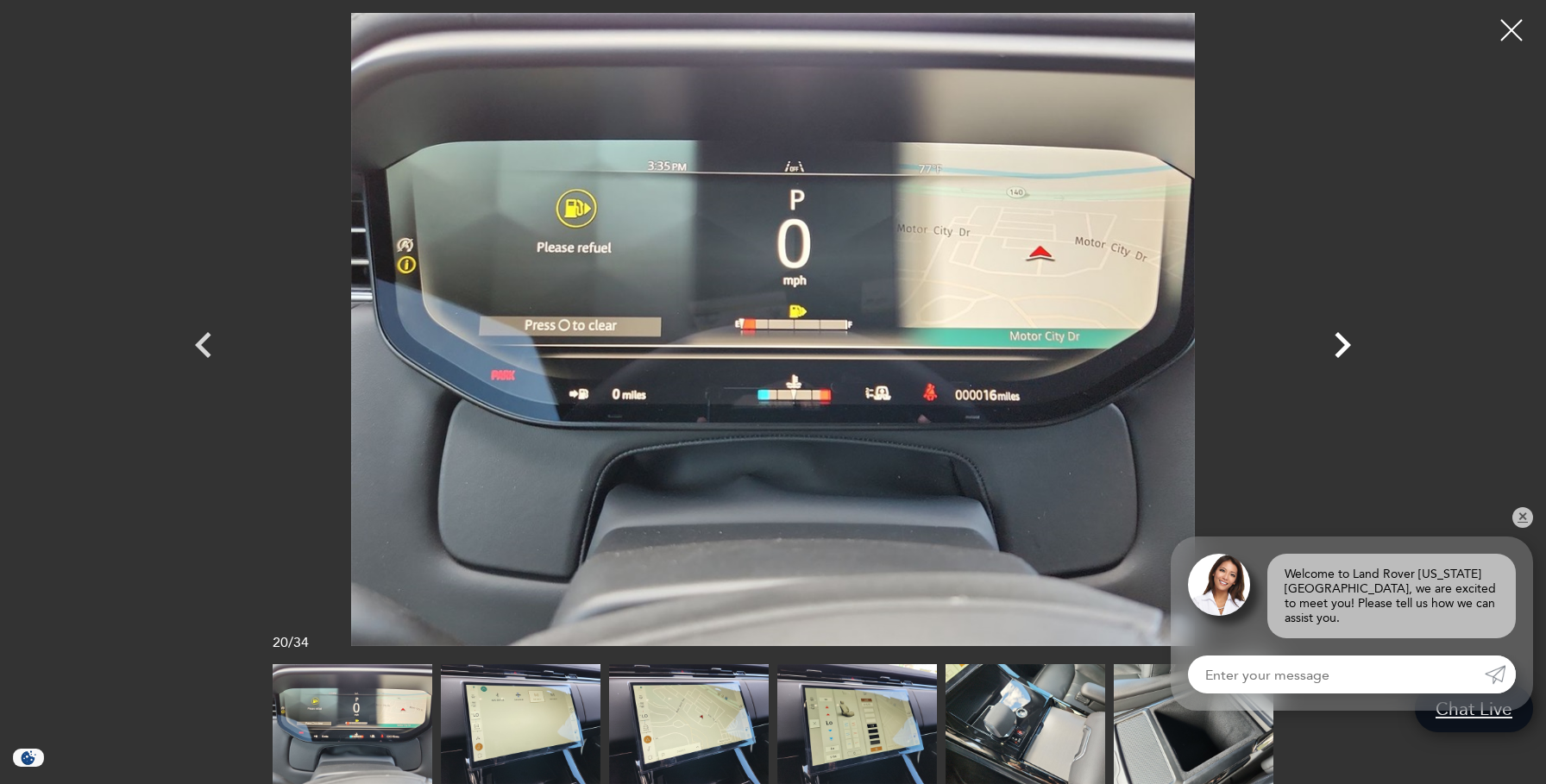
click at [1340, 344] on icon "Next" at bounding box center [1342, 344] width 52 height 51
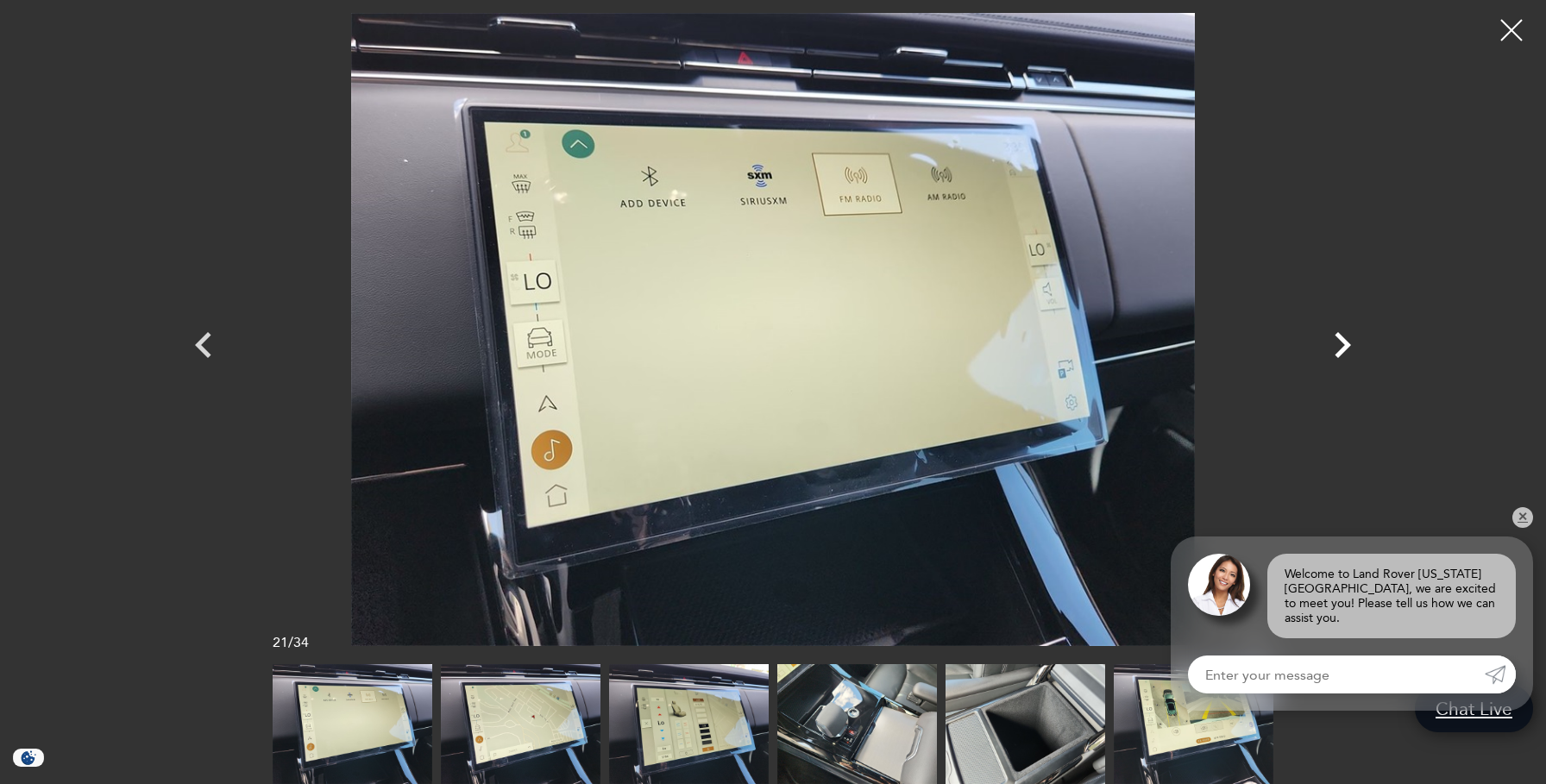
click at [1340, 344] on icon "Next" at bounding box center [1342, 344] width 52 height 51
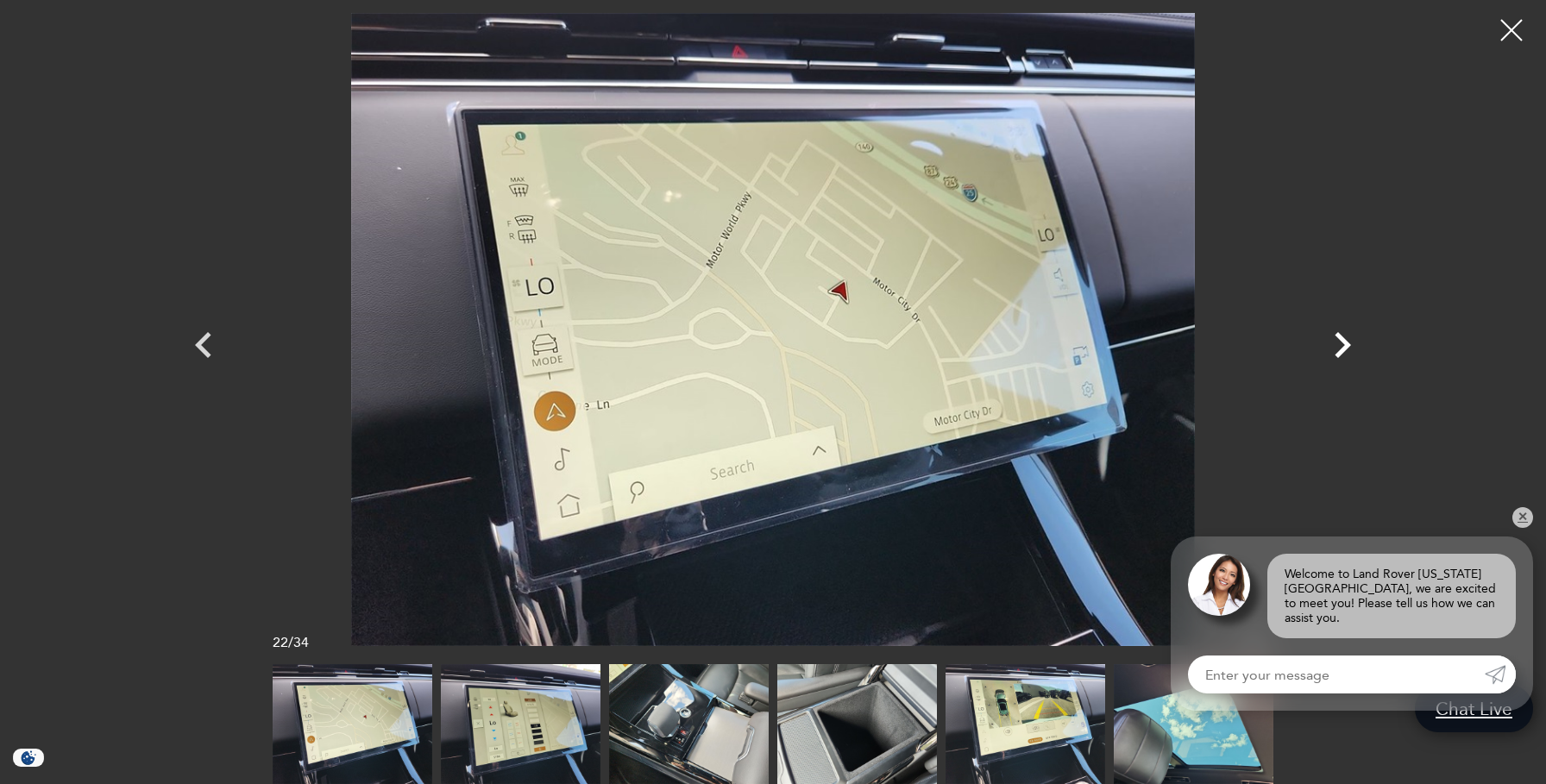
click at [1340, 344] on icon "Next" at bounding box center [1342, 344] width 52 height 51
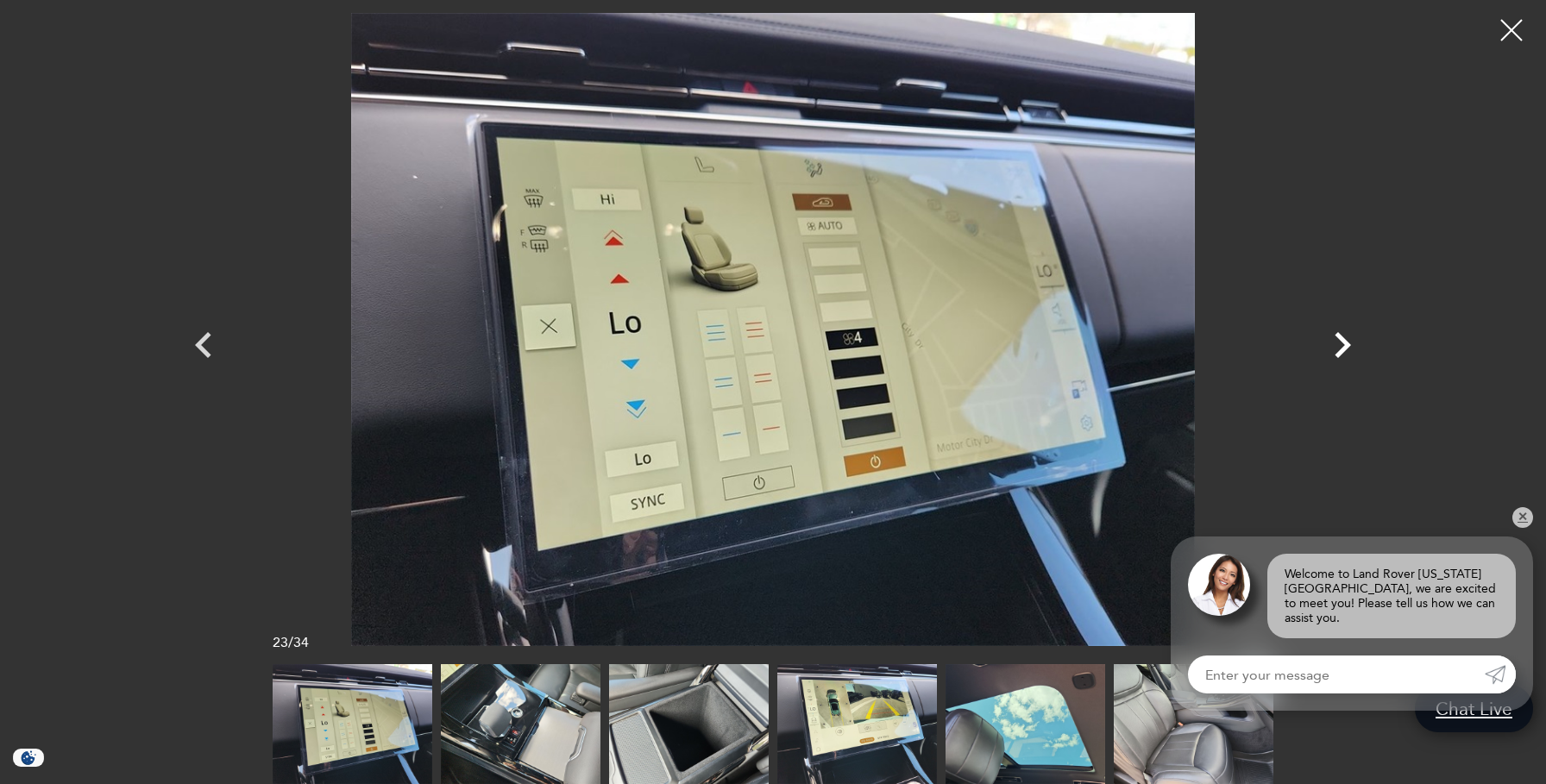
click at [1340, 344] on icon "Next" at bounding box center [1342, 344] width 52 height 51
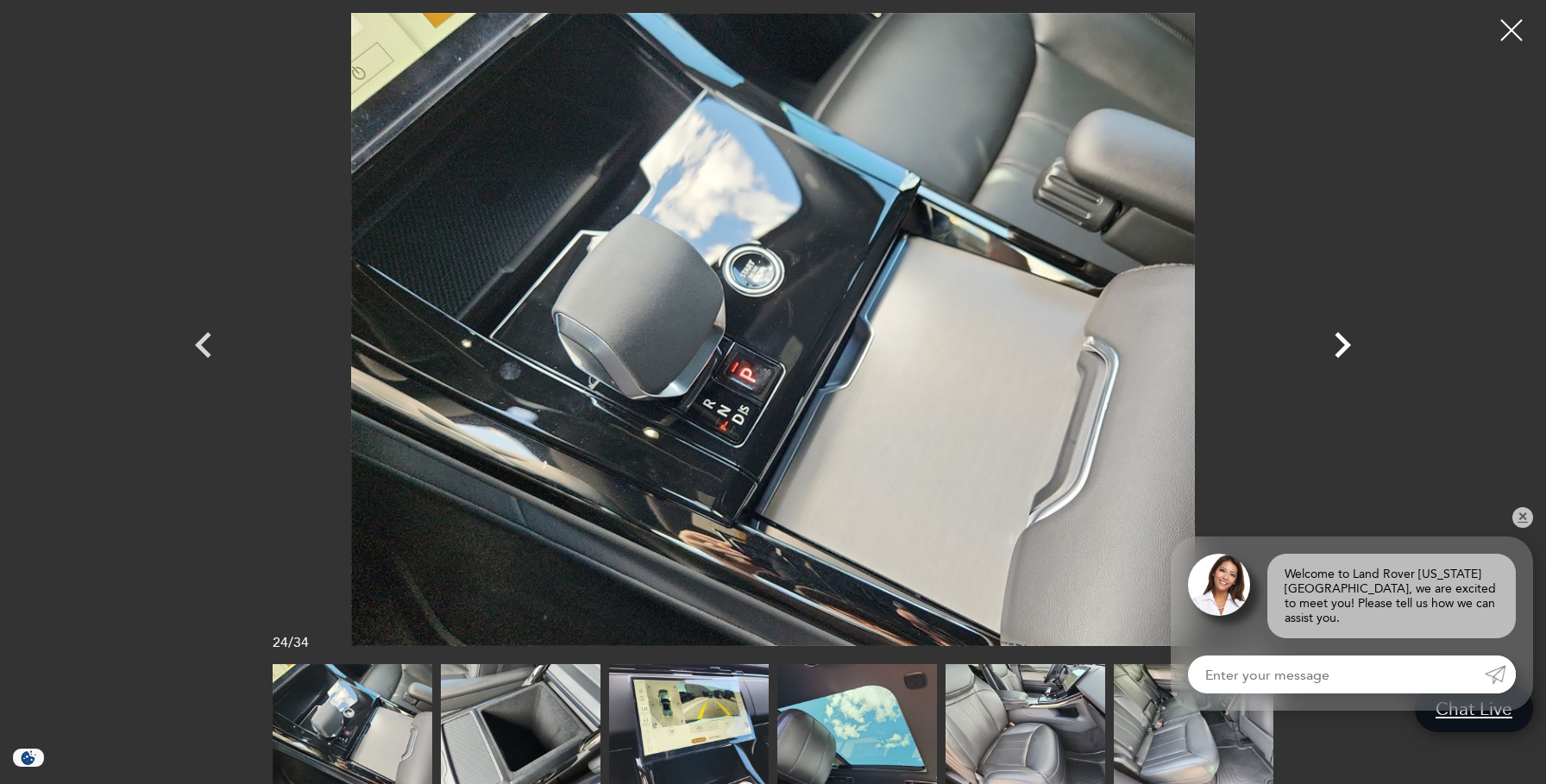
click at [1340, 344] on icon "Next" at bounding box center [1342, 344] width 52 height 51
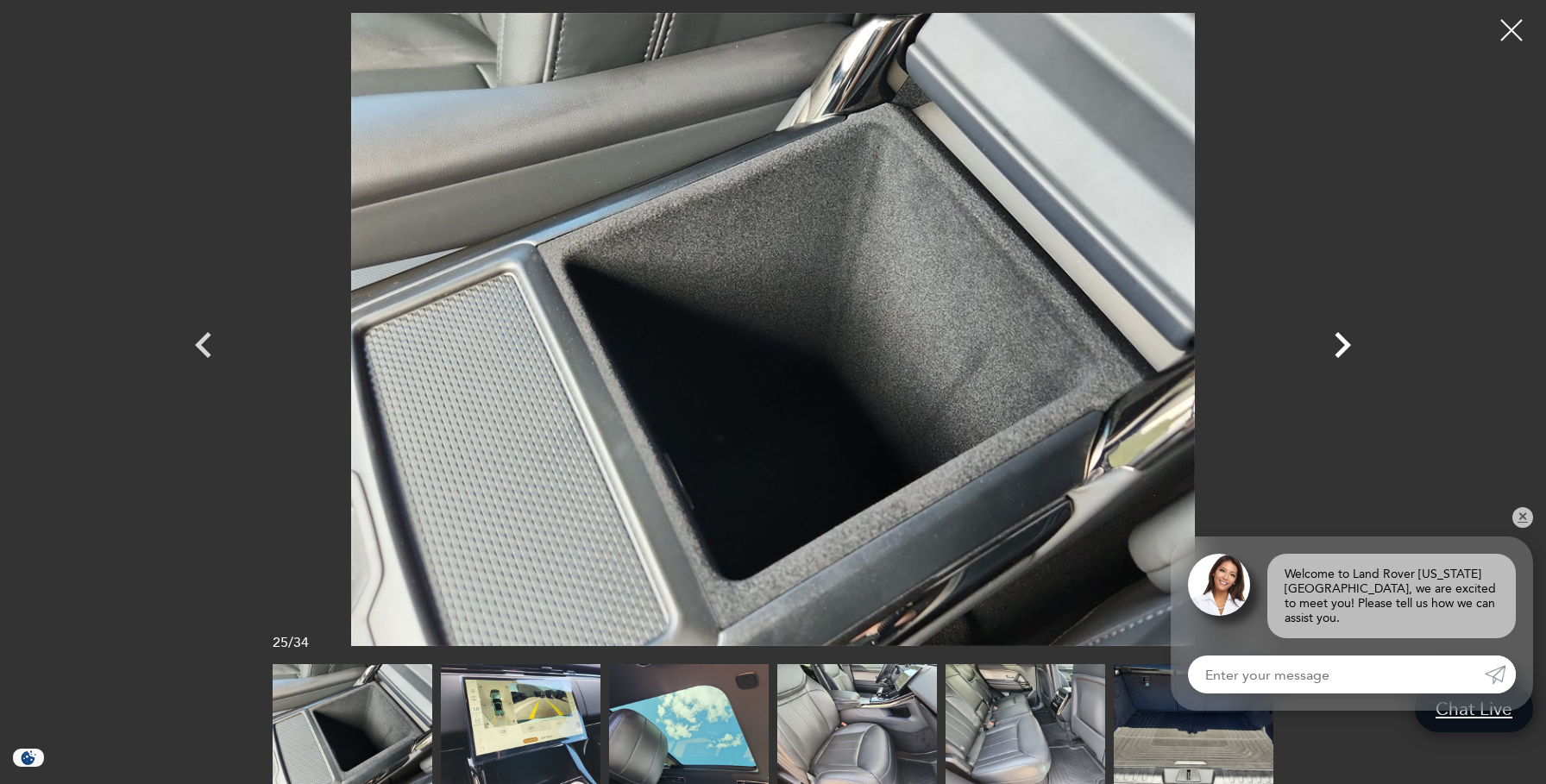
click at [1340, 344] on icon "Next" at bounding box center [1342, 344] width 52 height 51
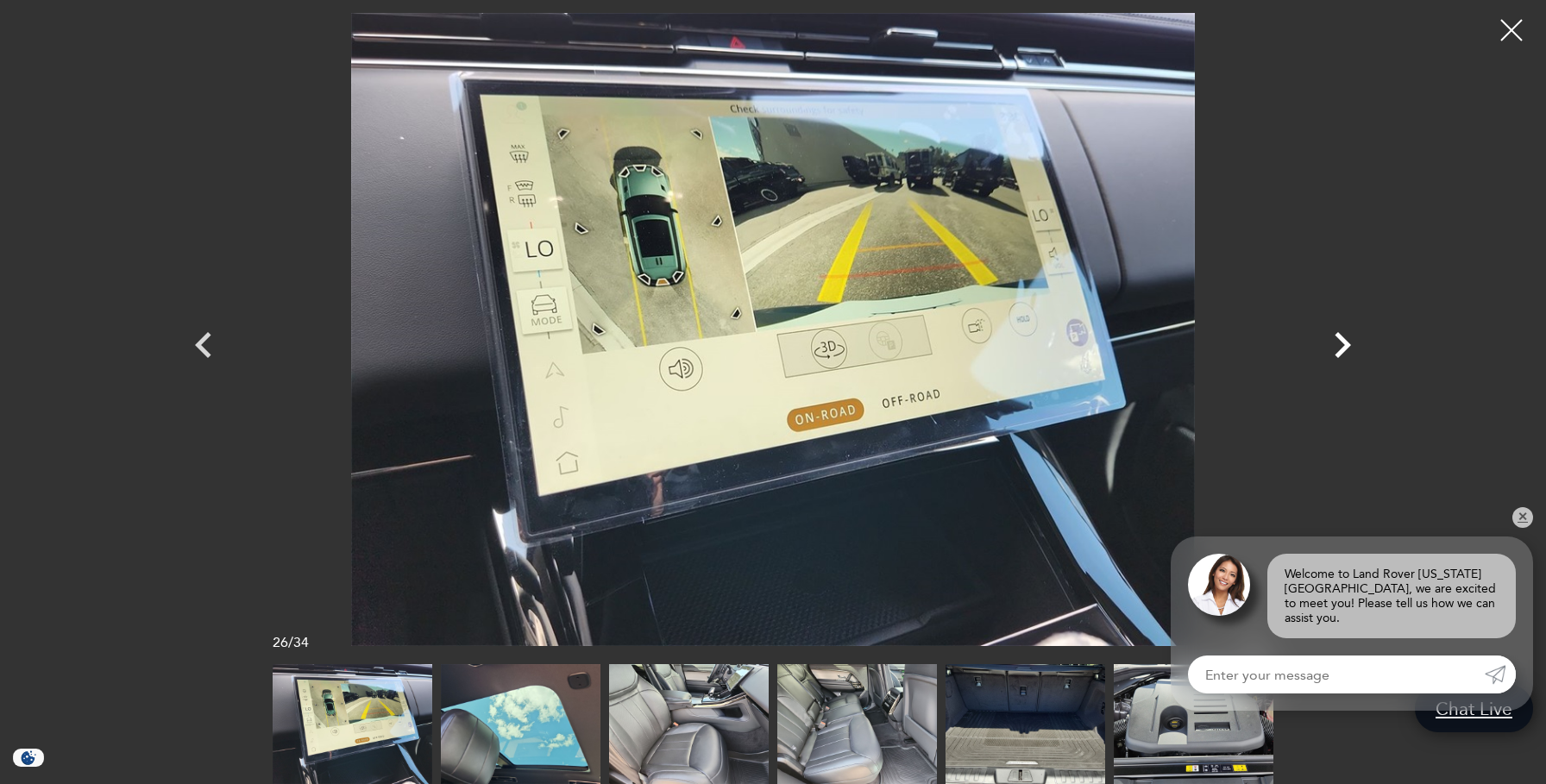
click at [1340, 344] on icon "Next" at bounding box center [1342, 344] width 52 height 51
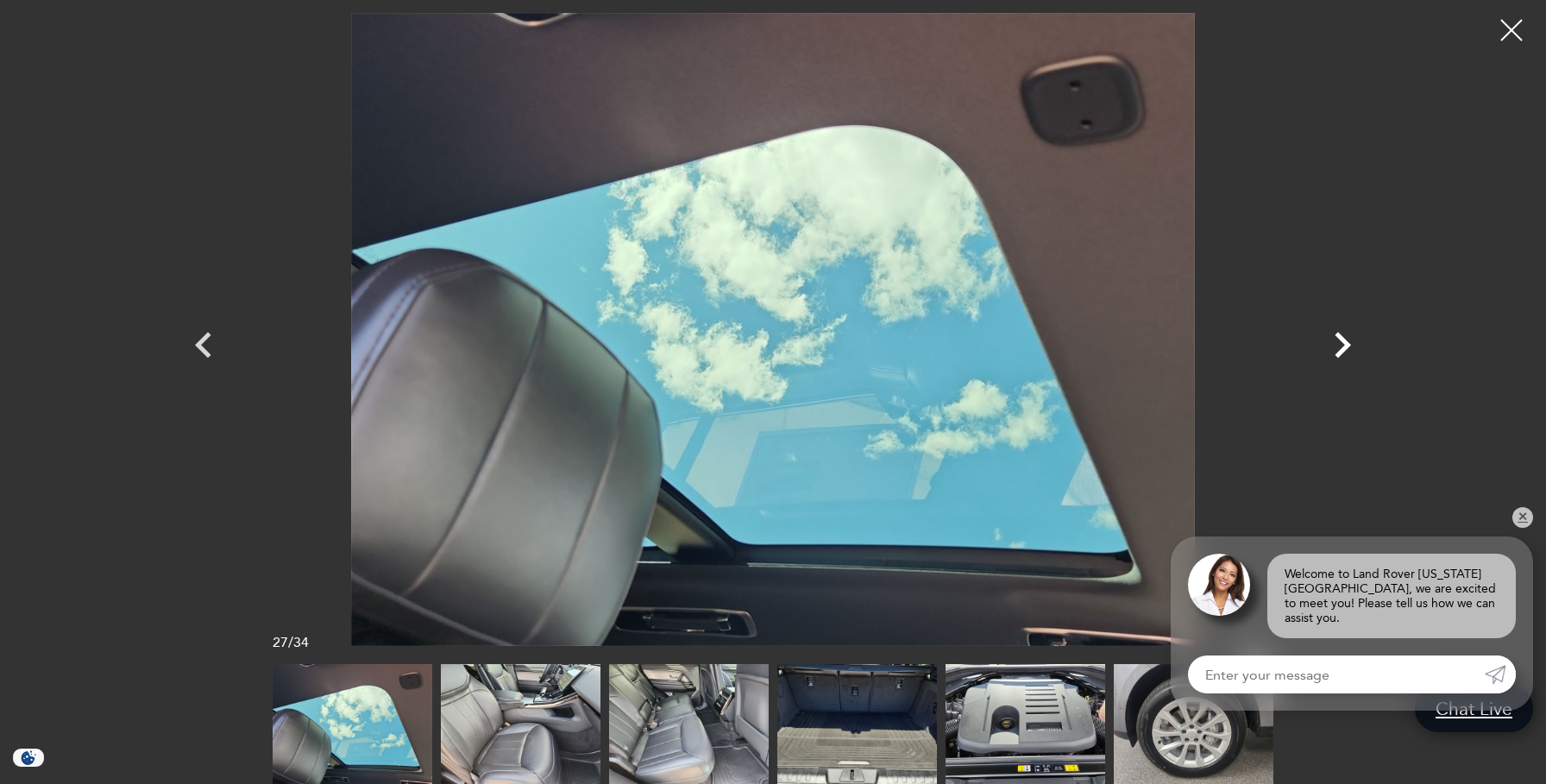
click at [1340, 344] on icon "Next" at bounding box center [1342, 344] width 52 height 51
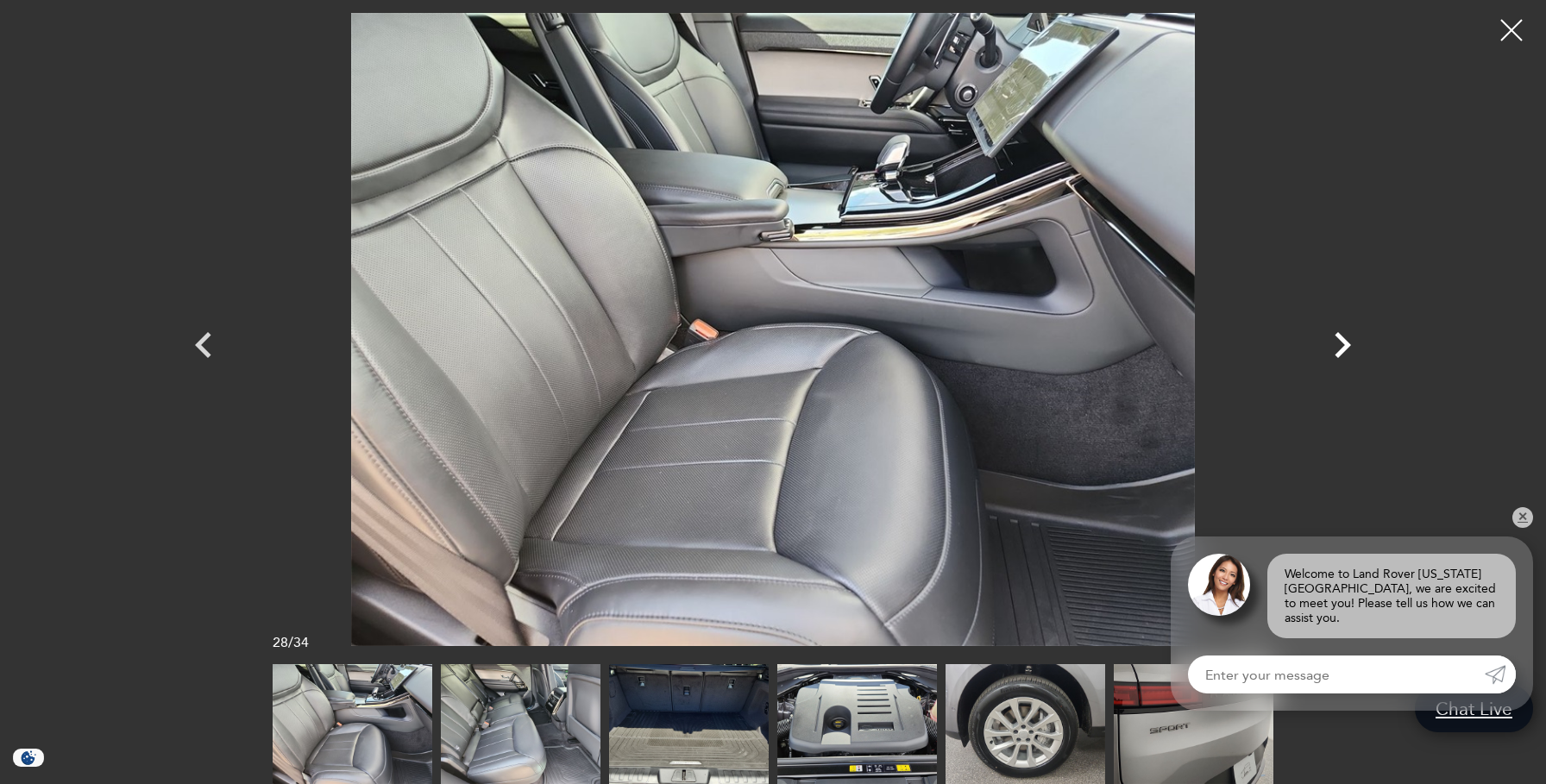
click at [1340, 344] on icon "Next" at bounding box center [1342, 344] width 52 height 51
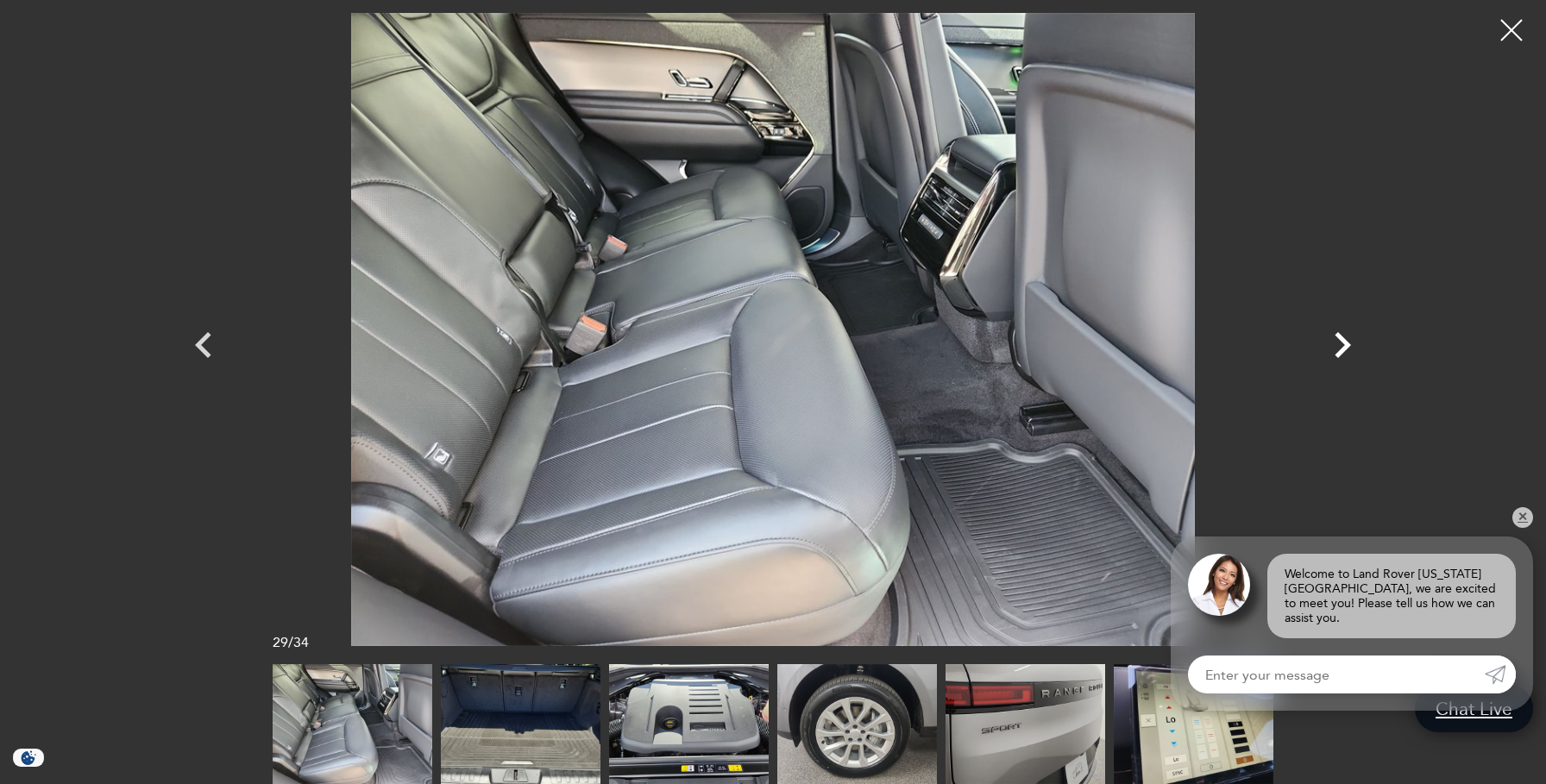
click at [1340, 344] on icon "Next" at bounding box center [1342, 344] width 52 height 51
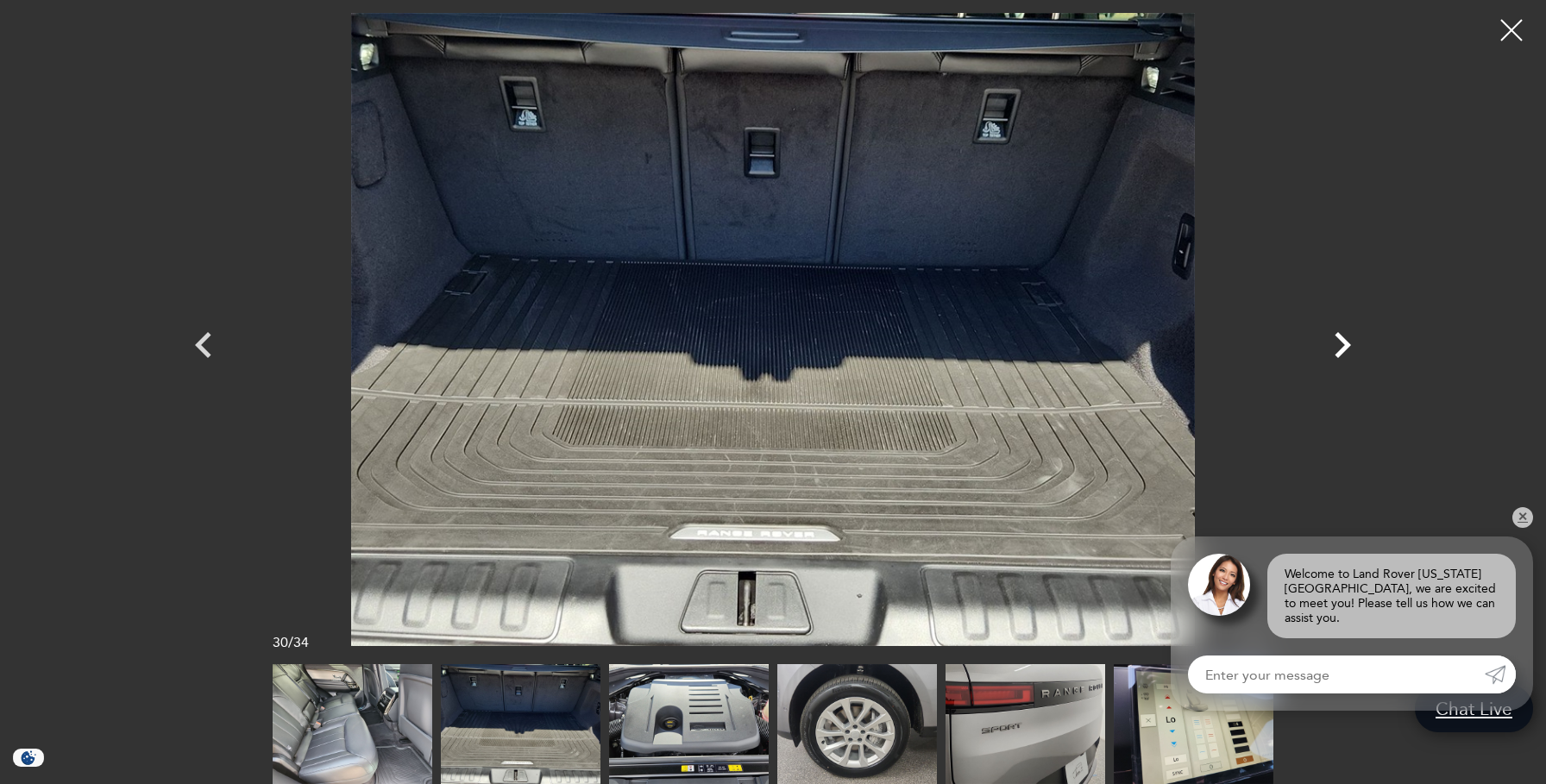
click at [1340, 344] on icon "Next" at bounding box center [1342, 344] width 52 height 51
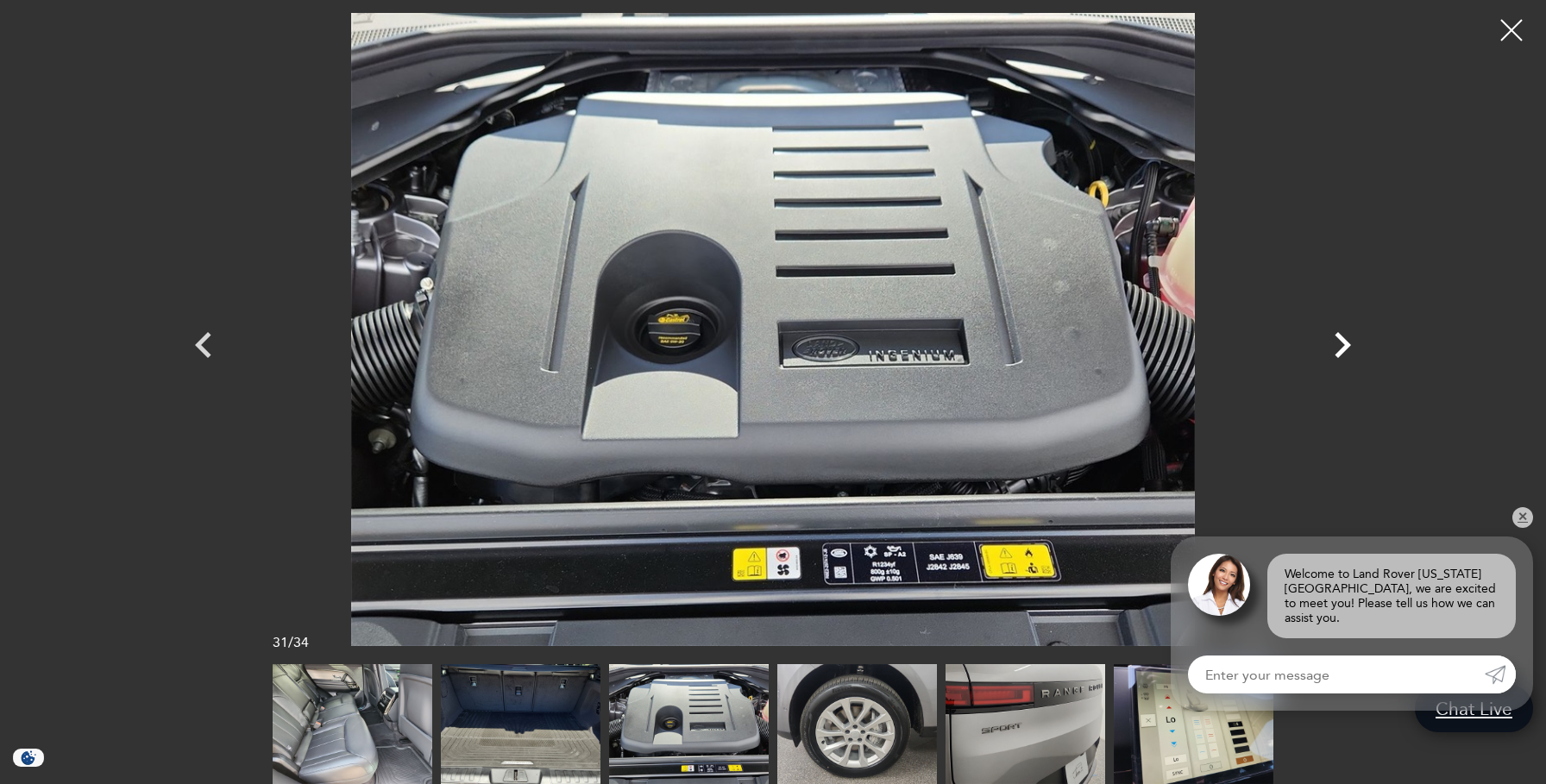
click at [1340, 344] on icon "Next" at bounding box center [1342, 344] width 52 height 51
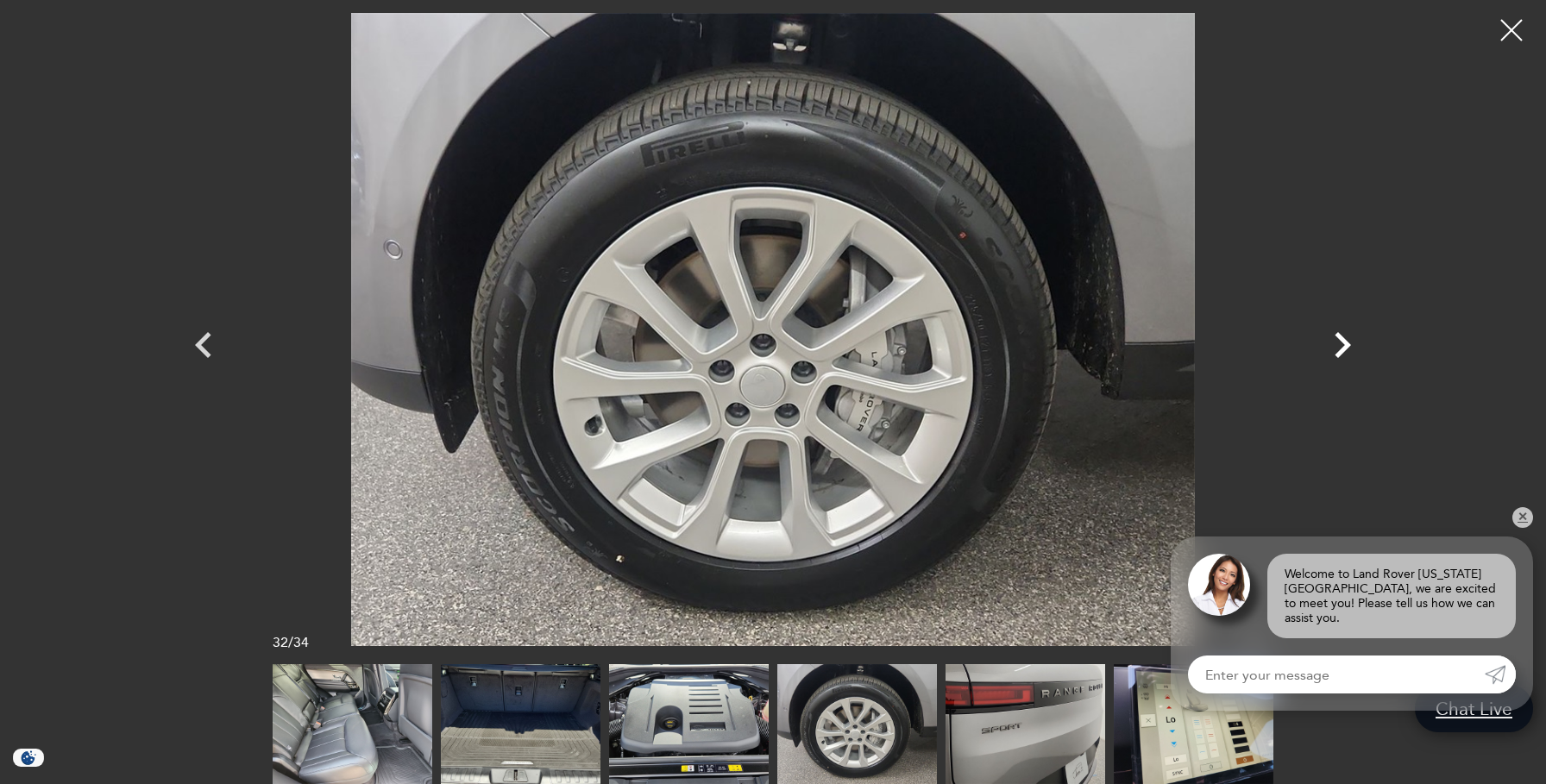
click at [1340, 344] on icon "Next" at bounding box center [1342, 344] width 52 height 51
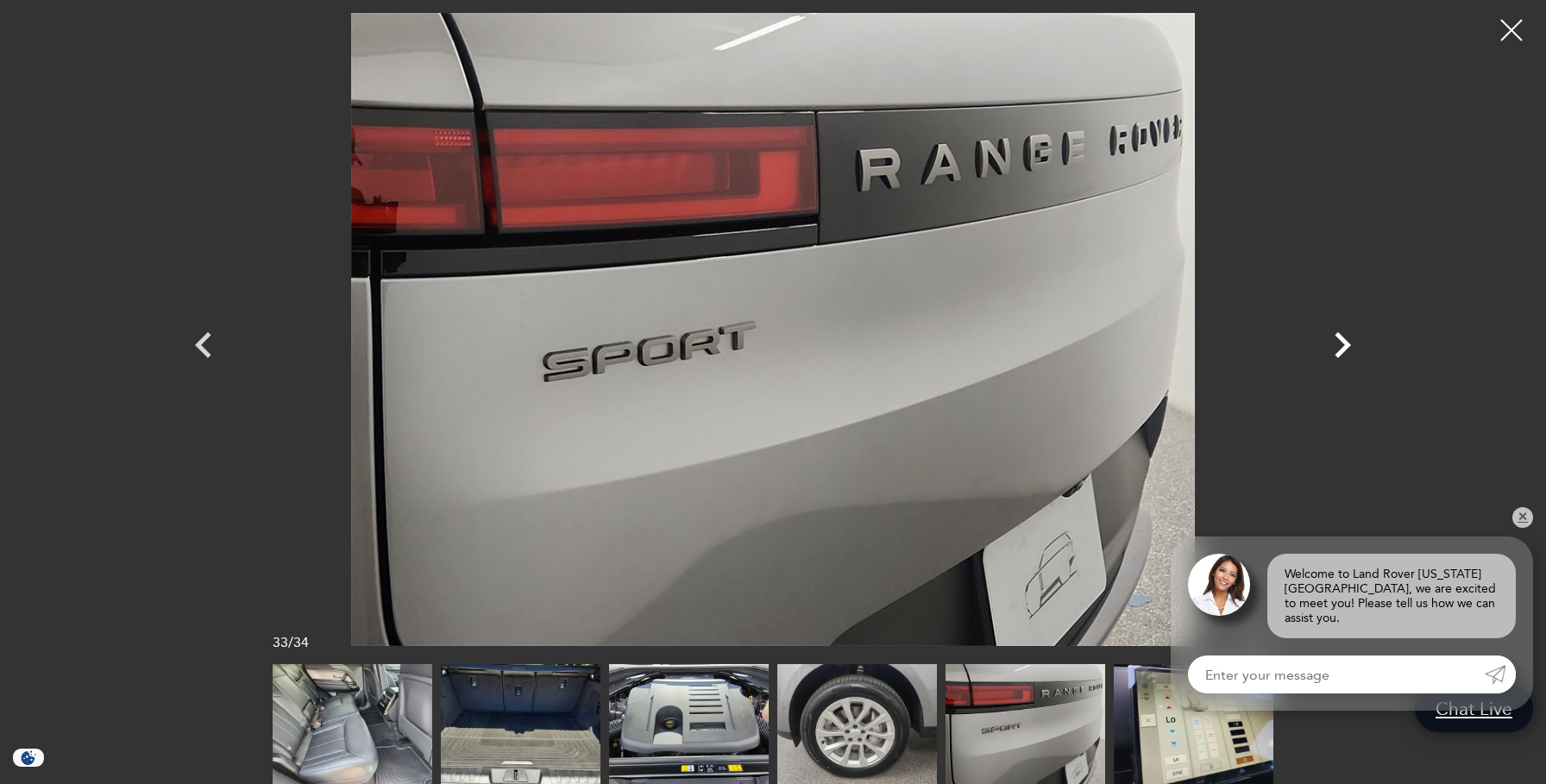
click at [1340, 344] on icon "Next" at bounding box center [1342, 344] width 52 height 51
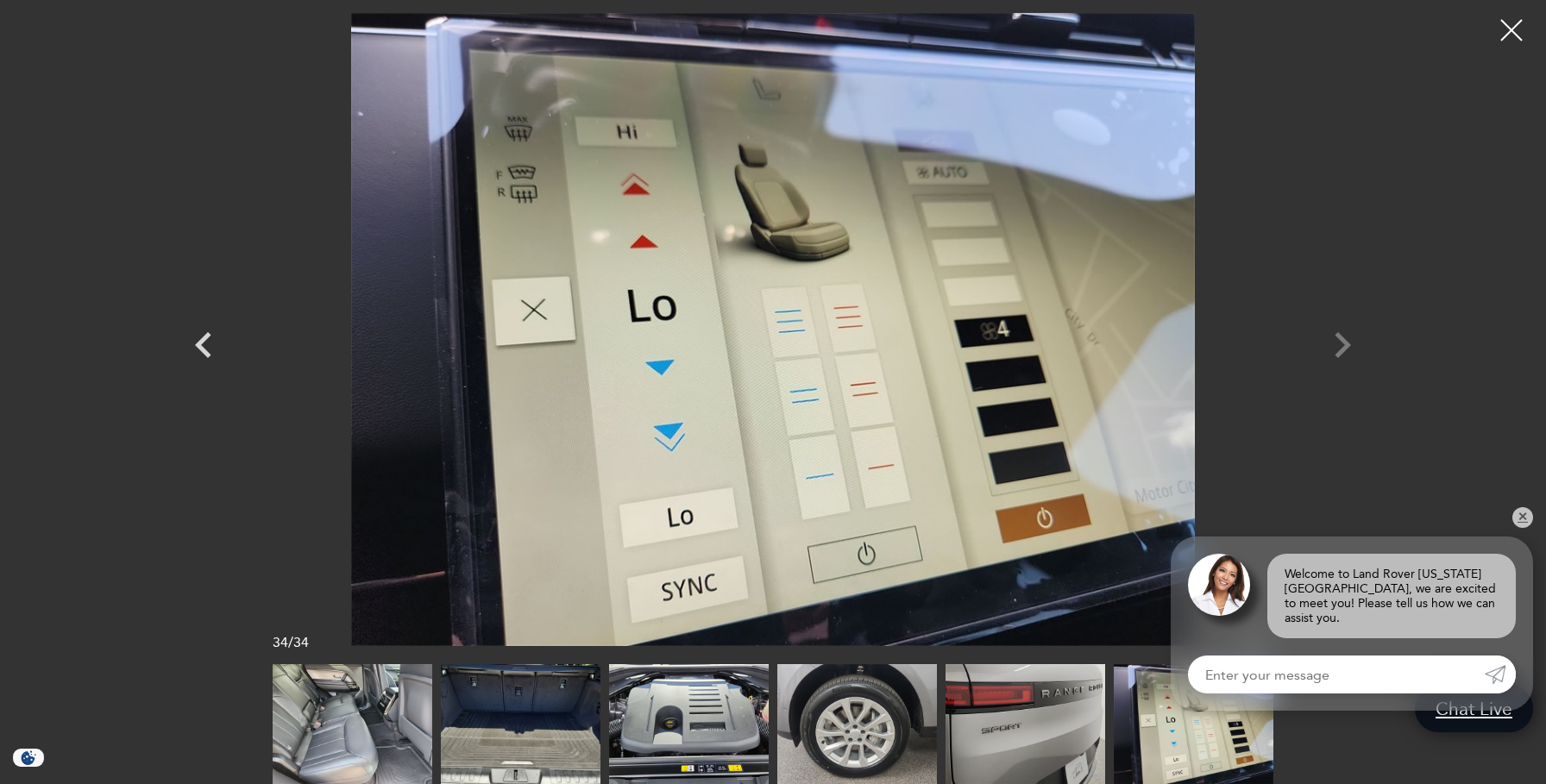
click at [1340, 344] on div at bounding box center [773, 329] width 1208 height 633
